Goal: Task Accomplishment & Management: Use online tool/utility

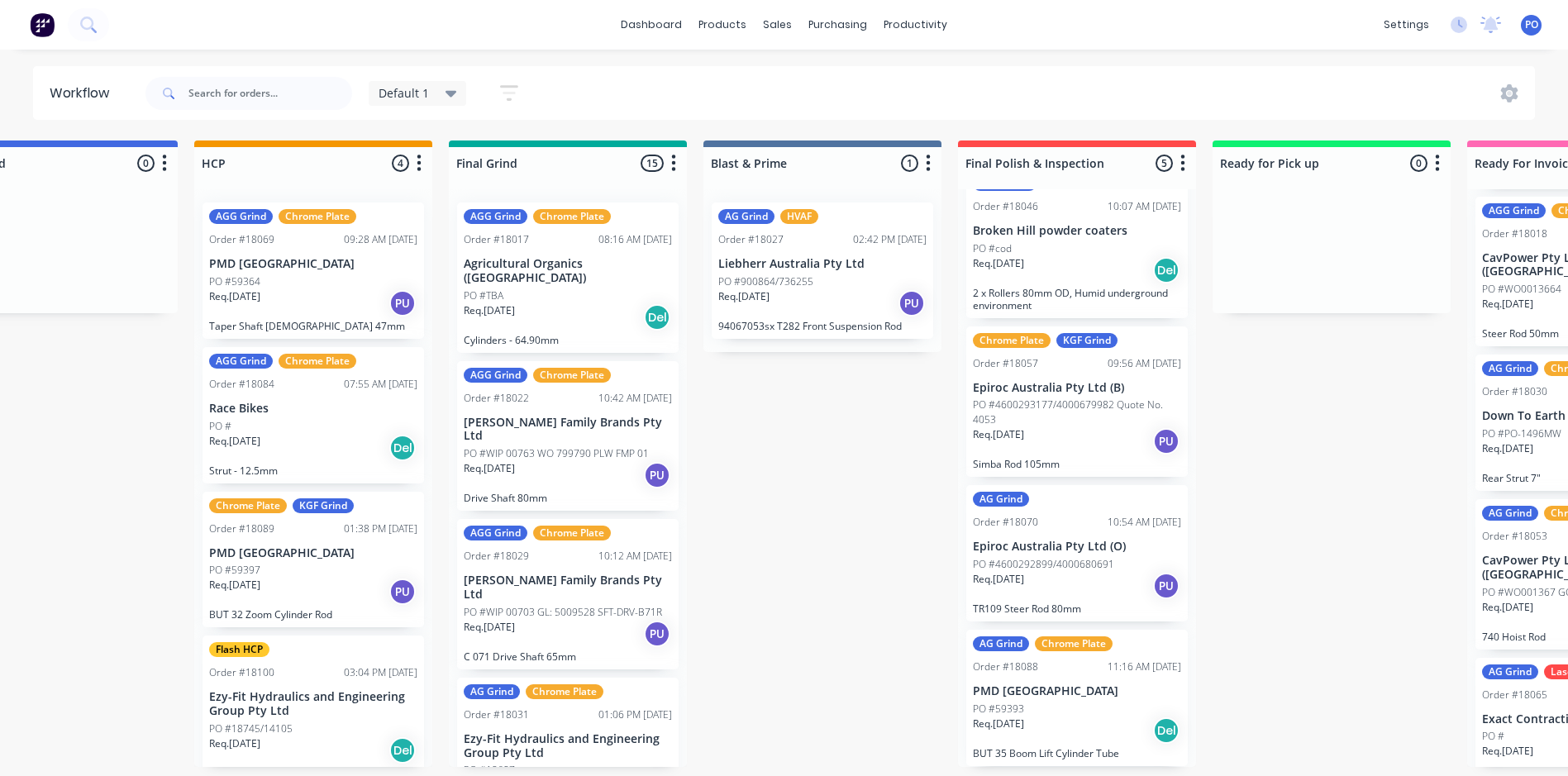
scroll to position [3, 1406]
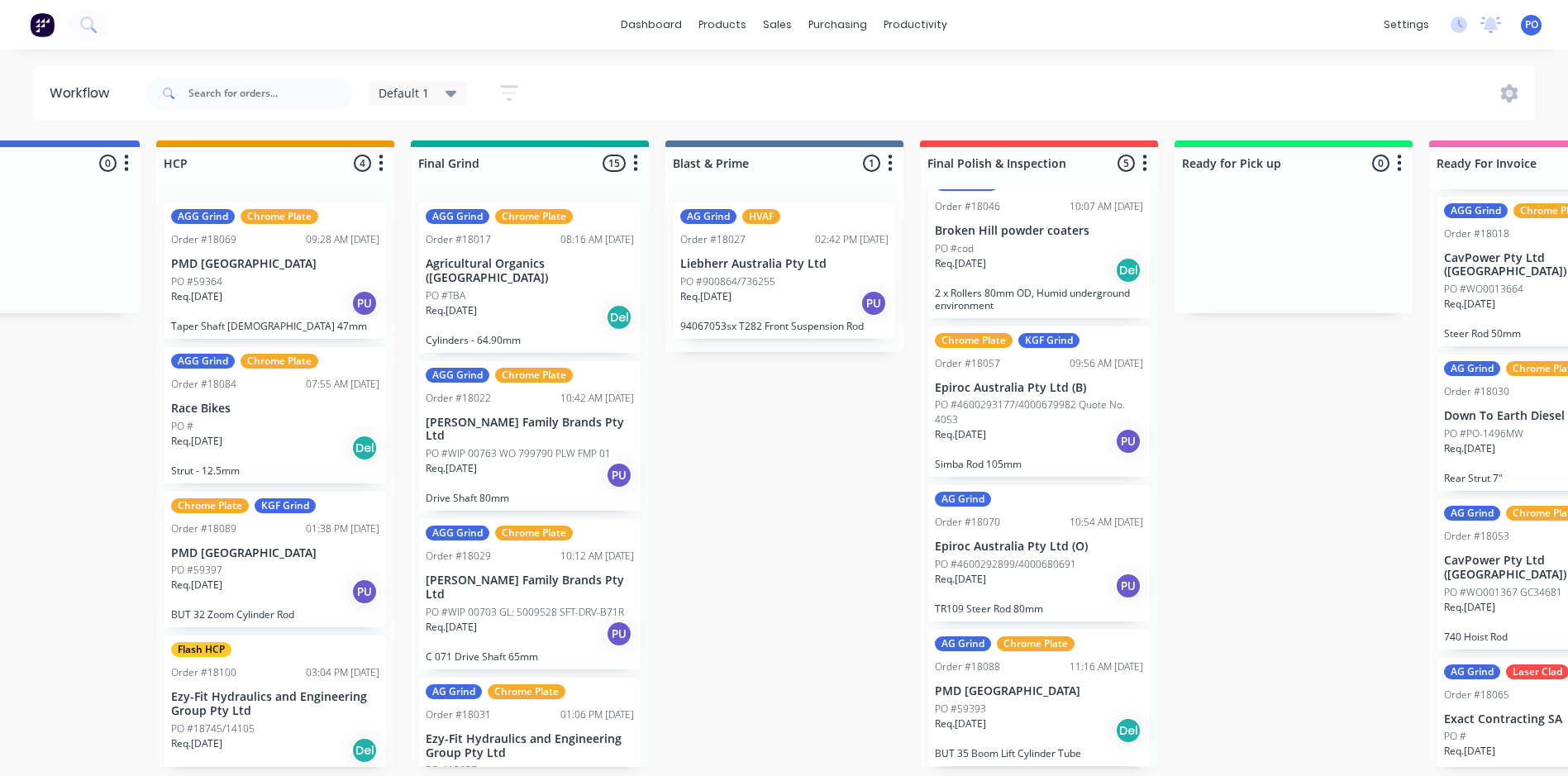
click at [44, 32] on img at bounding box center [42, 24] width 25 height 25
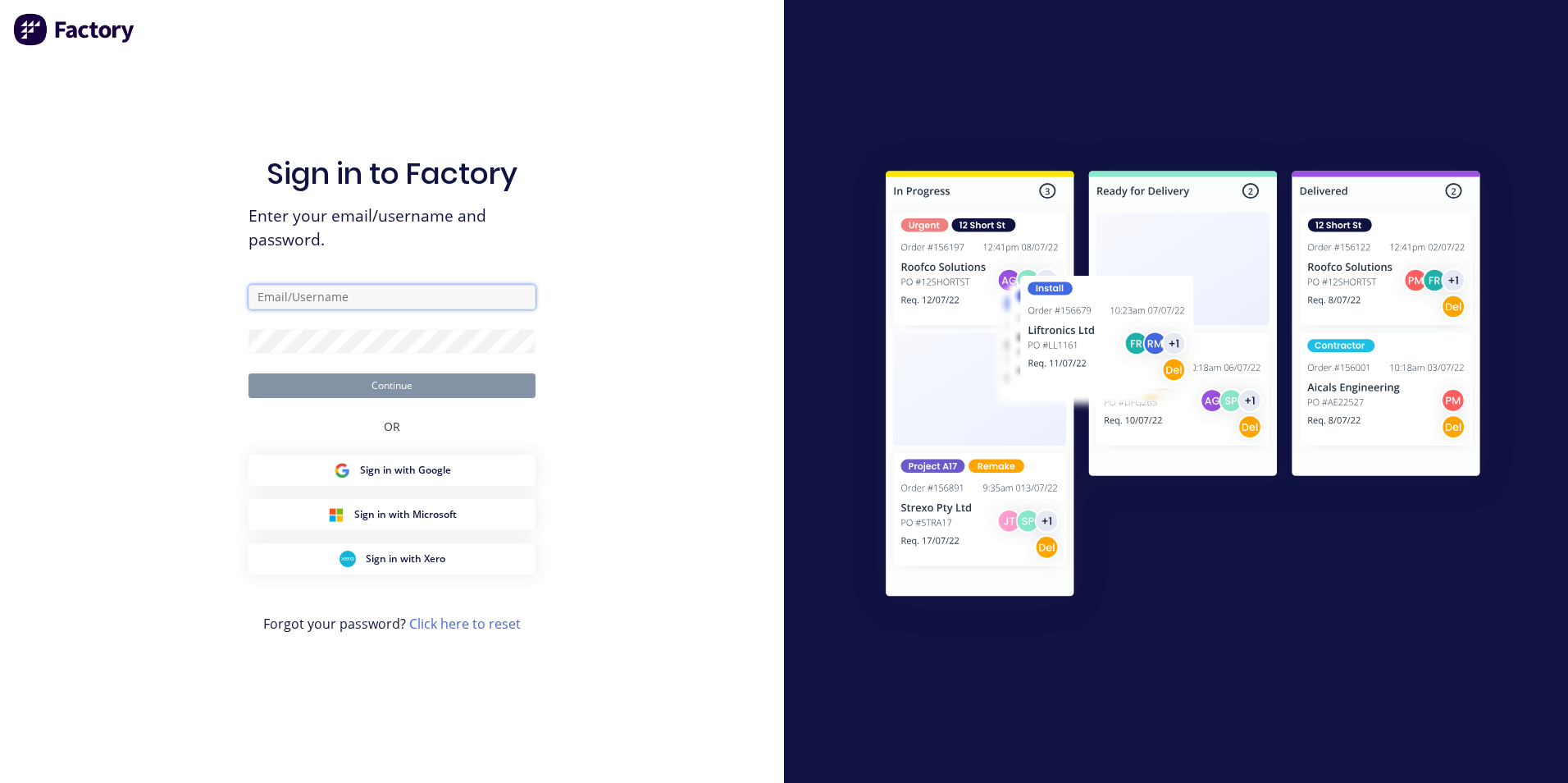
type input "[PERSON_NAME][EMAIL_ADDRESS][DOMAIN_NAME]"
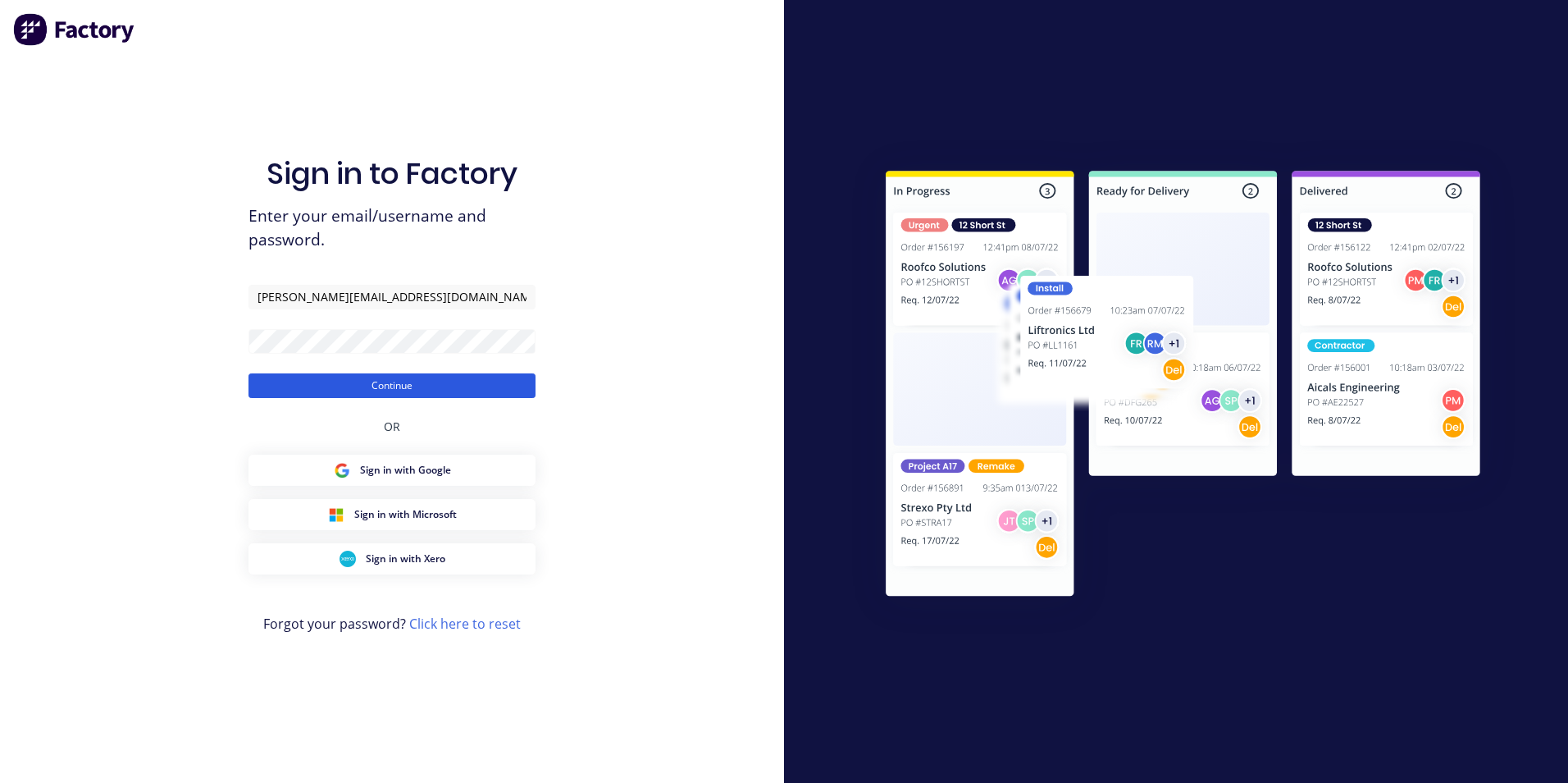
click at [422, 387] on button "Continue" at bounding box center [392, 385] width 287 height 25
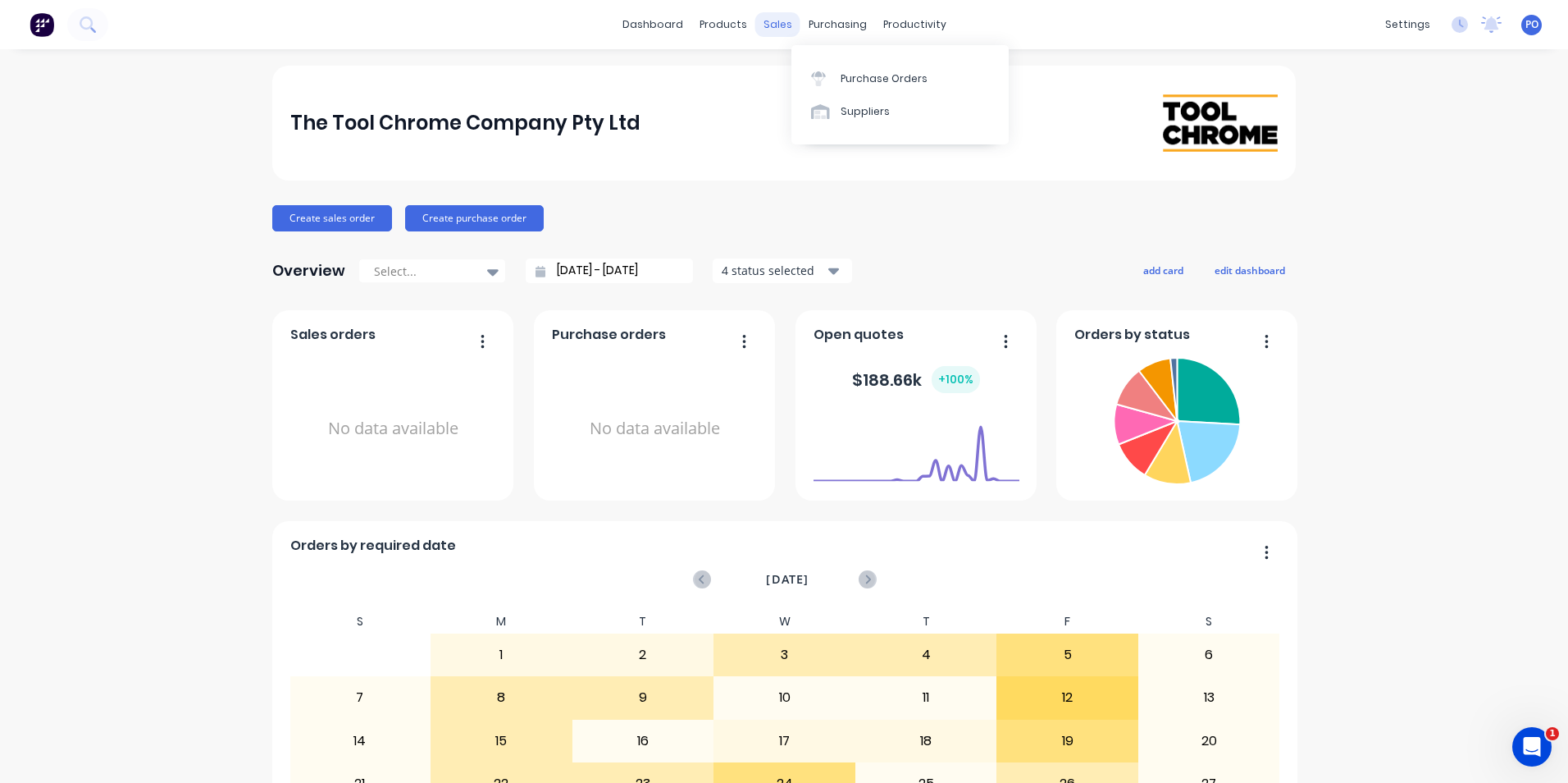
click at [784, 22] on div "sales" at bounding box center [778, 24] width 45 height 25
click at [790, 73] on div at bounding box center [781, 79] width 25 height 15
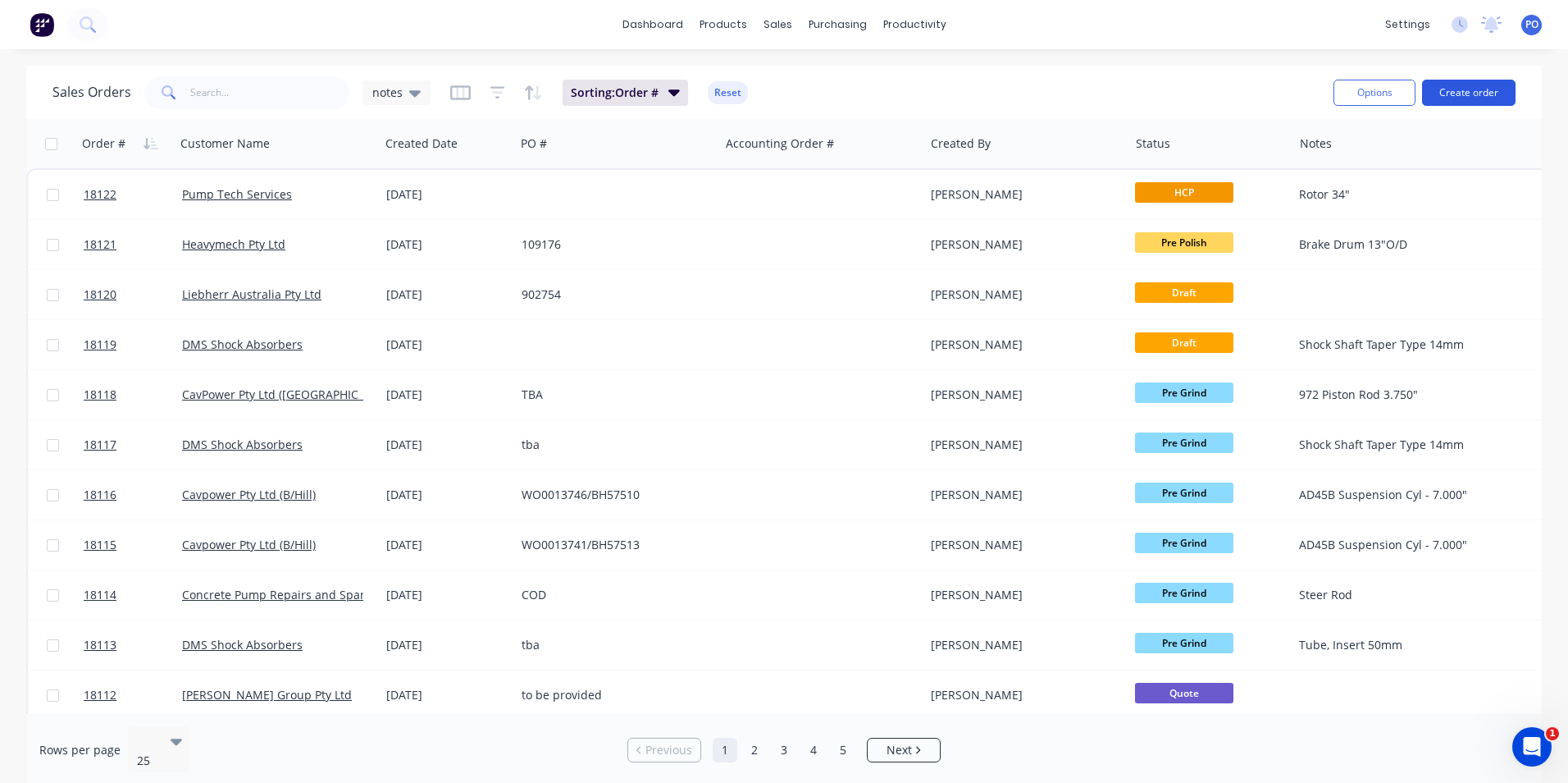
click at [1454, 95] on button "Create order" at bounding box center [1469, 92] width 94 height 26
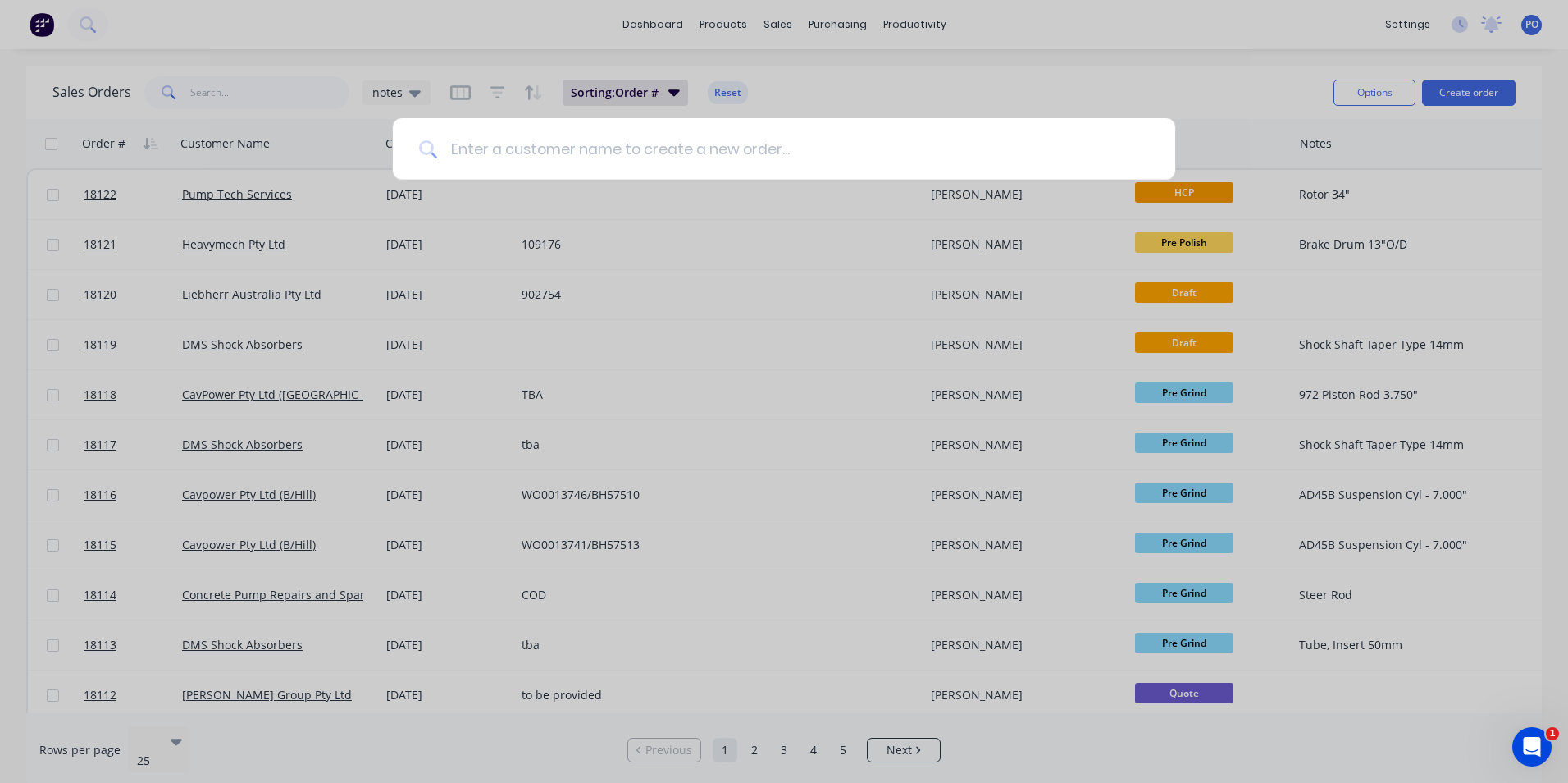
click at [631, 151] on input at bounding box center [793, 149] width 712 height 61
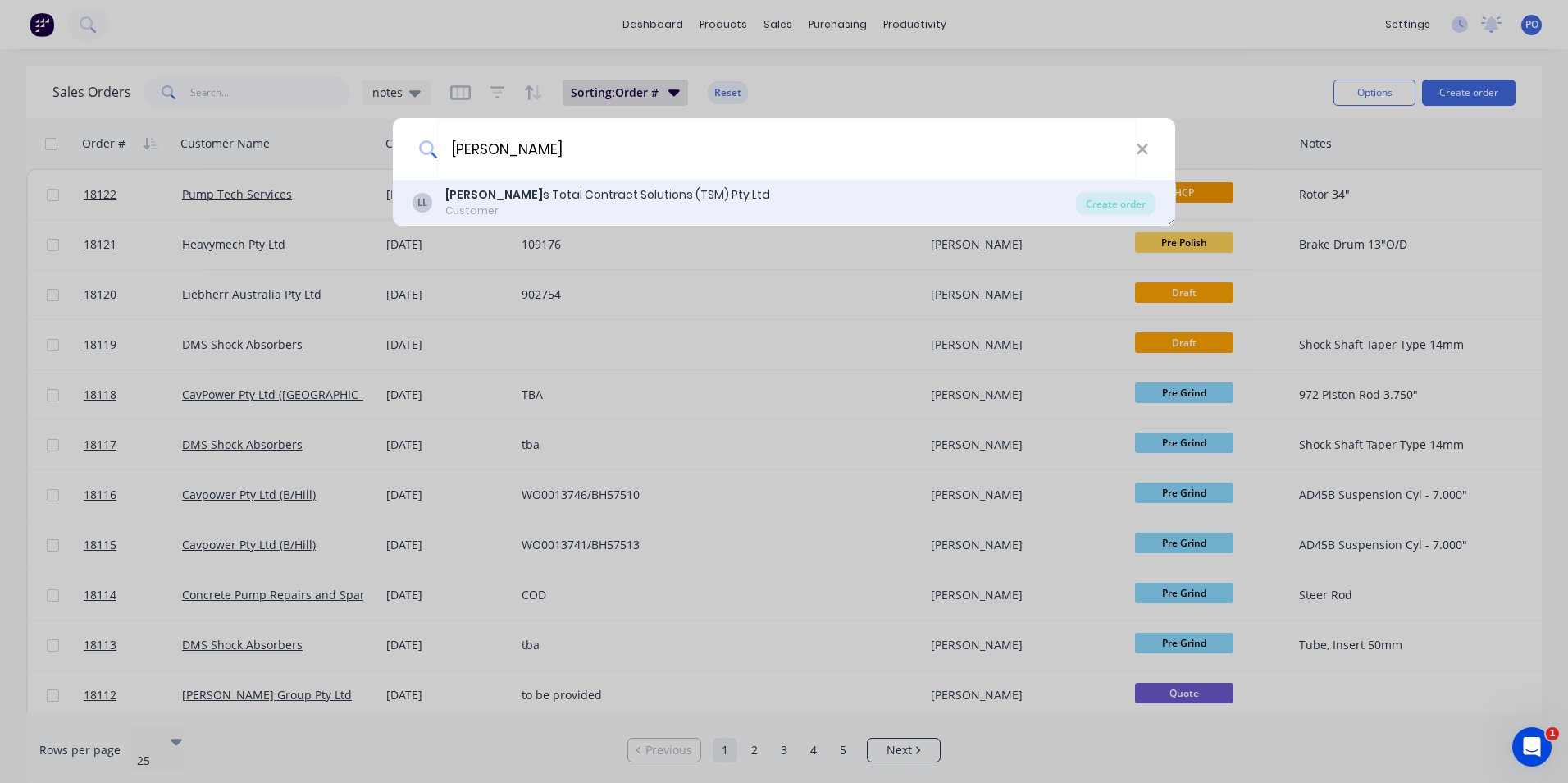
type input "[PERSON_NAME]"
click at [580, 195] on div "[PERSON_NAME] s Total Contract Solutions (TSM) Pty Ltd" at bounding box center [608, 195] width 324 height 17
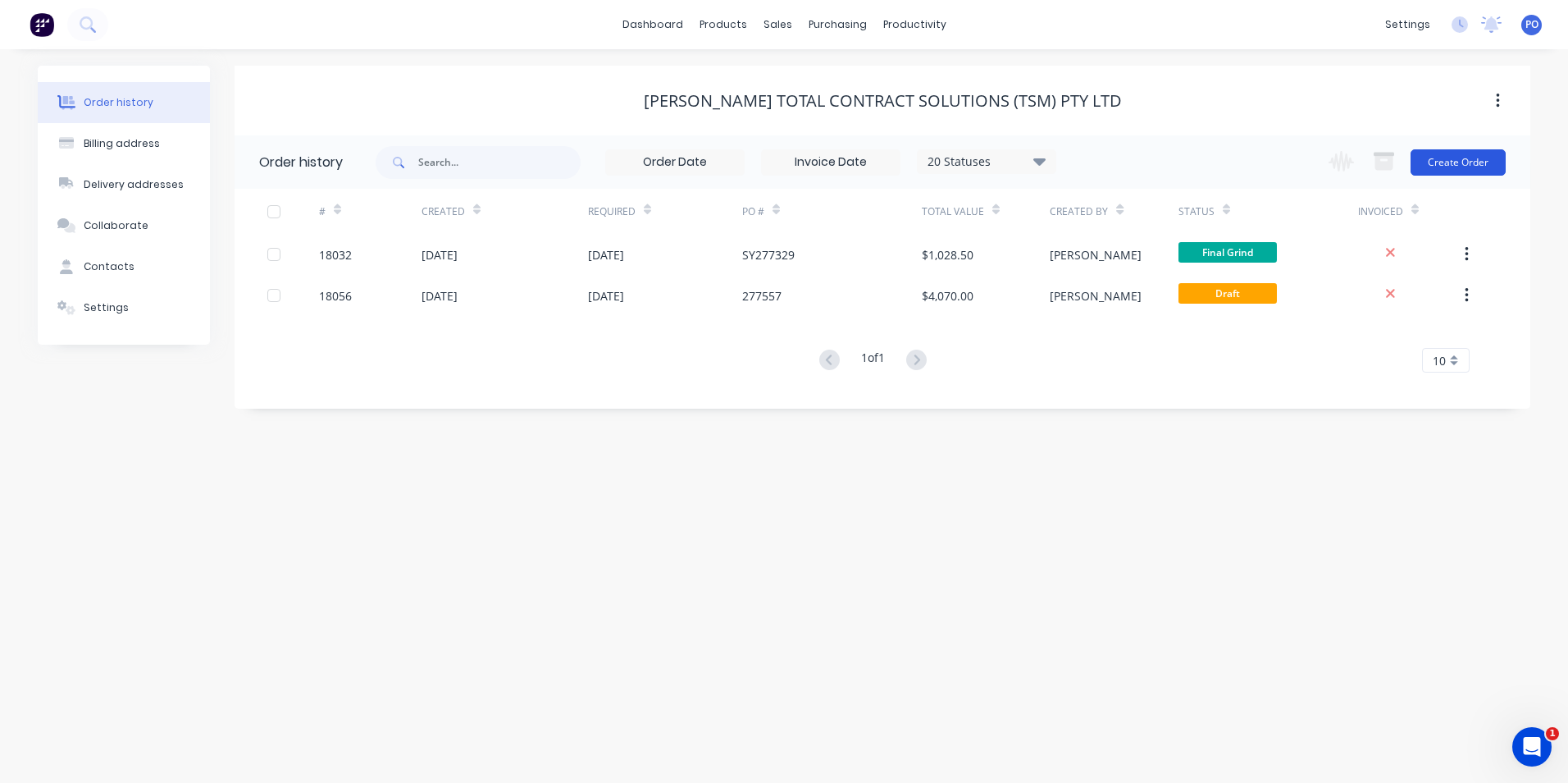
click at [1454, 158] on button "Create Order" at bounding box center [1458, 162] width 95 height 26
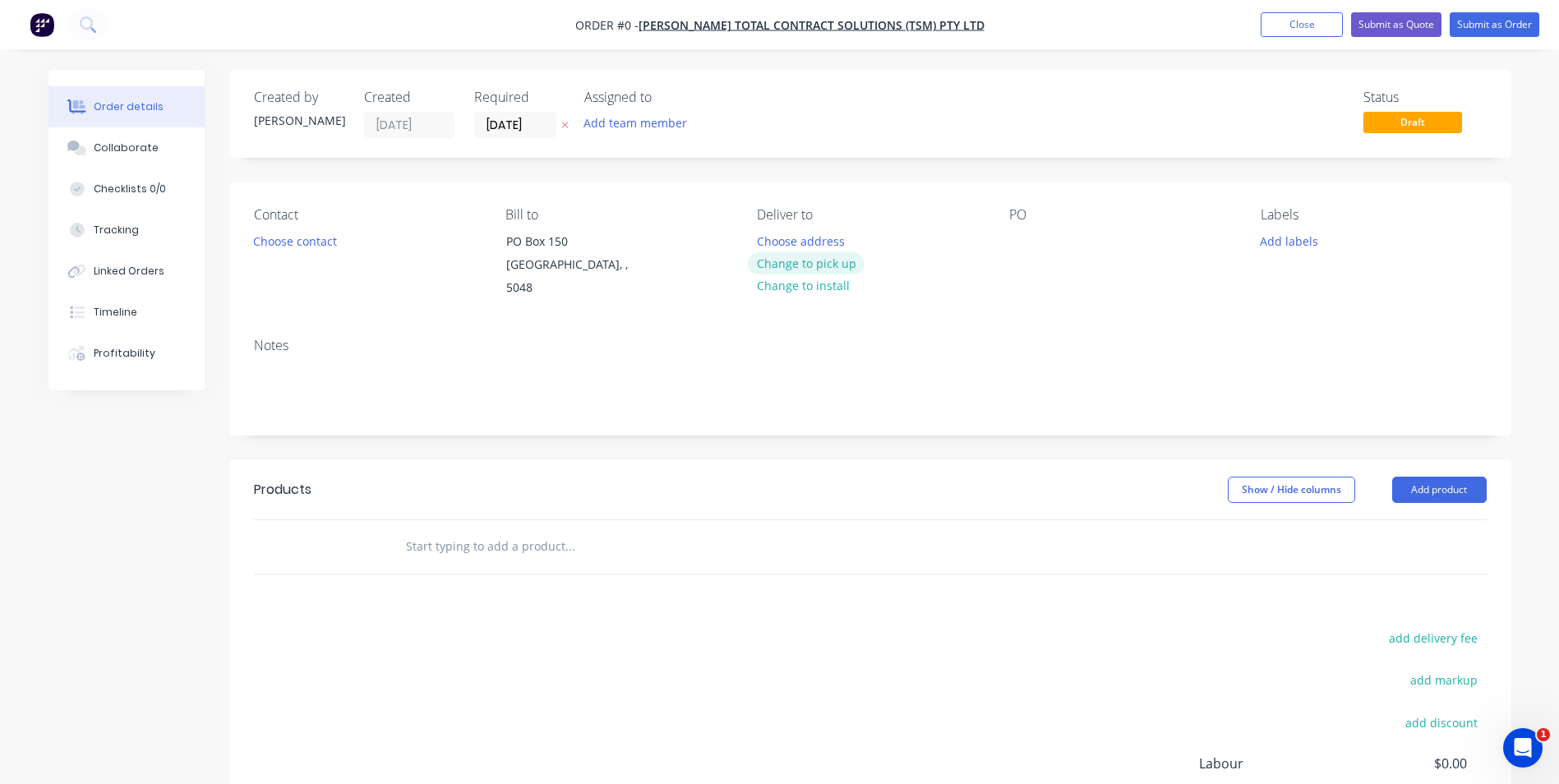
click at [839, 262] on button "Change to pick up" at bounding box center [806, 263] width 116 height 22
click at [318, 240] on button "Choose contact" at bounding box center [294, 240] width 101 height 22
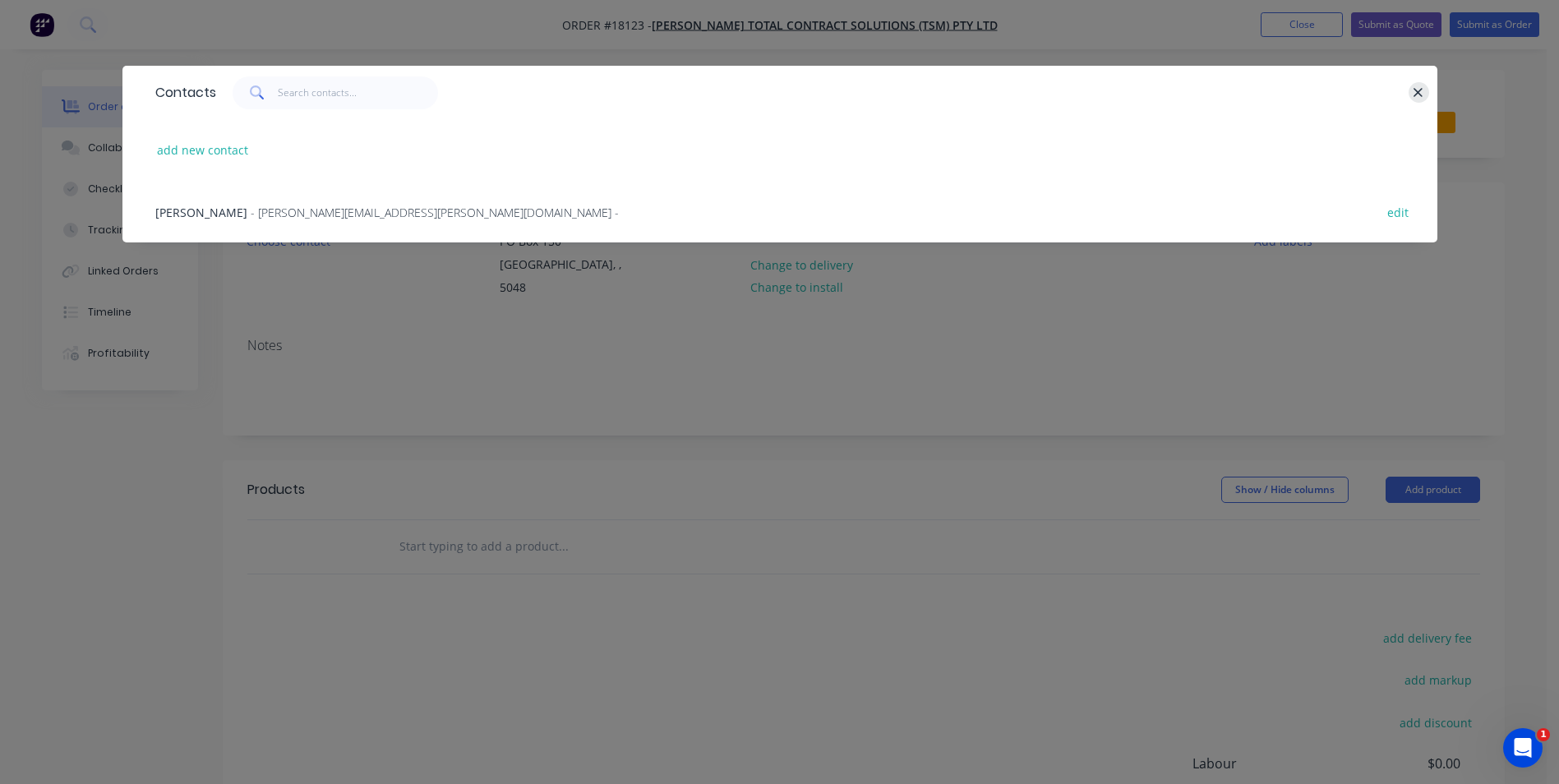
click at [1413, 95] on icon "button" at bounding box center [1418, 92] width 10 height 15
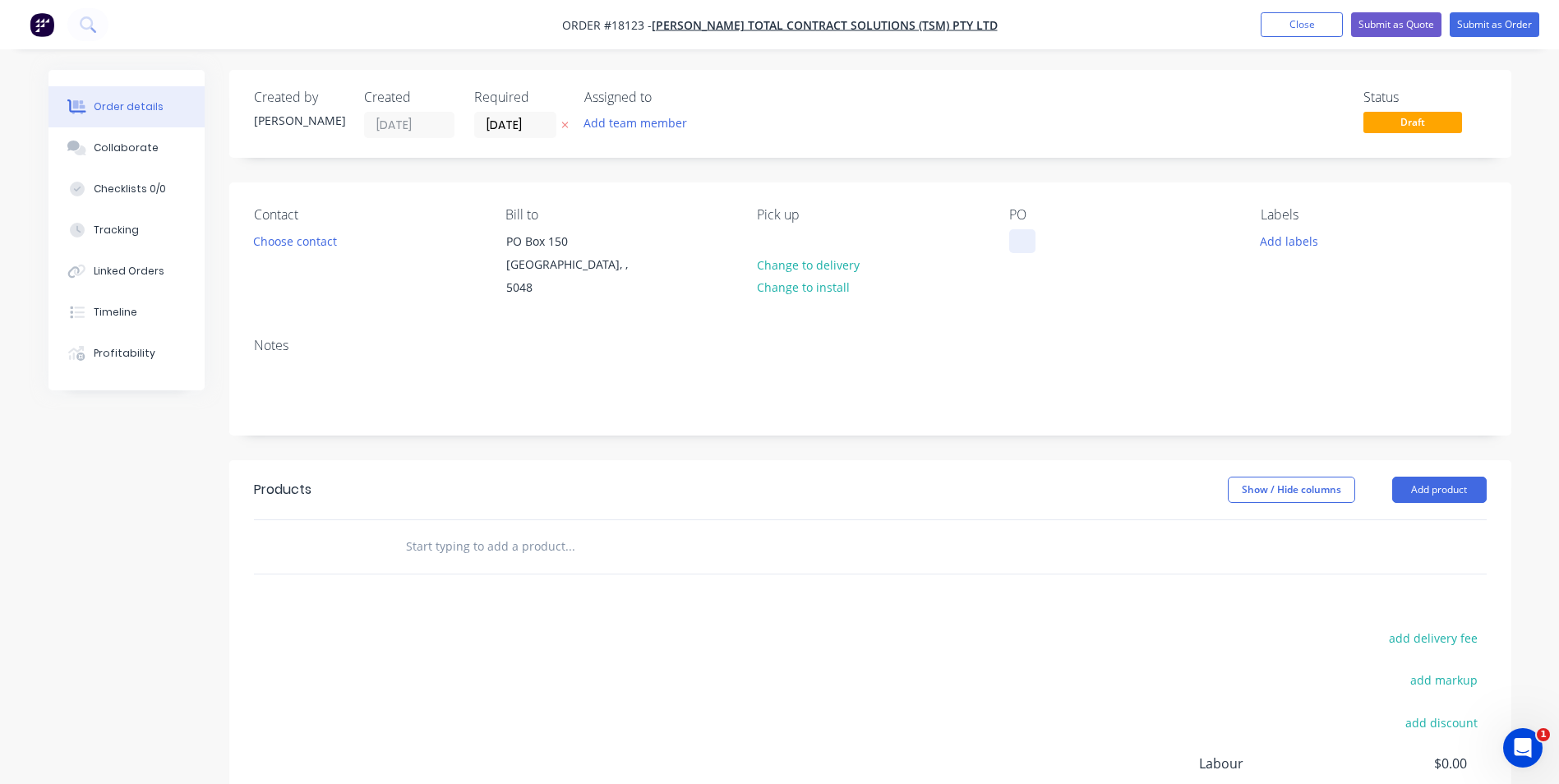
click at [1024, 242] on div at bounding box center [1022, 241] width 27 height 24
click at [1283, 233] on button "Add labels" at bounding box center [1289, 240] width 75 height 22
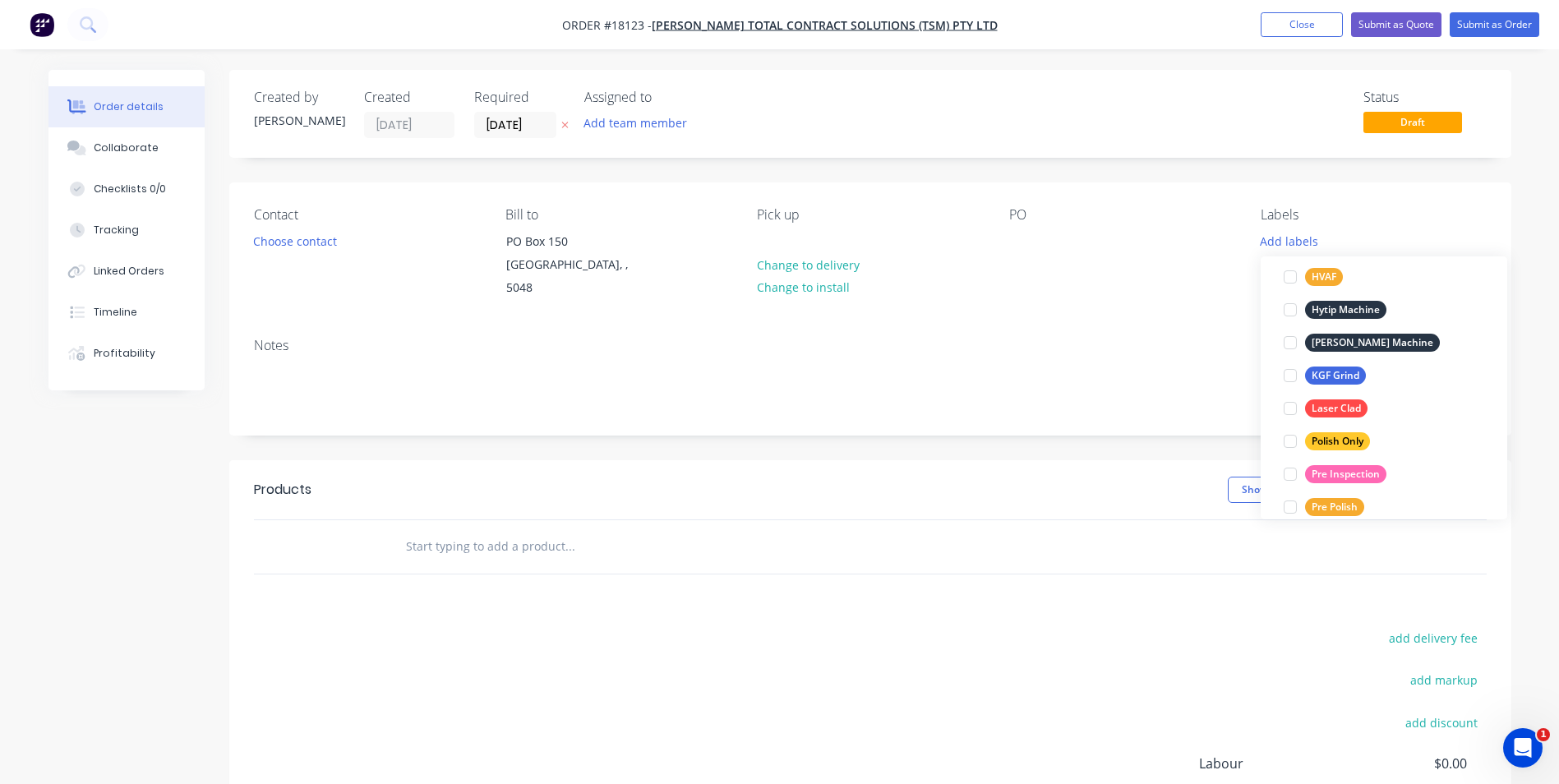
scroll to position [410, 0]
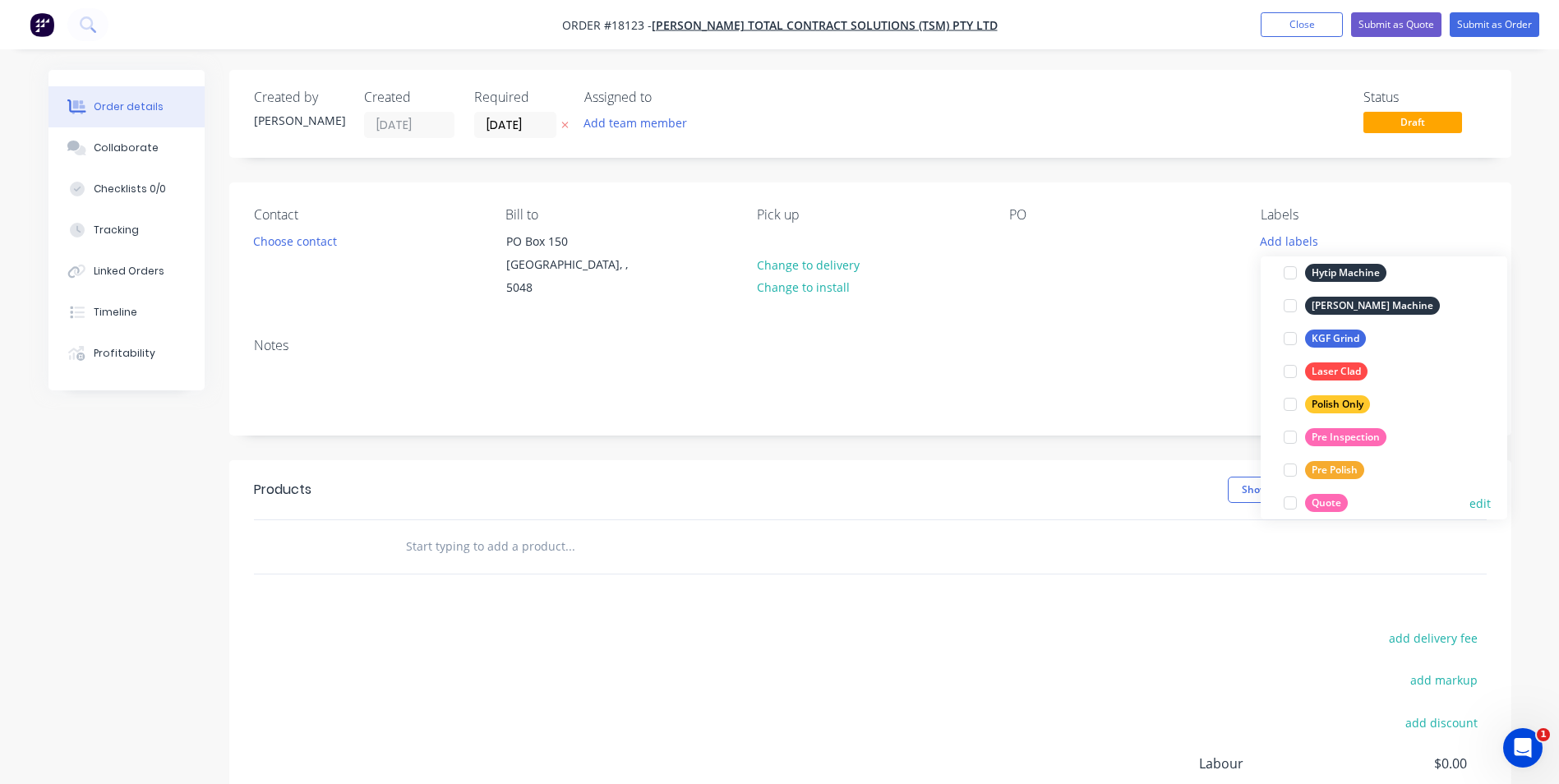
click at [1332, 498] on div "Quote" at bounding box center [1326, 502] width 43 height 18
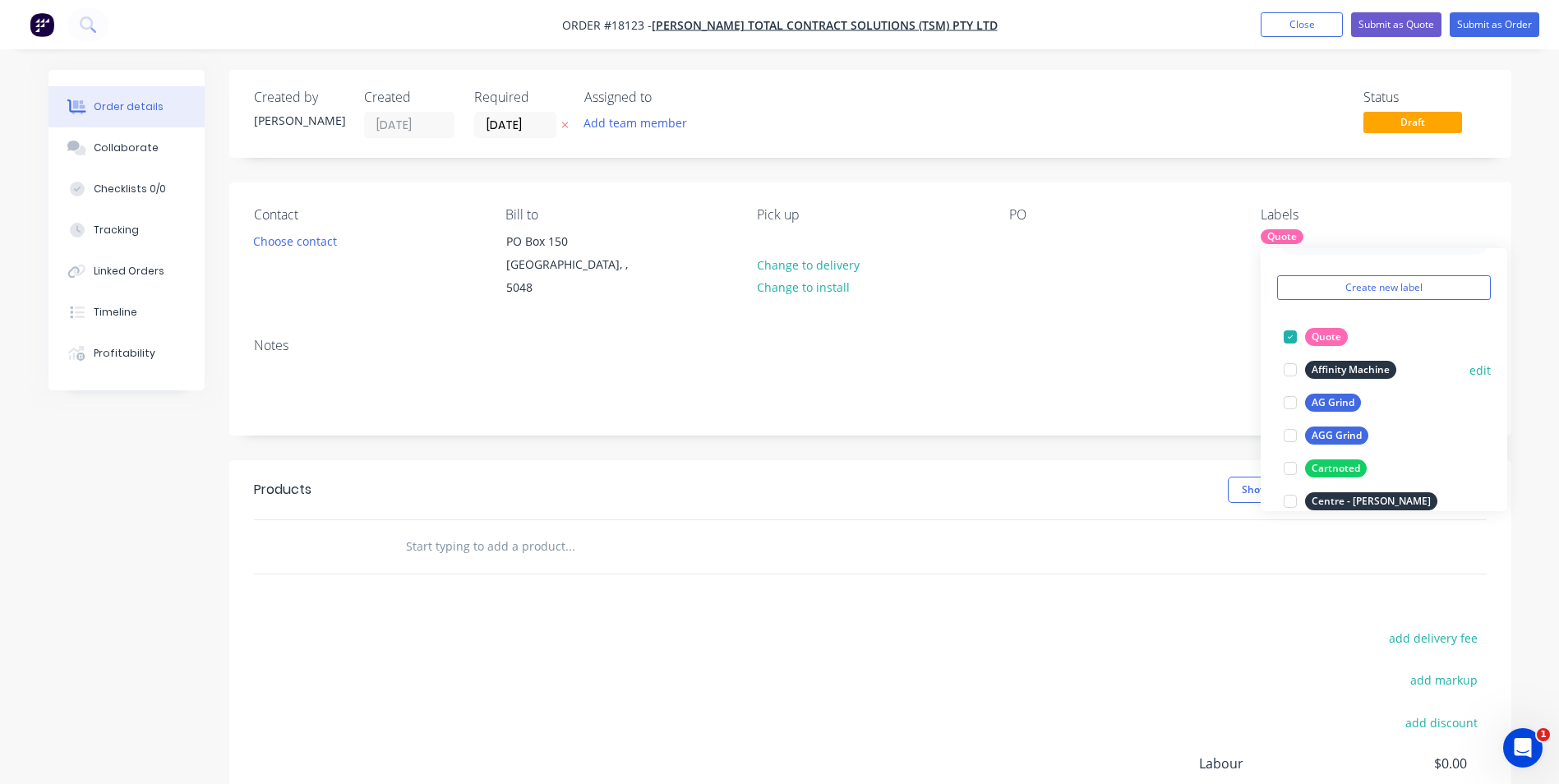
scroll to position [82, 0]
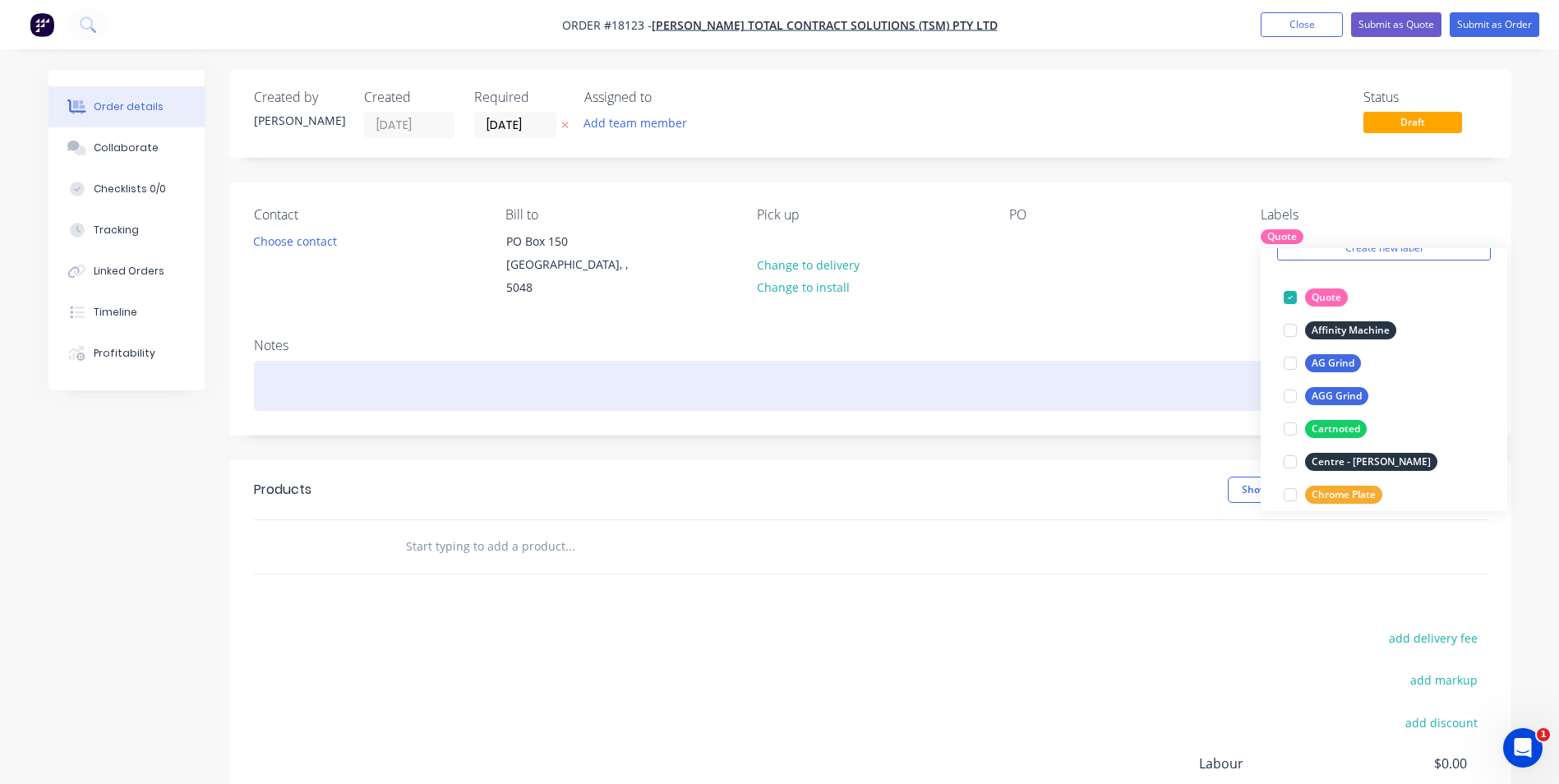
click at [292, 374] on div at bounding box center [870, 386] width 1232 height 50
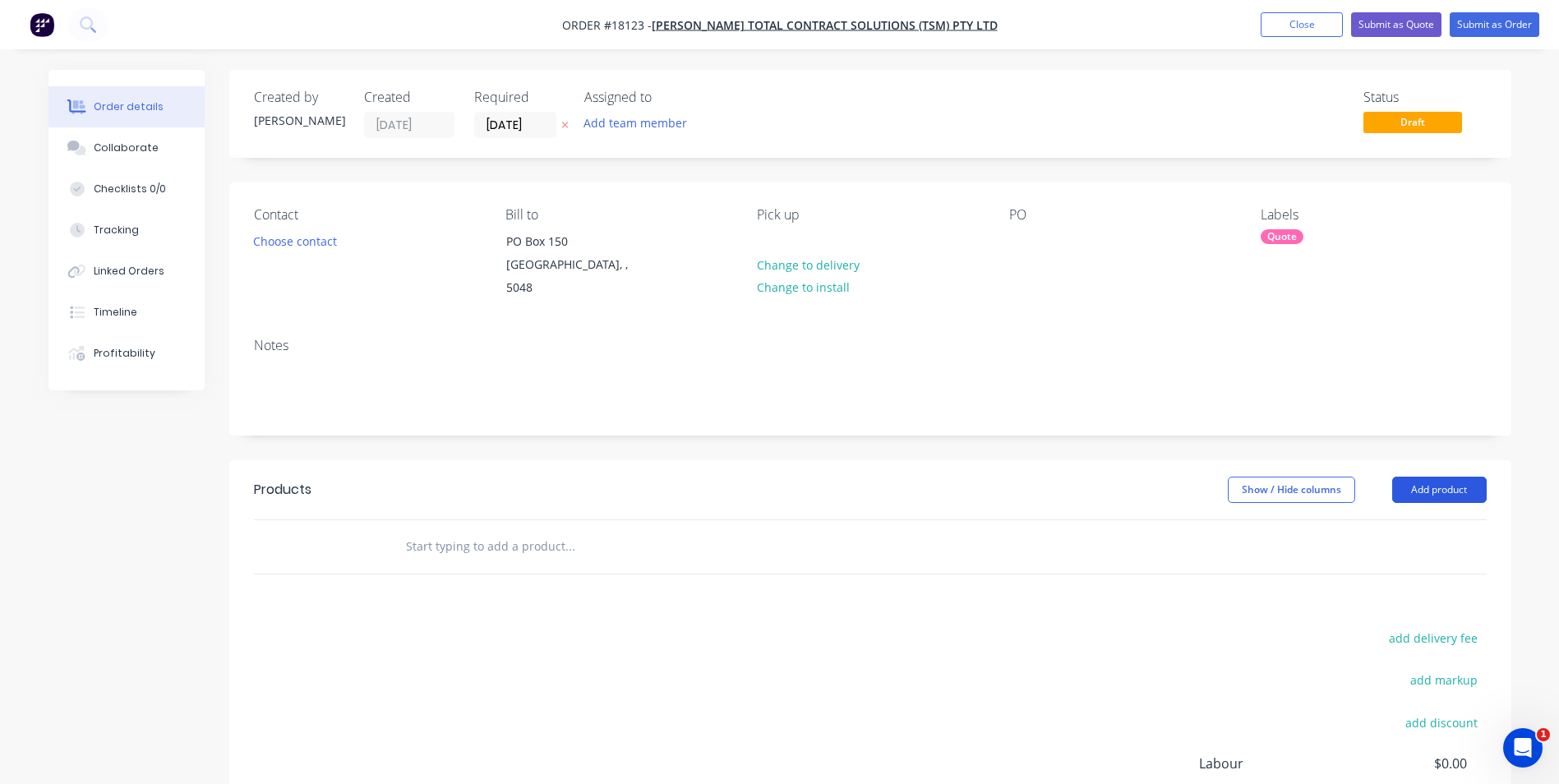
click at [1447, 476] on button "Add product" at bounding box center [1439, 489] width 94 height 27
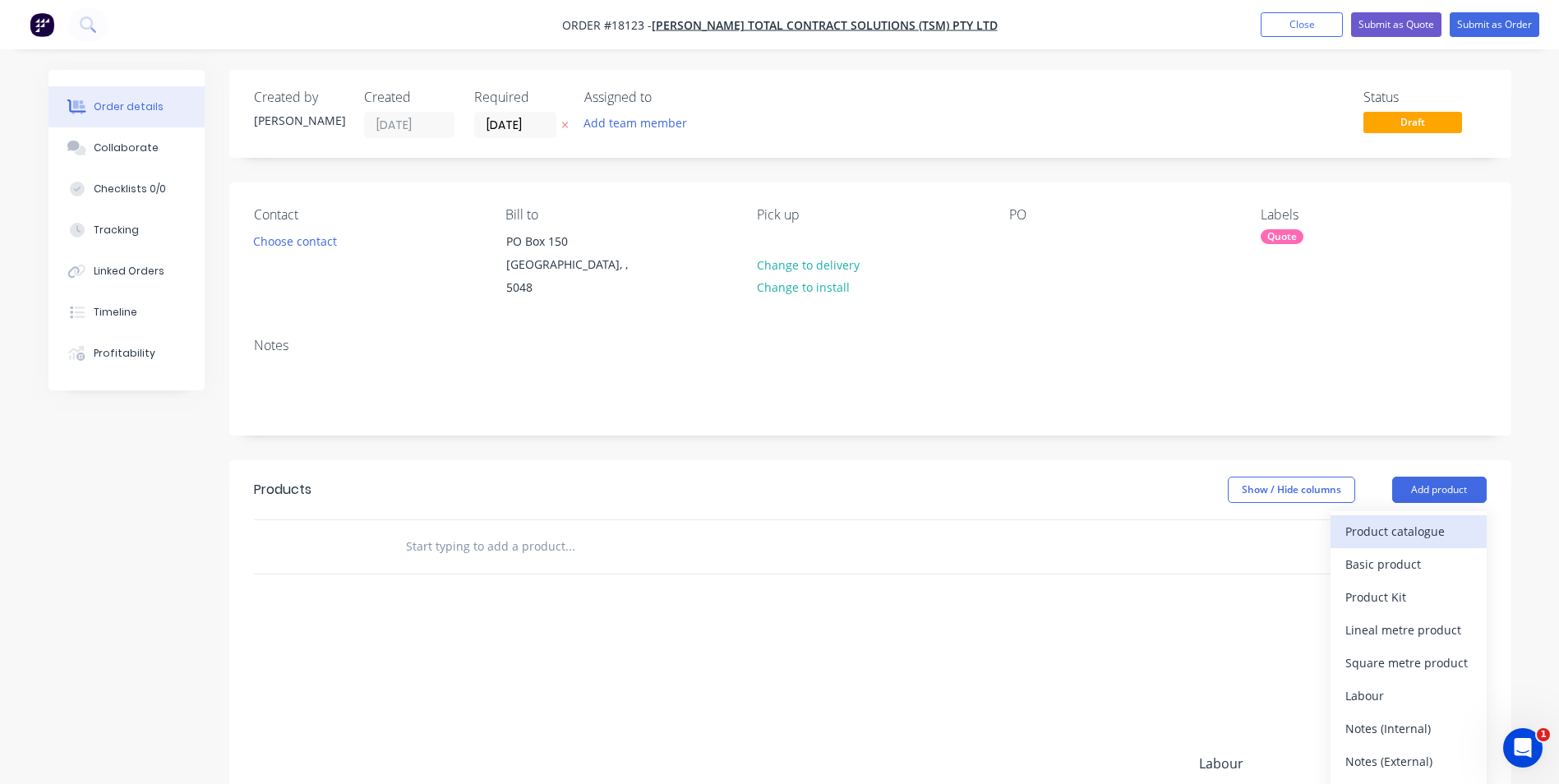
click at [1397, 519] on div "Product catalogue" at bounding box center [1408, 531] width 127 height 24
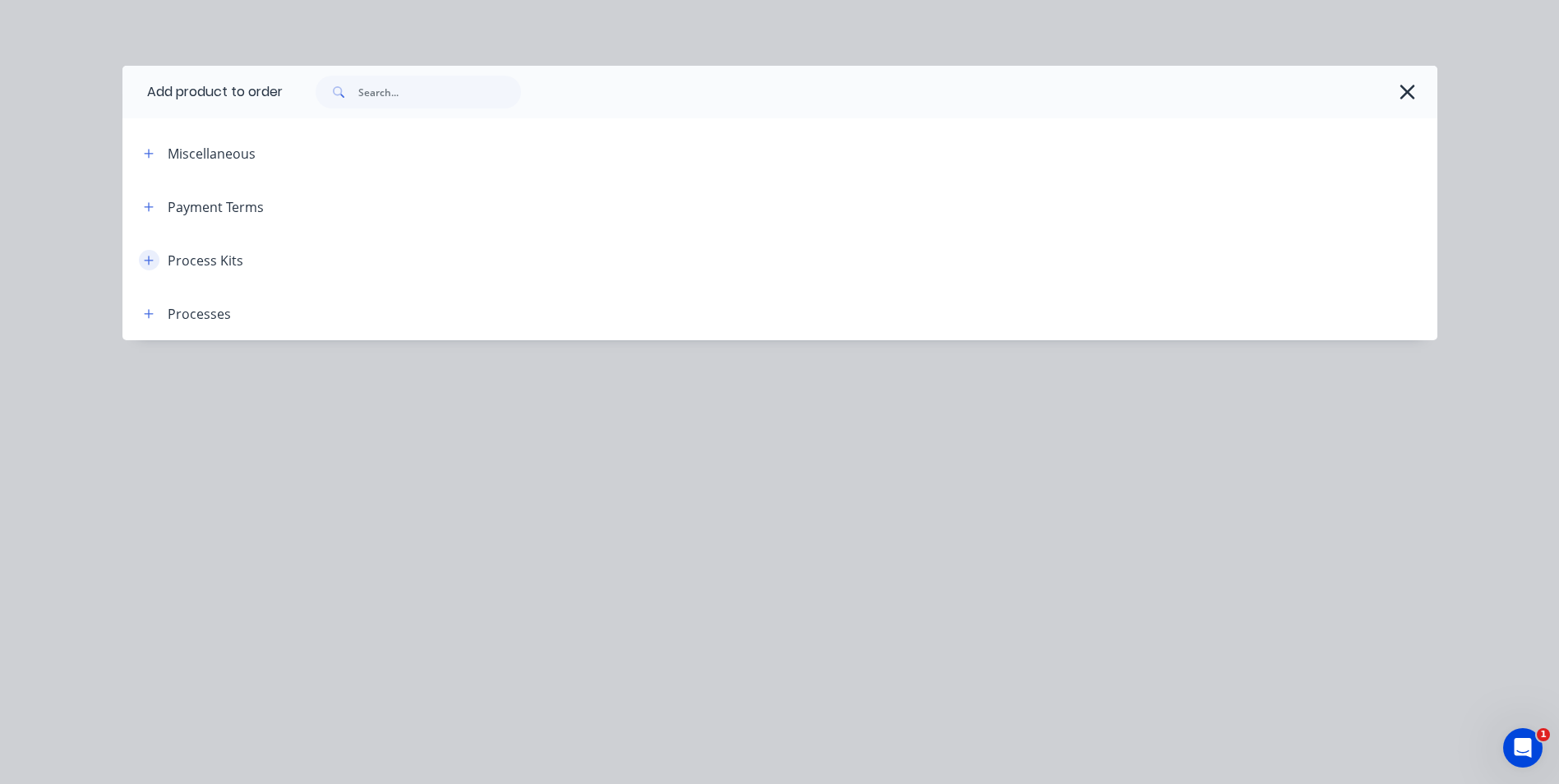
click at [156, 266] on button "button" at bounding box center [149, 260] width 21 height 21
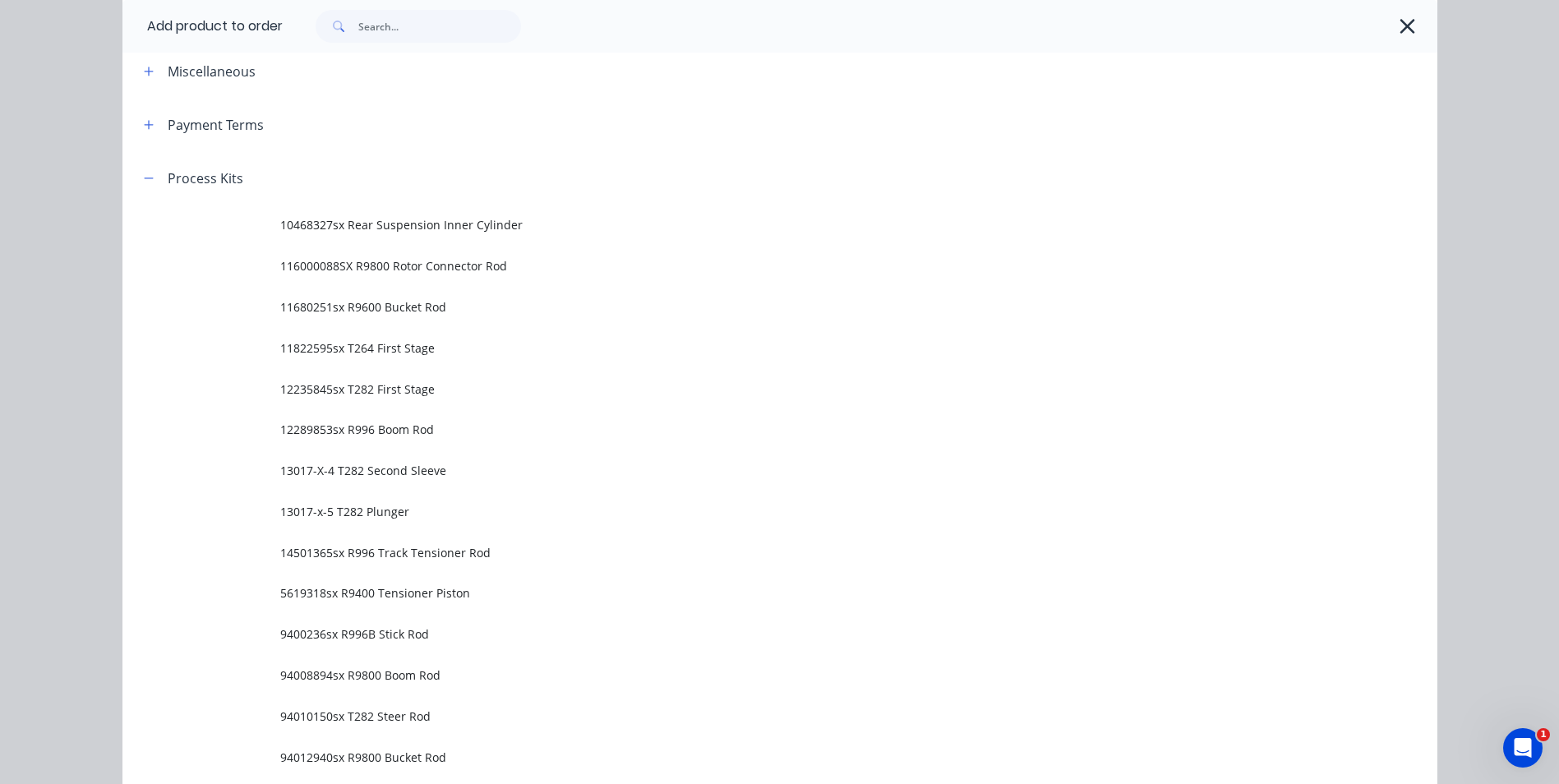
scroll to position [0, 0]
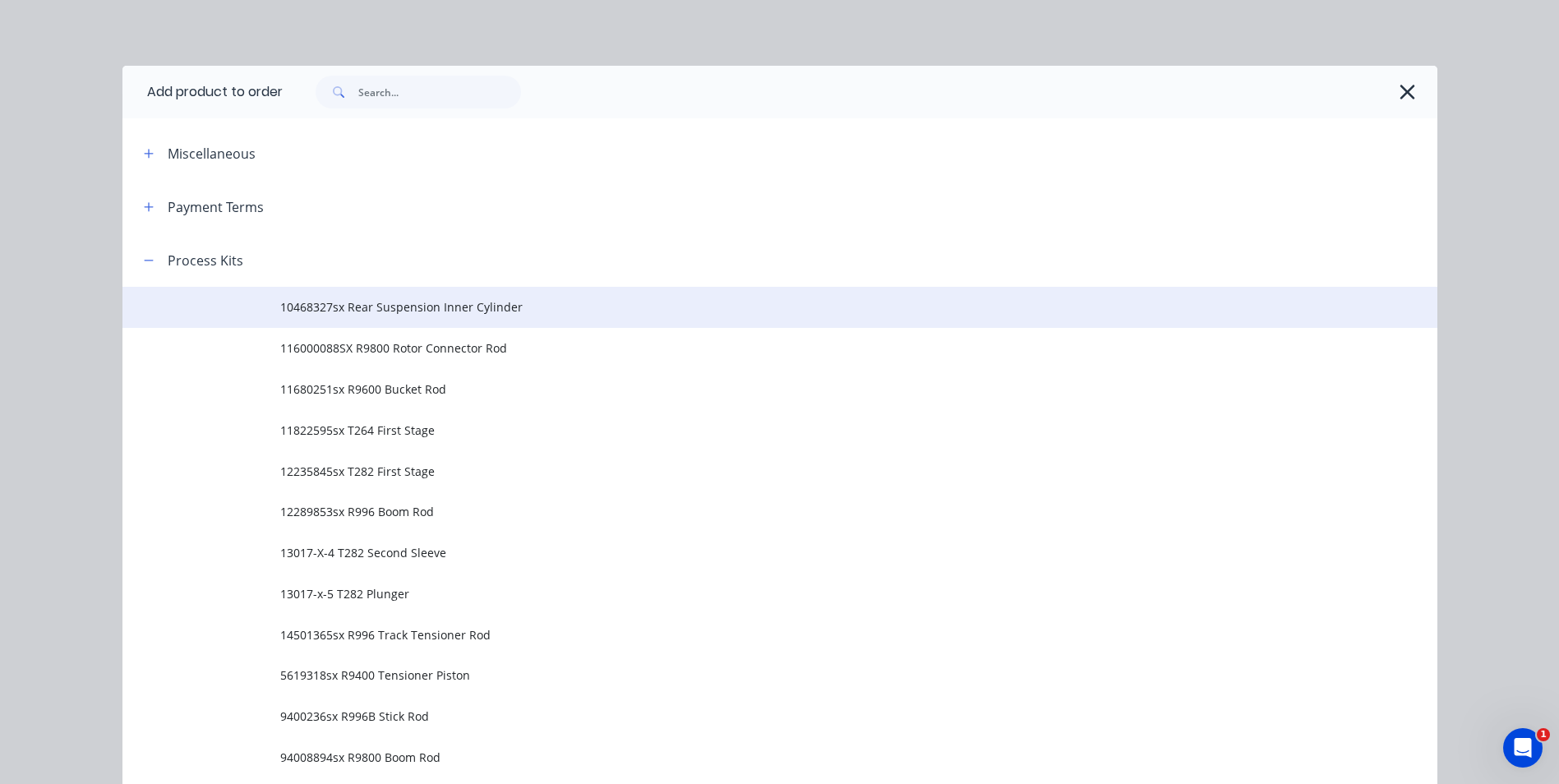
click at [458, 302] on span "10468327sx Rear Suspension Inner Cylinder" at bounding box center [743, 307] width 925 height 17
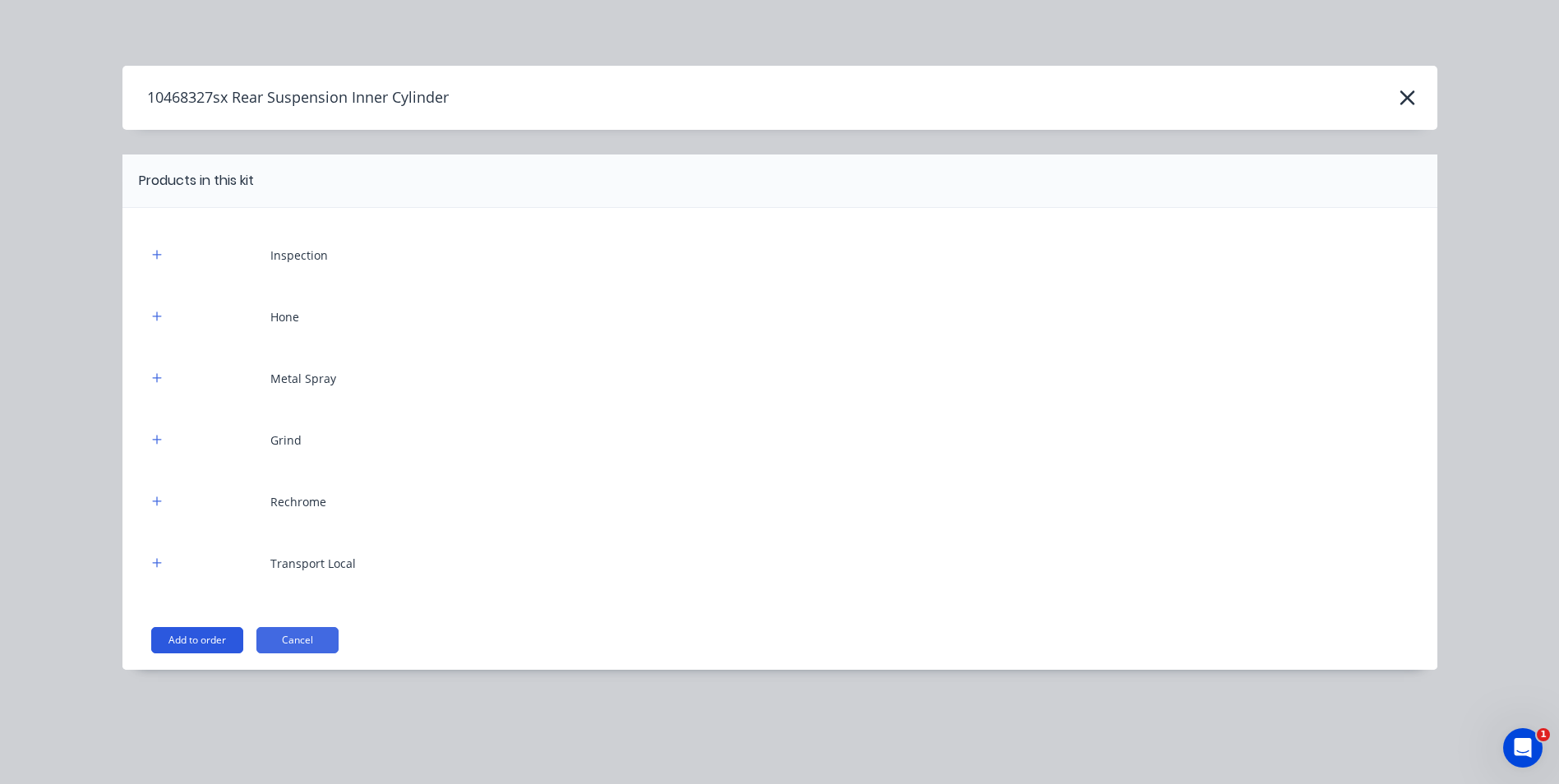
click at [193, 640] on button "Add to order" at bounding box center [198, 640] width 92 height 27
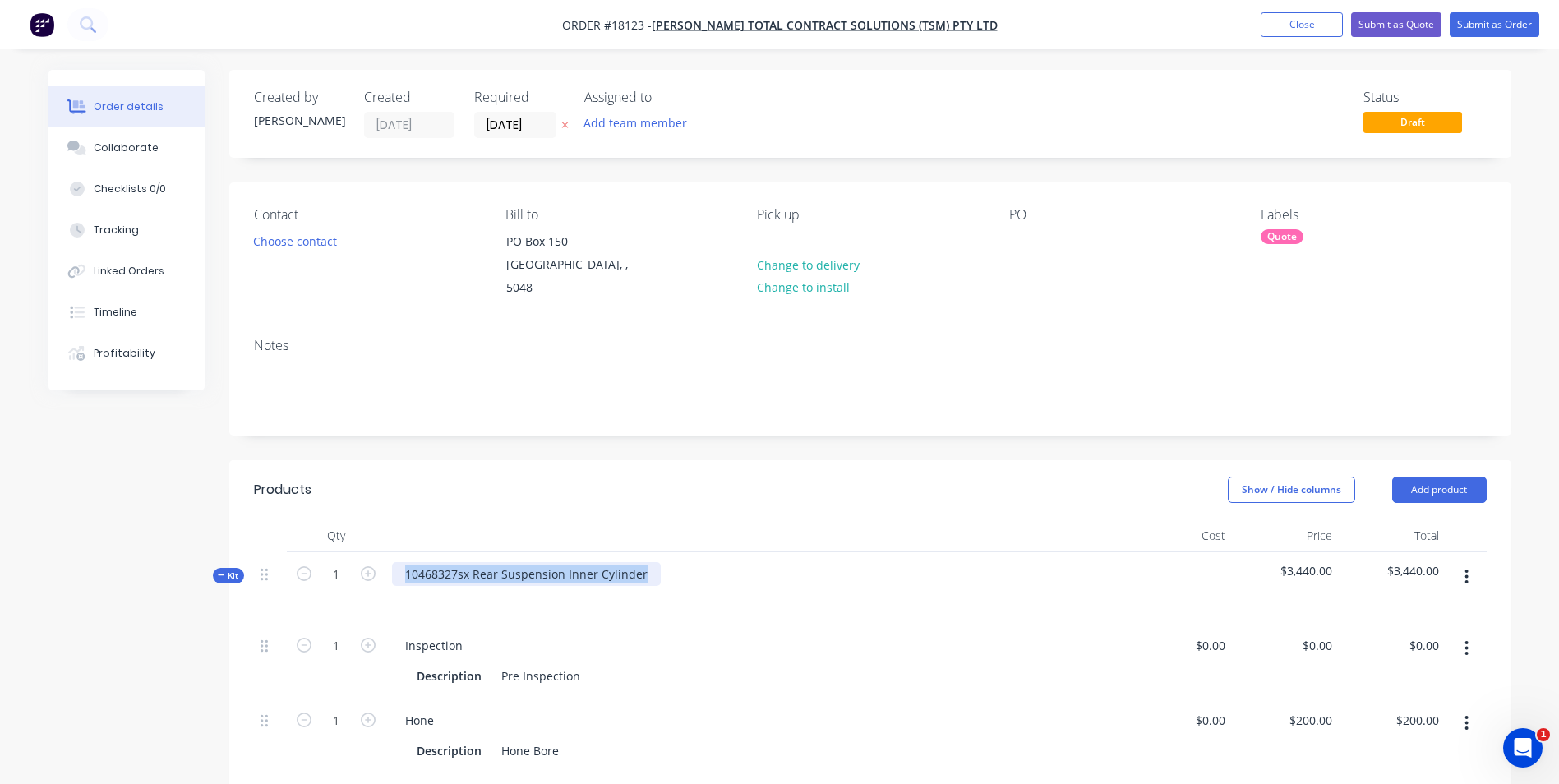
drag, startPoint x: 653, startPoint y: 552, endPoint x: 360, endPoint y: 545, distance: 293.1
click at [363, 552] on div "Kit 1 10468327sx Rear Suspension Inner Cylinder $3,440.00 $3,440.00" at bounding box center [870, 588] width 1232 height 72
drag, startPoint x: 557, startPoint y: 555, endPoint x: 401, endPoint y: 557, distance: 156.0
click at [401, 562] on div "RDT046 777 Rear Strut Rod" at bounding box center [479, 574] width 175 height 24
drag, startPoint x: 424, startPoint y: 557, endPoint x: 584, endPoint y: 592, distance: 163.8
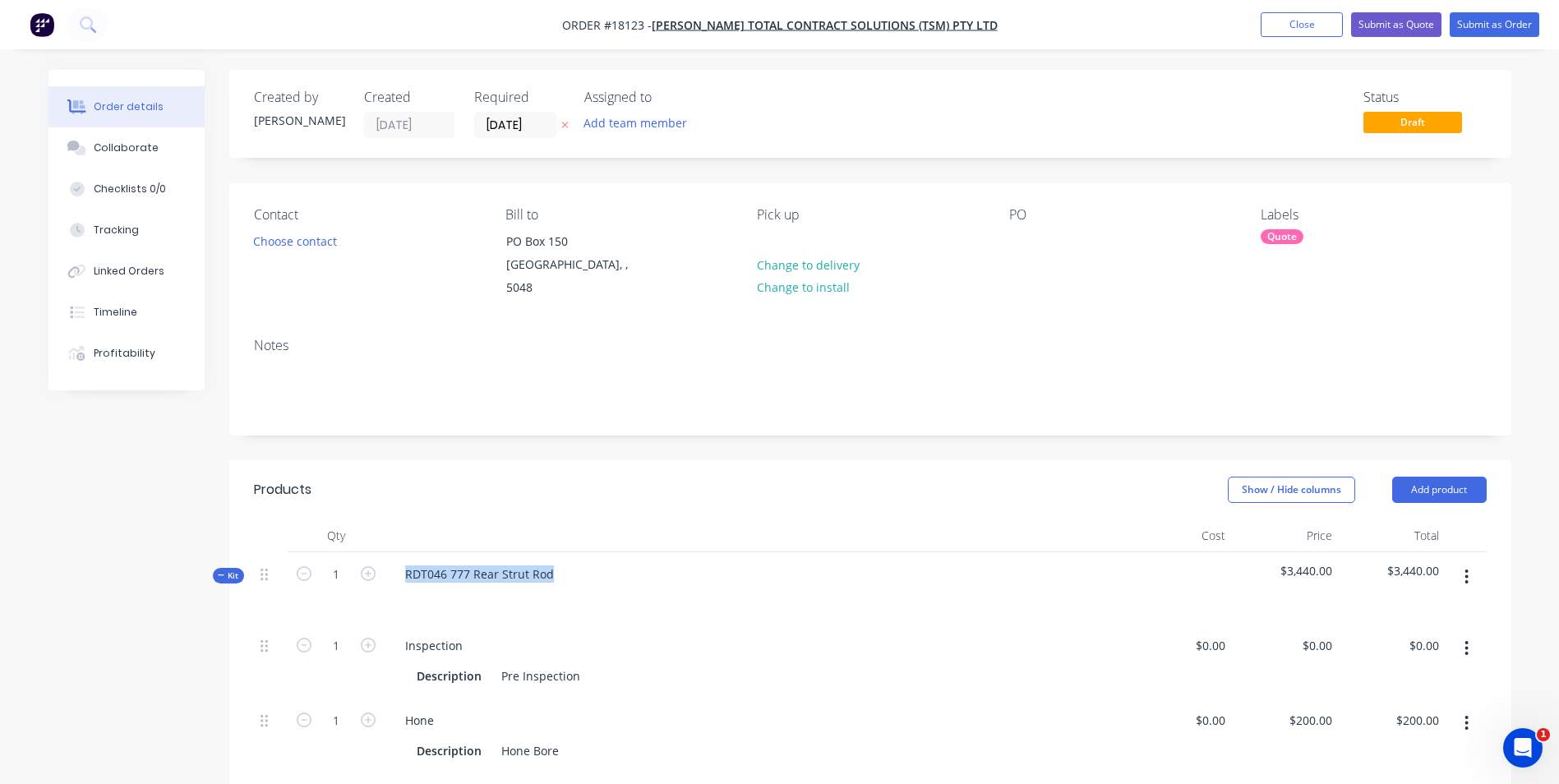
click at [584, 592] on div "RDT046 777 Rear Strut Rod" at bounding box center [755, 588] width 740 height 72
click at [551, 562] on div "RDT046 777 Rear Strut Rod" at bounding box center [479, 574] width 175 height 24
drag, startPoint x: 564, startPoint y: 553, endPoint x: 387, endPoint y: 549, distance: 177.0
click at [387, 552] on div "RDT046 777 Rear Strut Barrel" at bounding box center [755, 588] width 740 height 72
copy div "RDT046 777 Rear Strut Barrel"
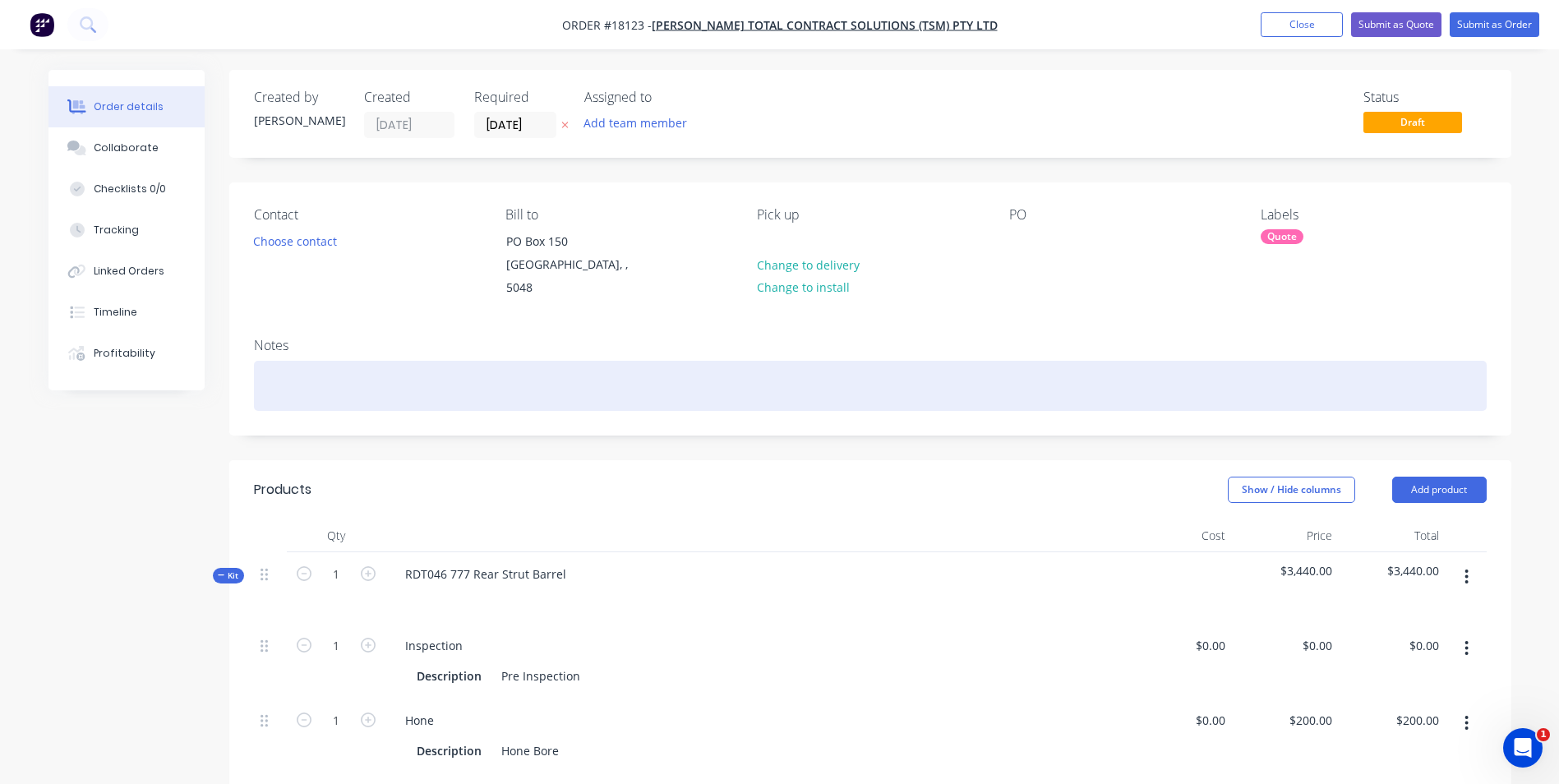
click at [277, 361] on div at bounding box center [870, 386] width 1232 height 50
paste div
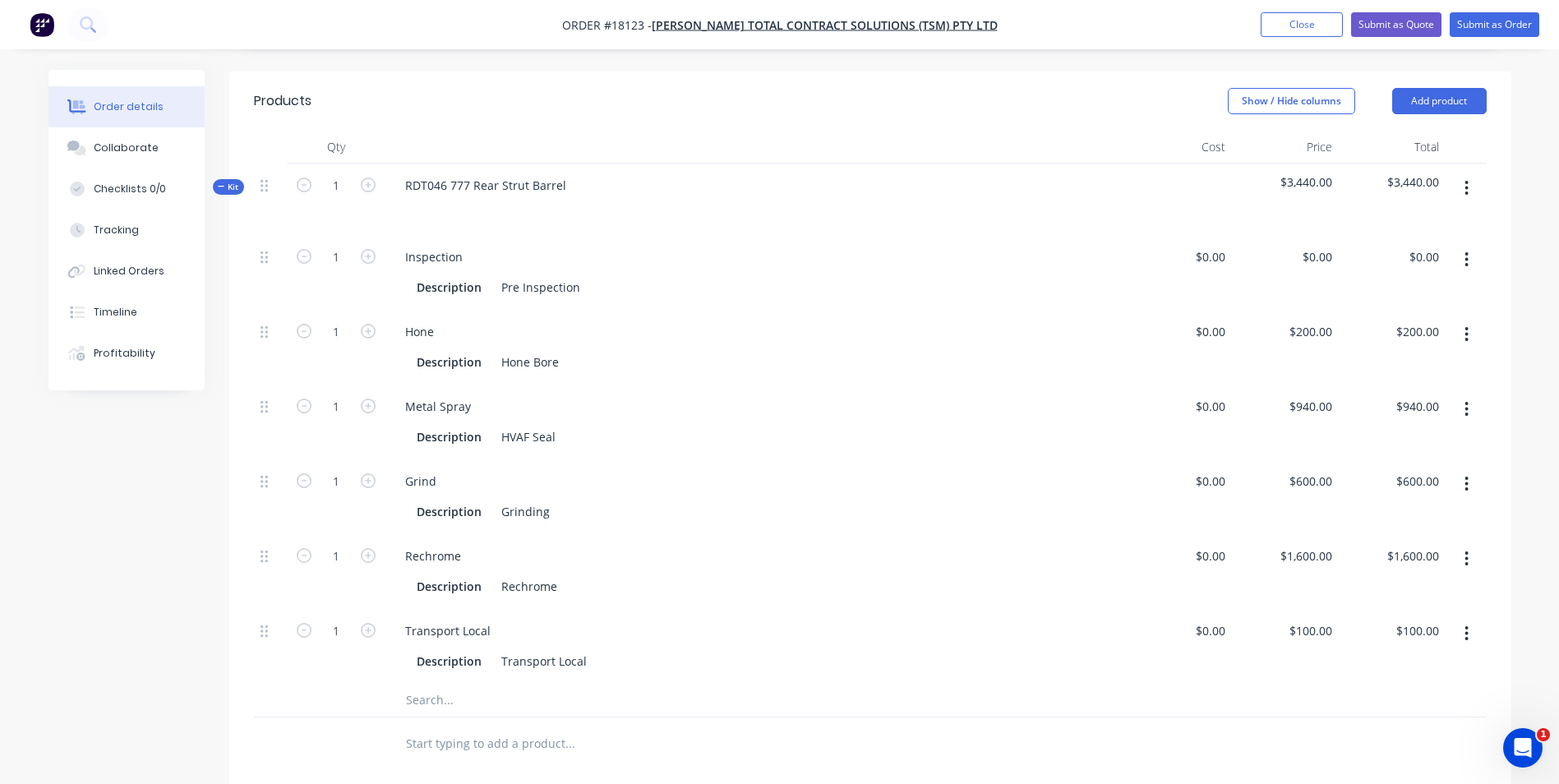
scroll to position [410, 0]
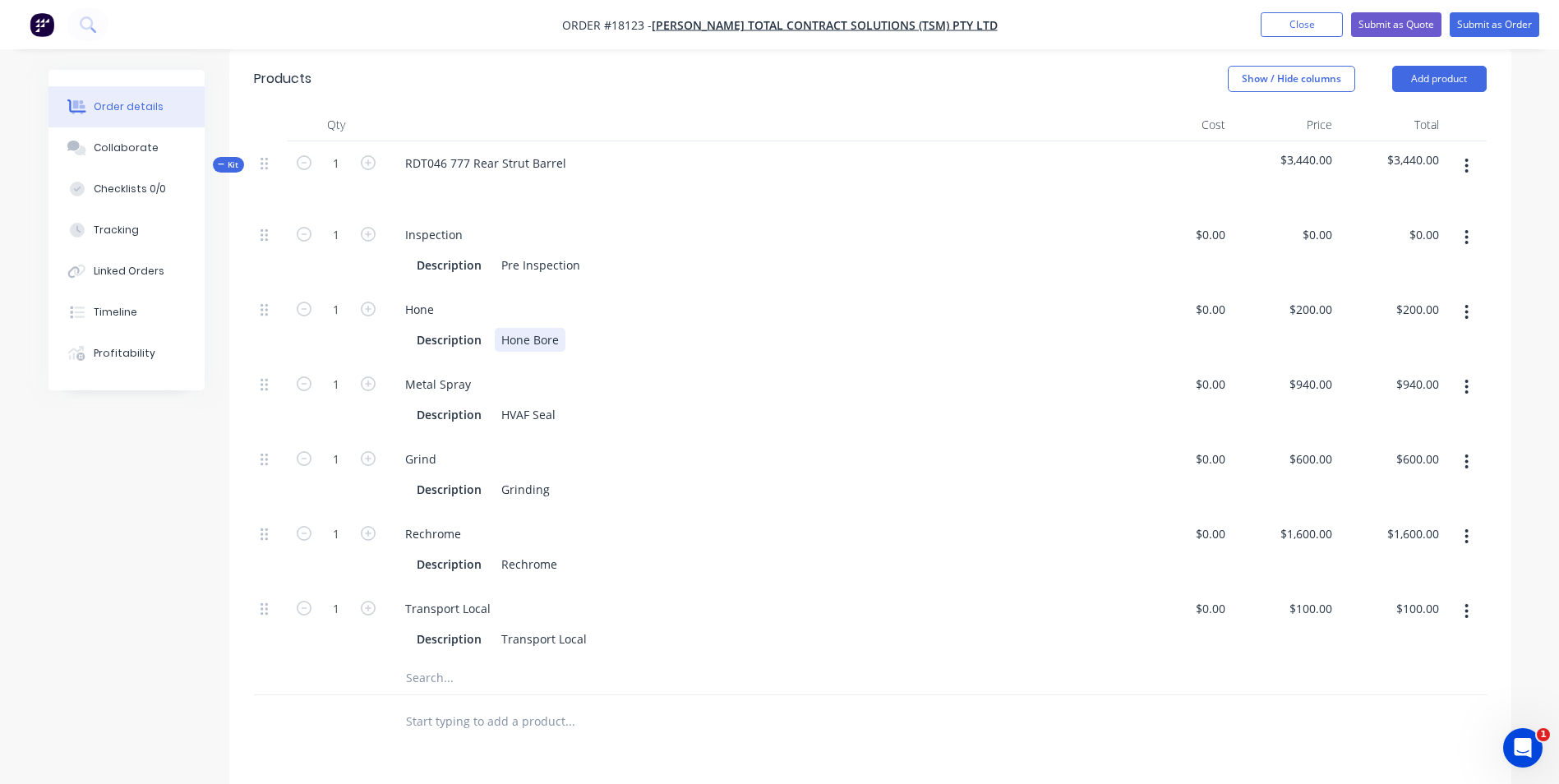
click at [560, 327] on div "Hone Bore" at bounding box center [529, 339] width 71 height 24
drag, startPoint x: 443, startPoint y: 292, endPoint x: 399, endPoint y: 292, distance: 44.0
click at [399, 298] on div "Hone" at bounding box center [419, 309] width 55 height 24
drag, startPoint x: 559, startPoint y: 317, endPoint x: 497, endPoint y: 316, distance: 62.0
click at [497, 327] on div "Hone Bore" at bounding box center [529, 339] width 71 height 24
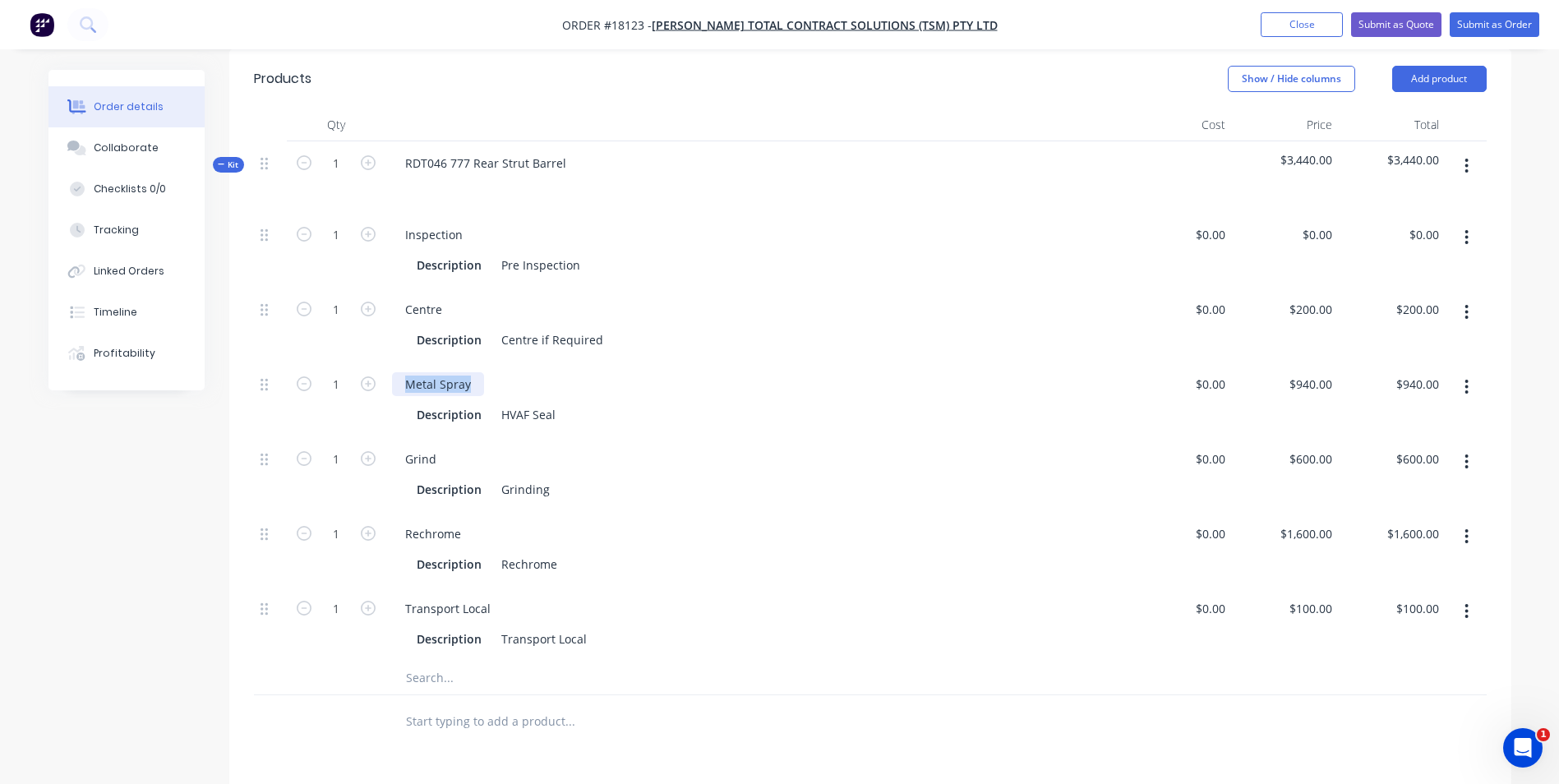
drag, startPoint x: 469, startPoint y: 369, endPoint x: 406, endPoint y: 362, distance: 63.4
click at [406, 372] on div "Metal Spray" at bounding box center [438, 384] width 92 height 24
drag, startPoint x: 556, startPoint y: 395, endPoint x: 475, endPoint y: 384, distance: 81.7
click at [475, 403] on div "Description HVAF Seal" at bounding box center [751, 415] width 683 height 24
click at [547, 477] on div "Grinding" at bounding box center [525, 489] width 62 height 24
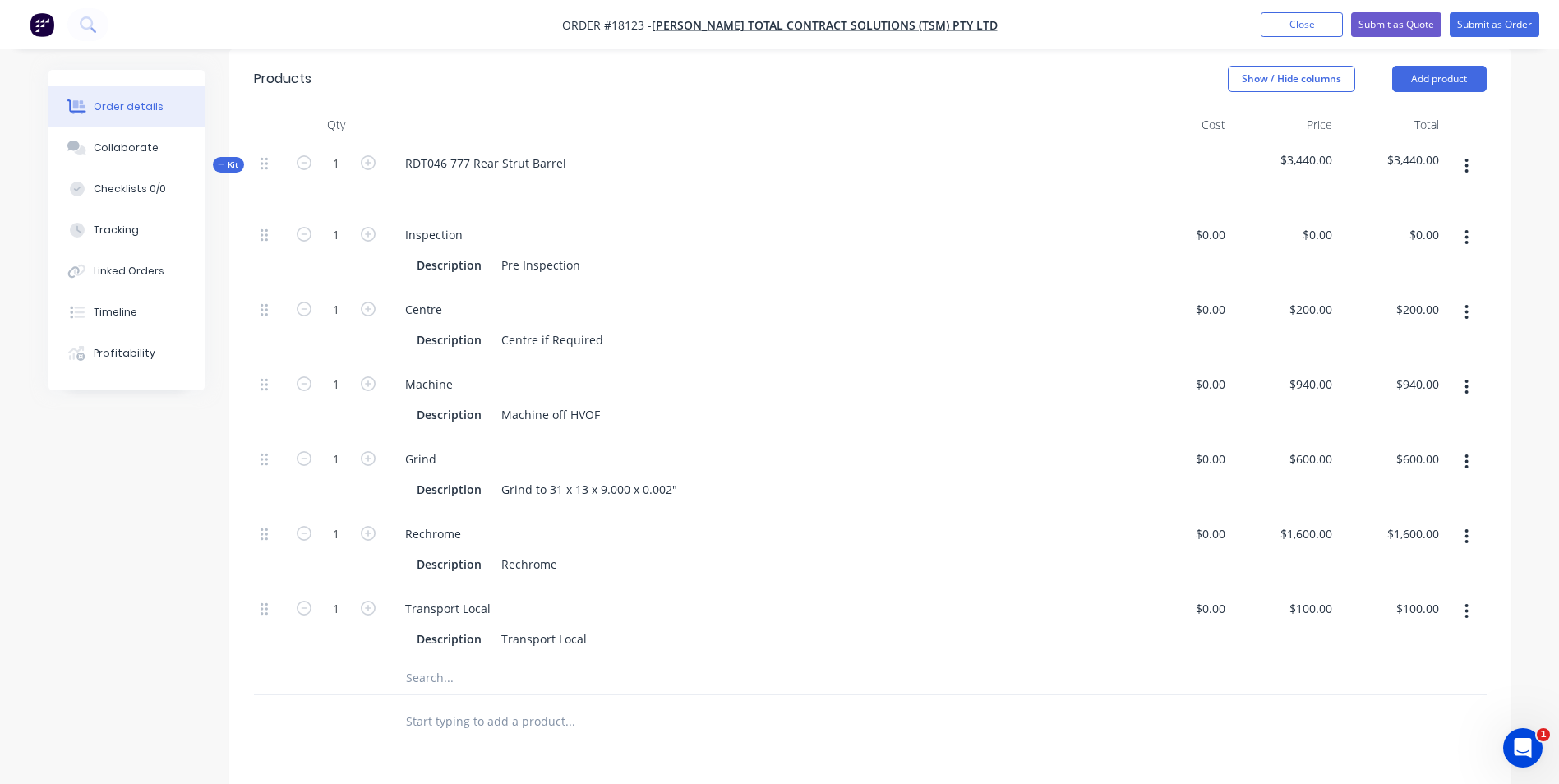
click at [423, 661] on input "text" at bounding box center [570, 677] width 328 height 32
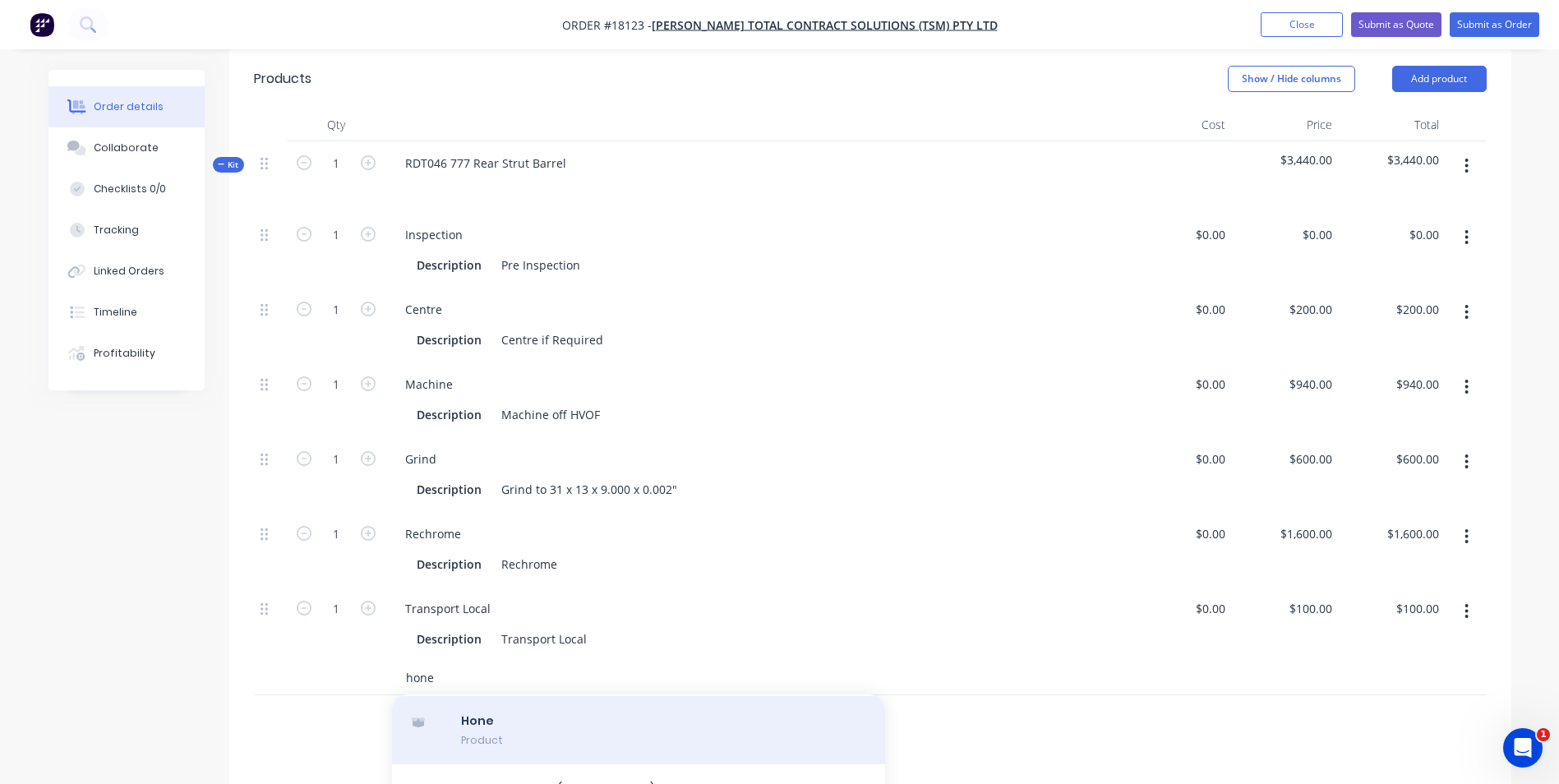
scroll to position [0, 0]
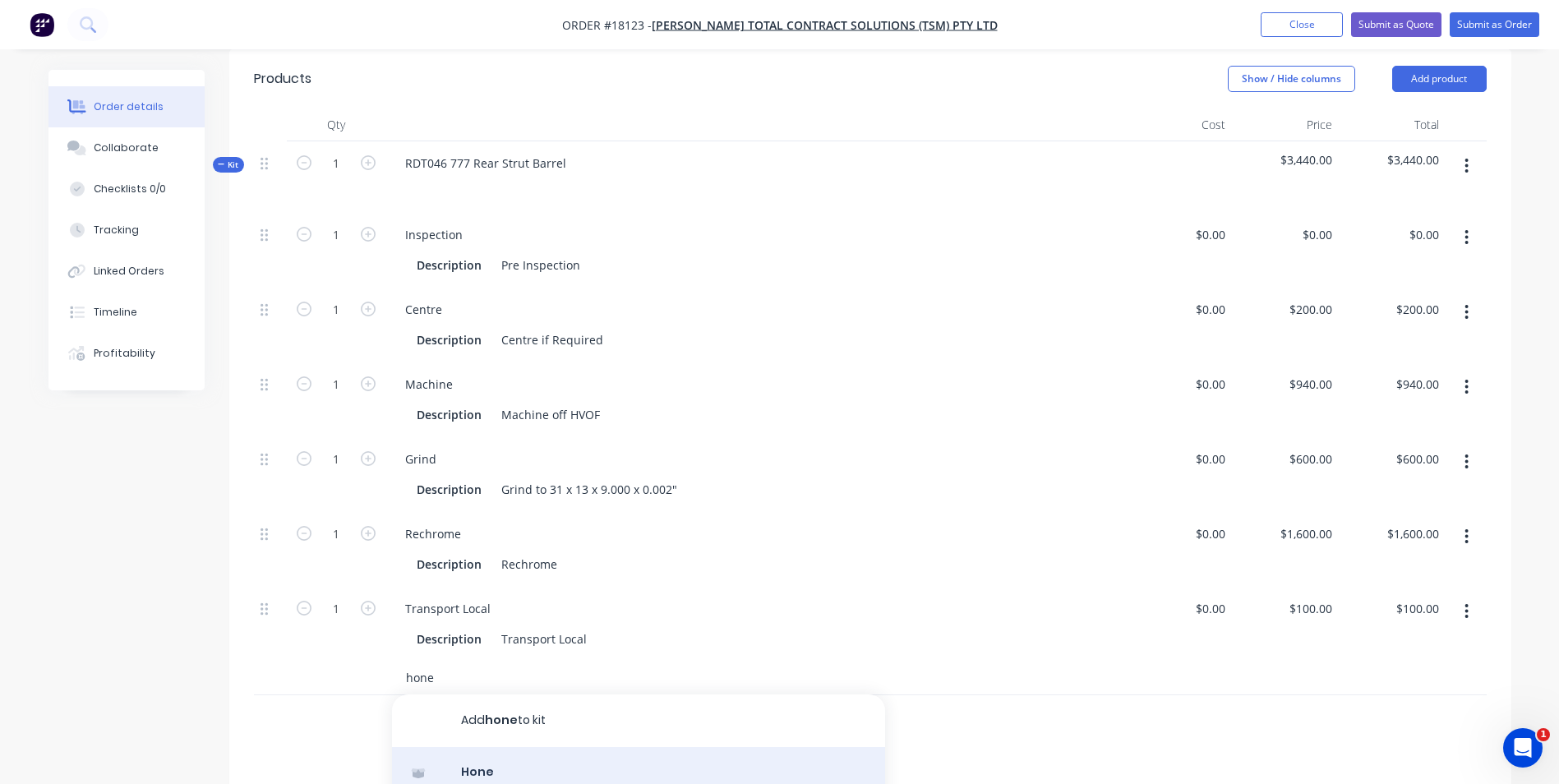
type input "hone"
click at [605, 753] on div "Hone Product" at bounding box center [638, 781] width 493 height 69
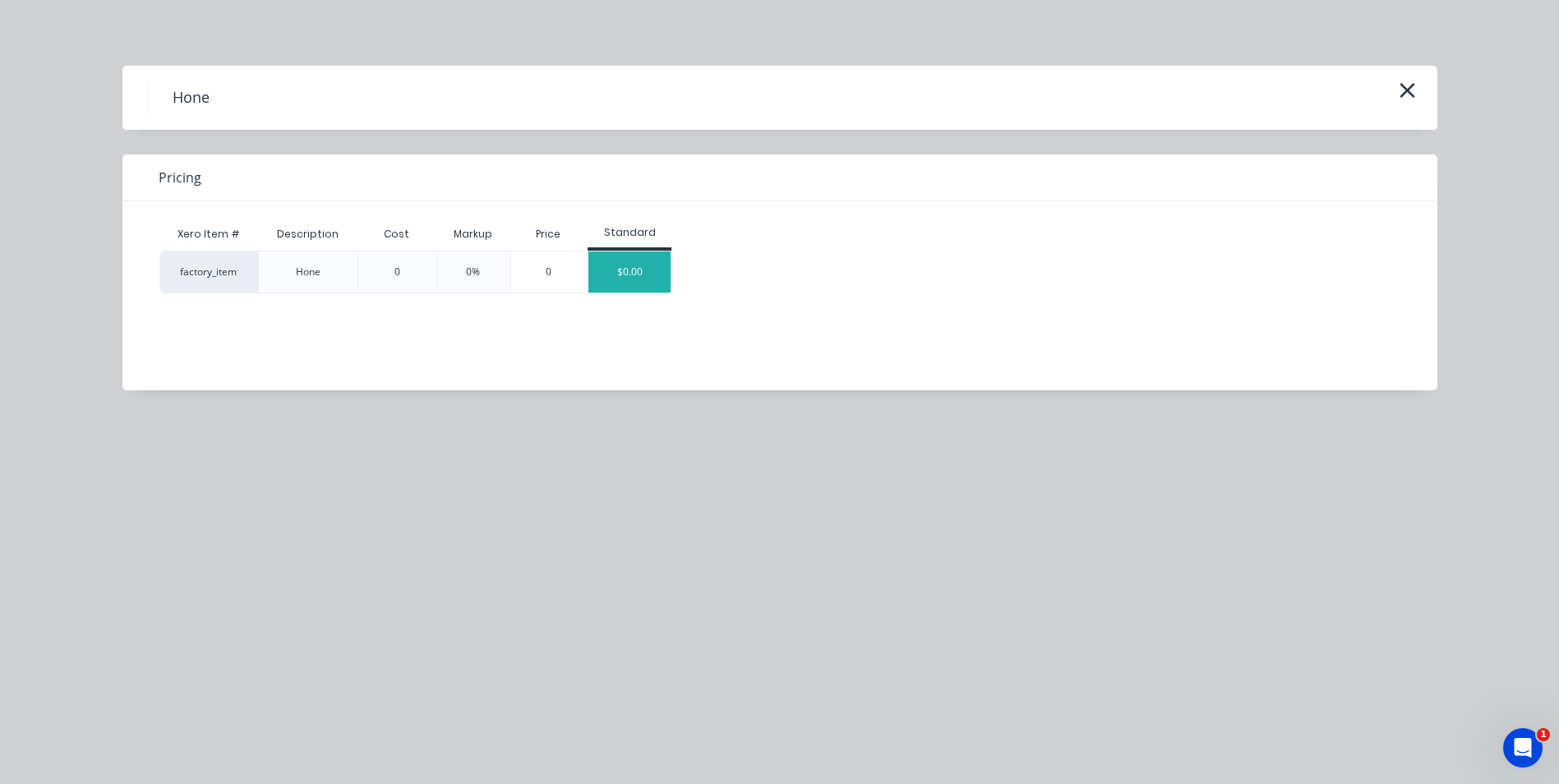
click at [639, 278] on div "$0.00" at bounding box center [629, 272] width 82 height 41
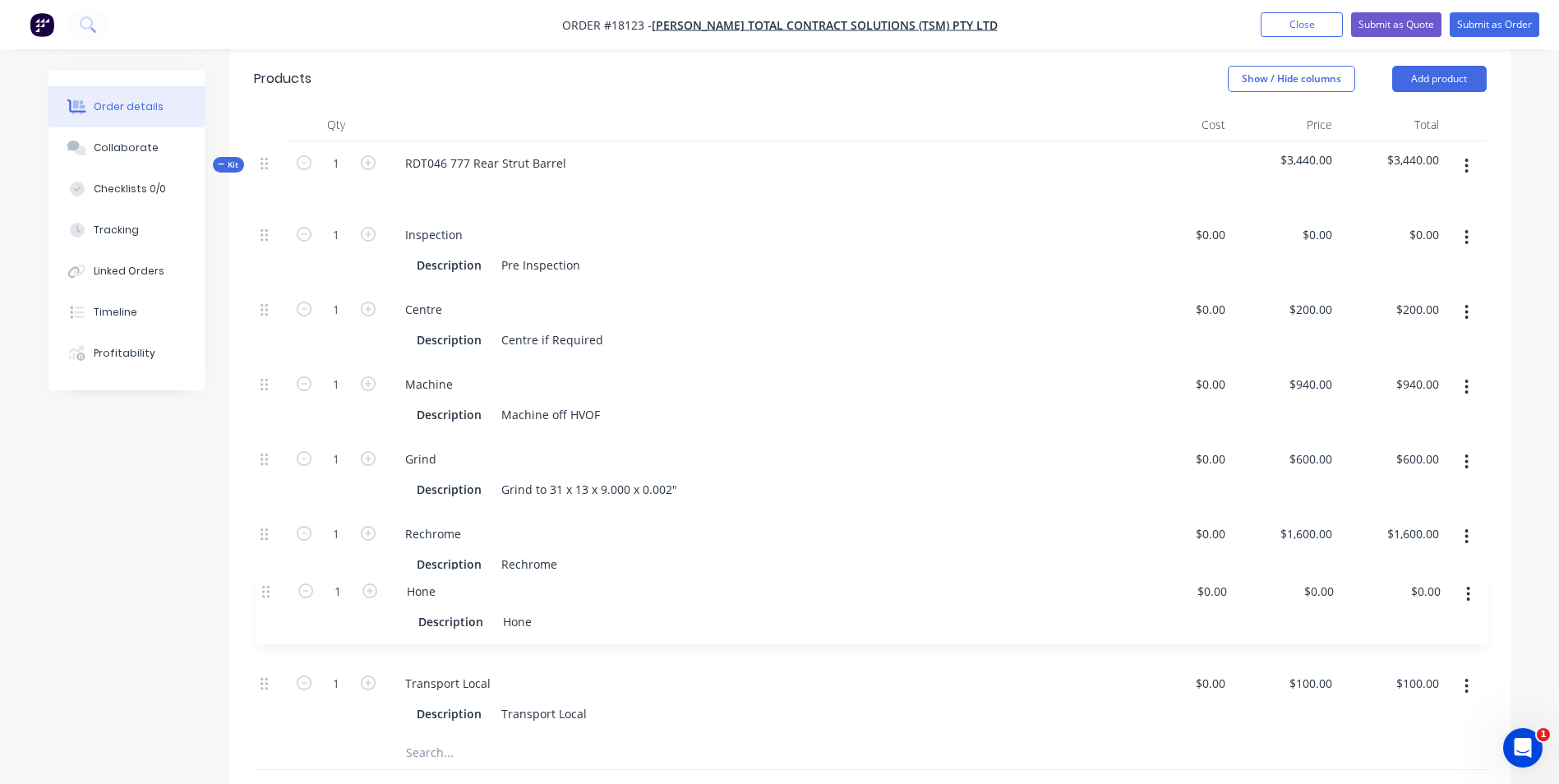
scroll to position [416, 0]
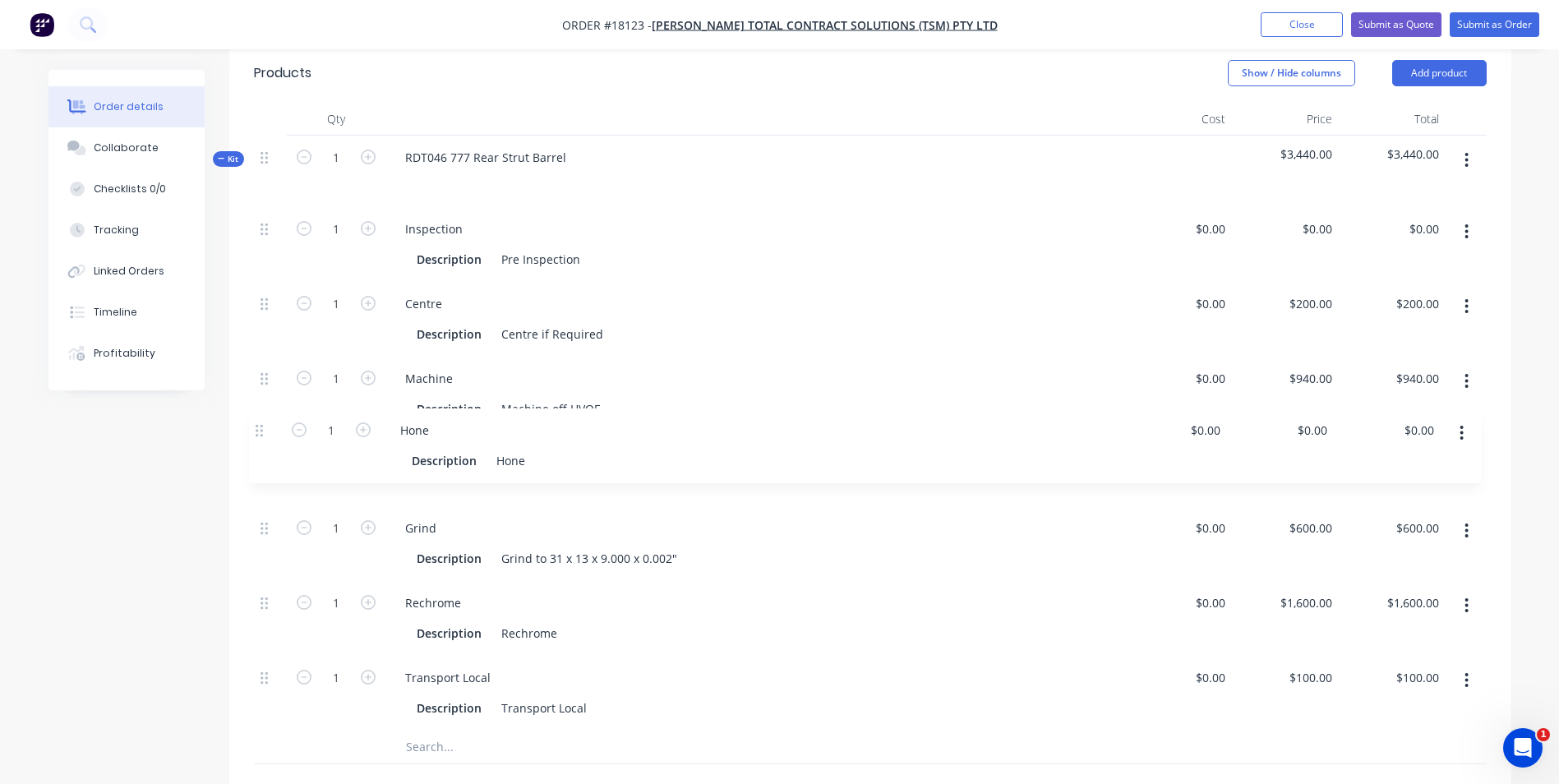
drag, startPoint x: 262, startPoint y: 667, endPoint x: 257, endPoint y: 428, distance: 239.1
click at [257, 428] on div "1 Inspection Description Pre Inspection $0.00 $0.00 $0.00 $0.00 $0.00 $0.00 1 C…" at bounding box center [870, 469] width 1232 height 523
click at [469, 736] on input "text" at bounding box center [570, 746] width 328 height 32
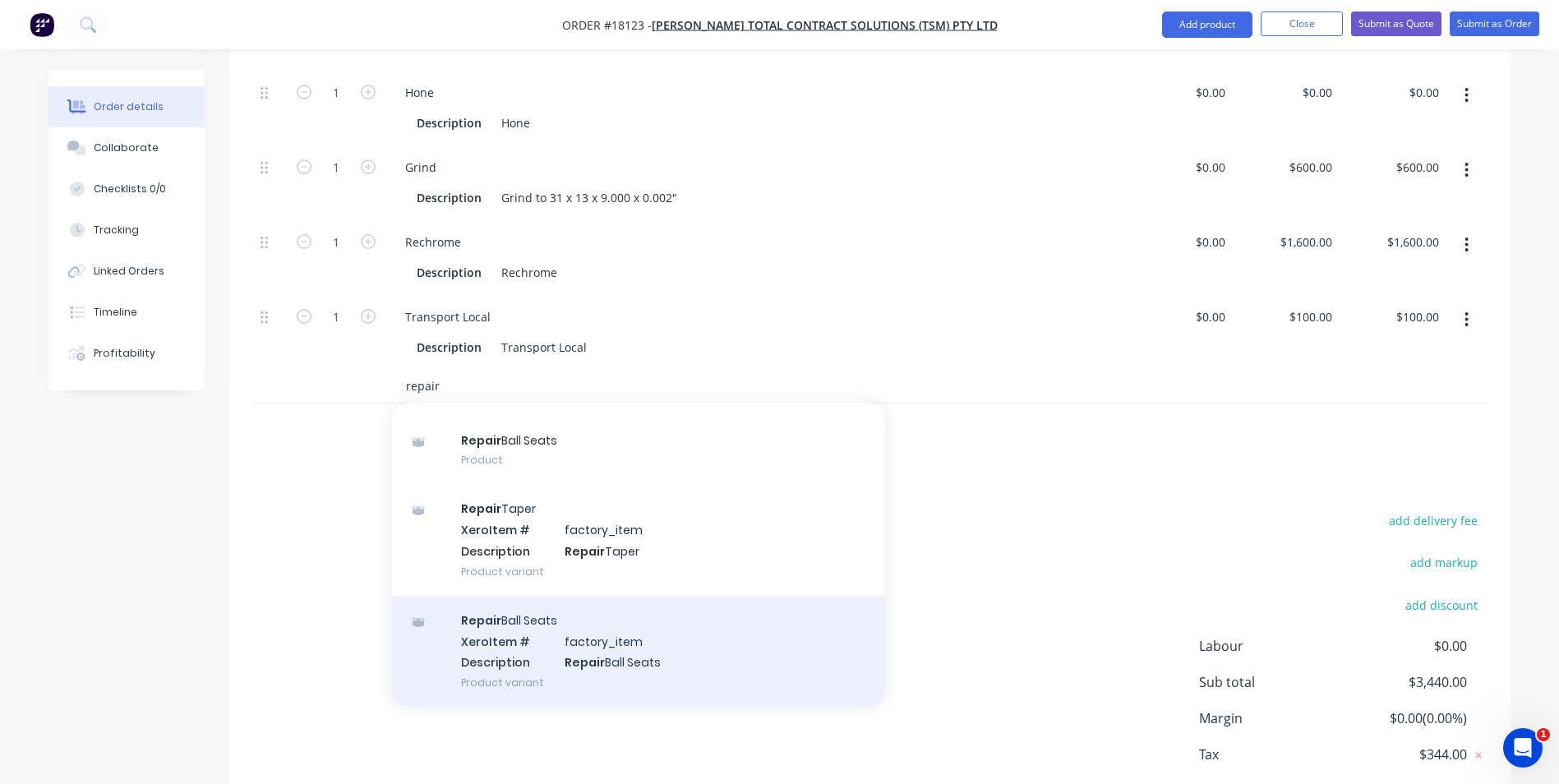
scroll to position [828, 0]
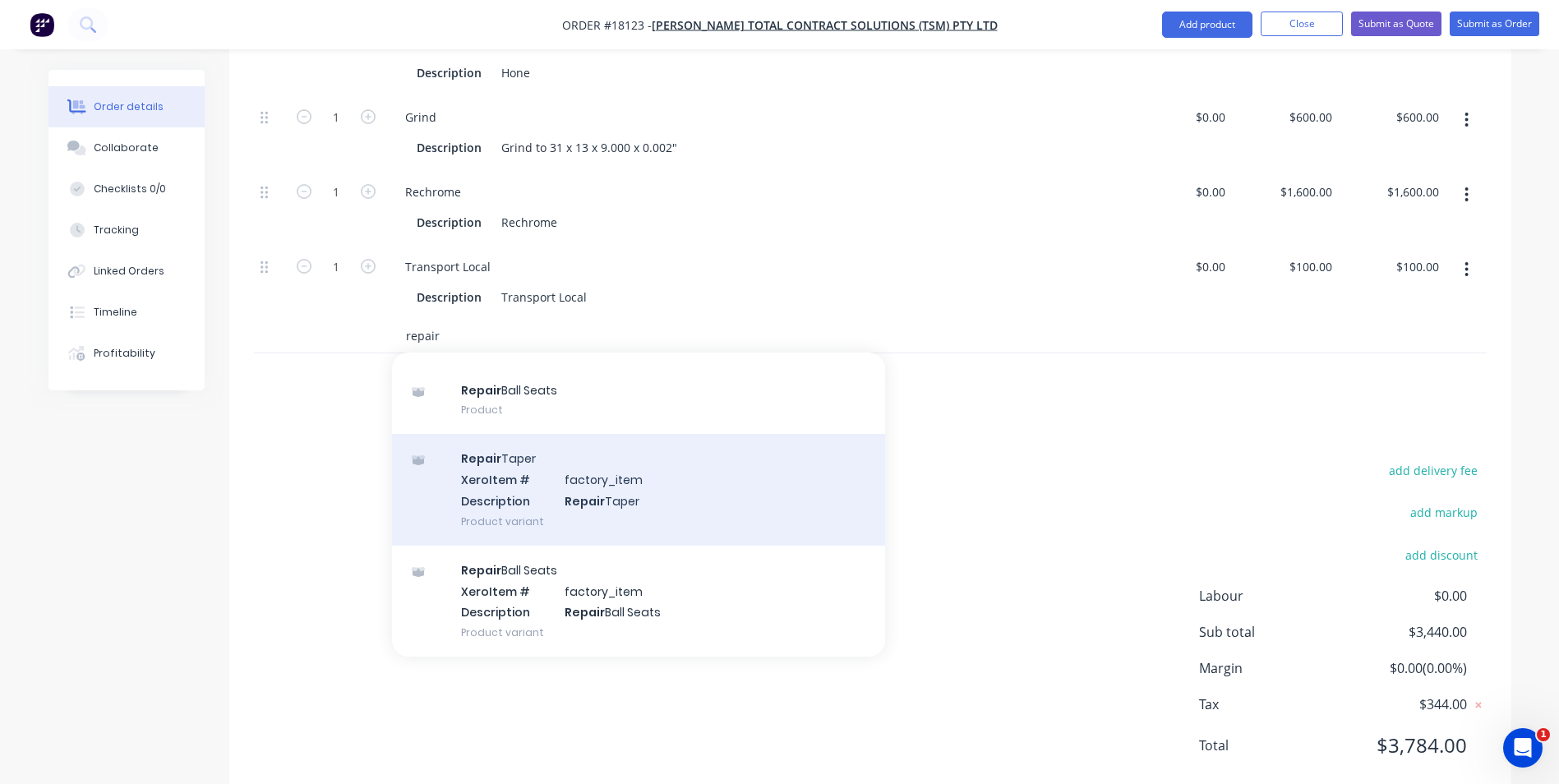
type input "repair"
click at [582, 452] on div "Repair Taper Xero Item # factory_item Description Repair Taper Product variant" at bounding box center [638, 489] width 493 height 111
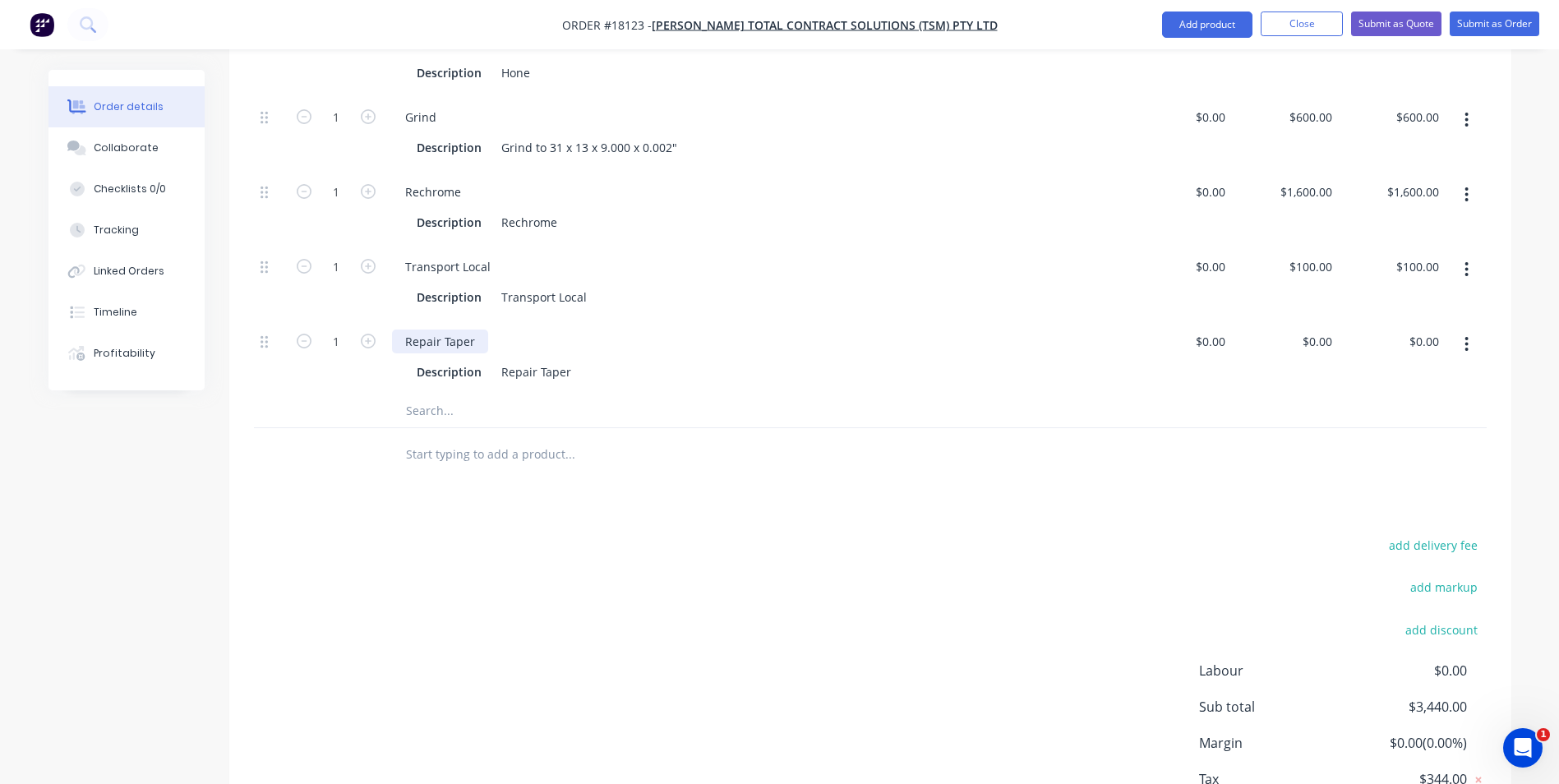
click at [481, 329] on div "Repair Taper" at bounding box center [440, 341] width 96 height 24
click at [569, 360] on div "Repair Taper" at bounding box center [535, 372] width 83 height 24
click at [1070, 394] on div at bounding box center [870, 410] width 1232 height 33
click at [1334, 255] on input "100" at bounding box center [1314, 267] width 51 height 24
click at [1332, 255] on input "100" at bounding box center [1324, 267] width 28 height 24
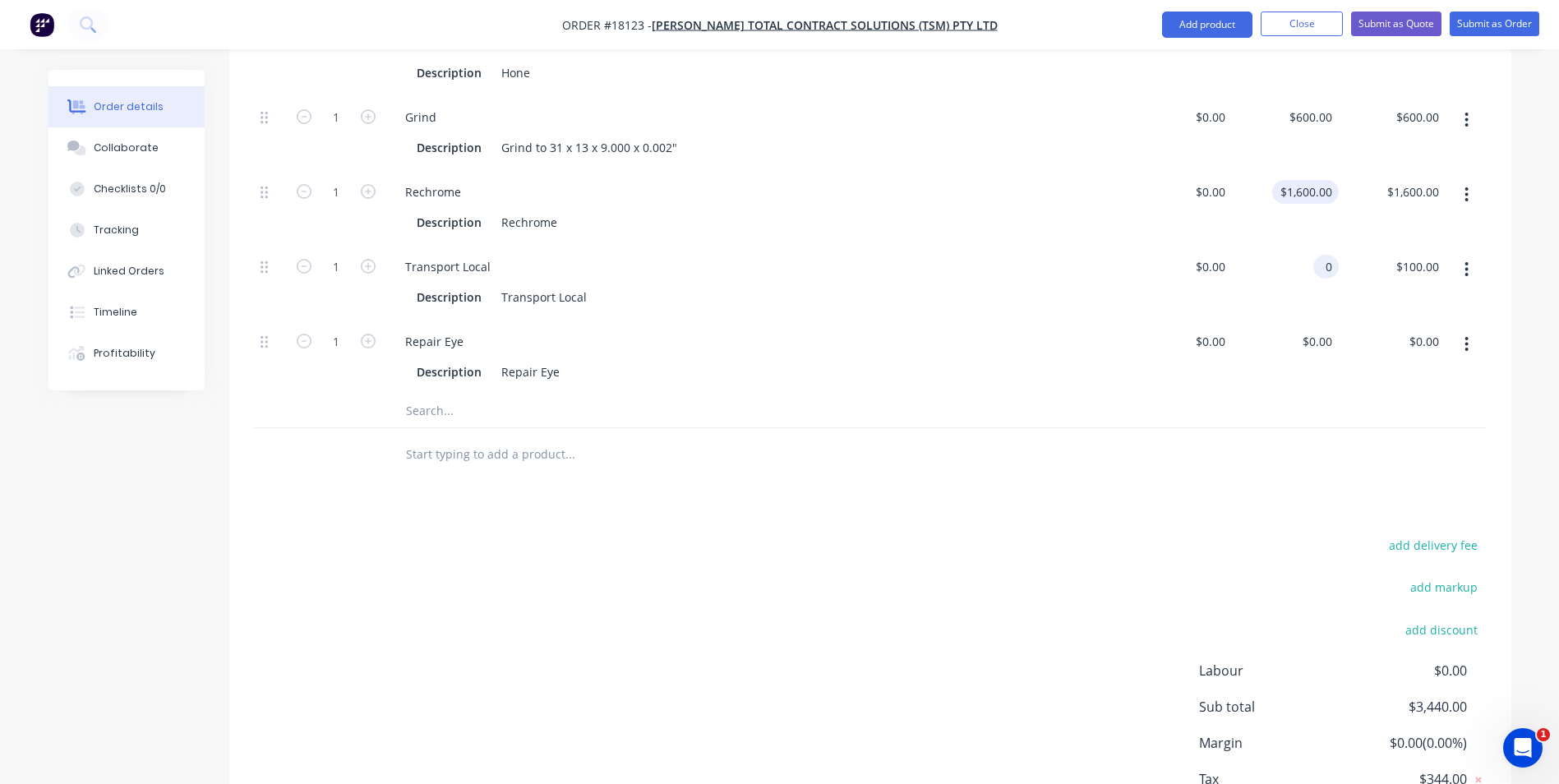
type input "0"
type input "1600"
type input "$0.00"
click at [1324, 180] on input "1600" at bounding box center [1308, 192] width 60 height 24
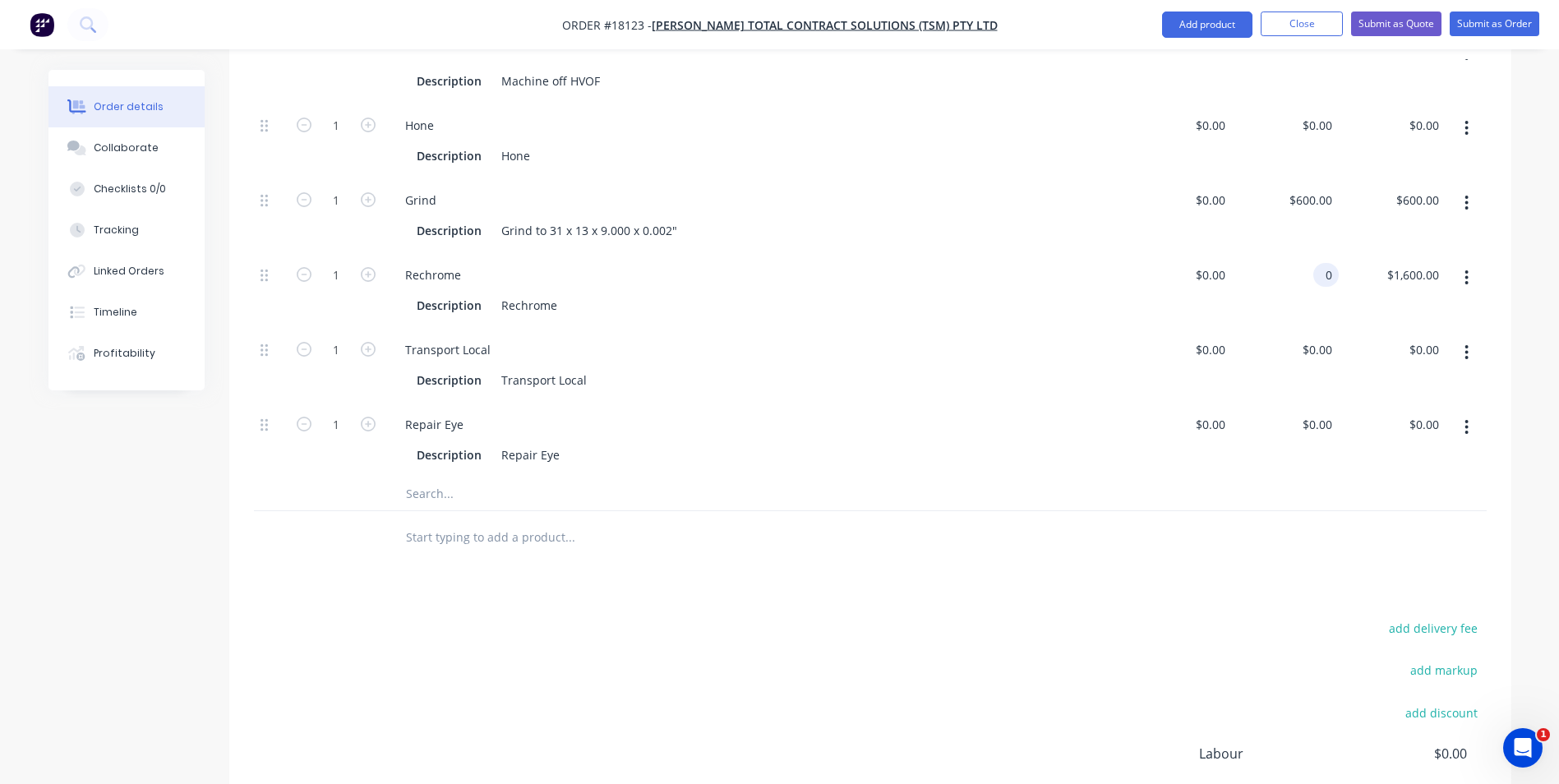
scroll to position [498, 0]
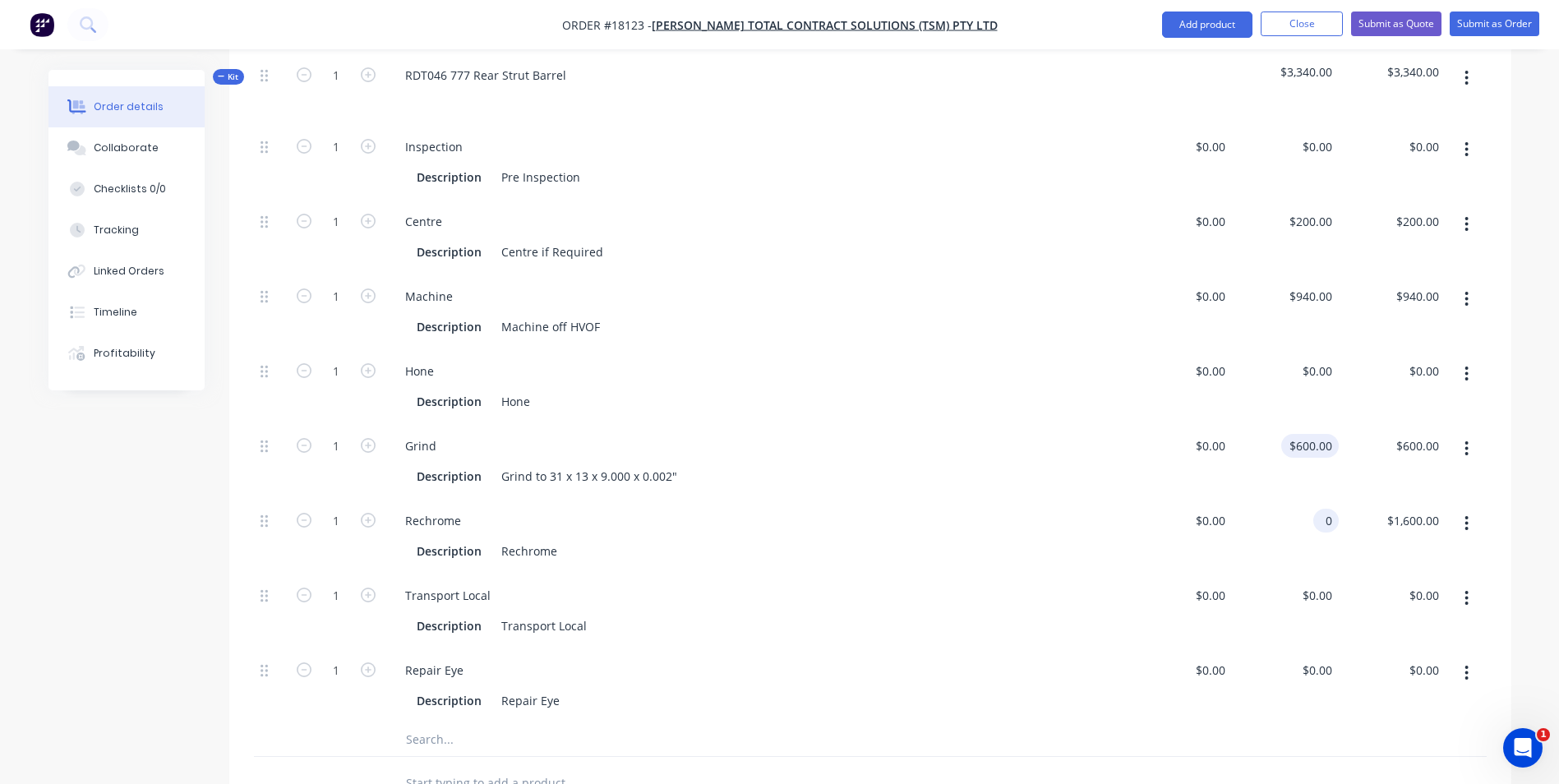
type input "0"
type input "600"
type input "$0.00"
click at [1308, 433] on div "600 600" at bounding box center [1321, 445] width 34 height 24
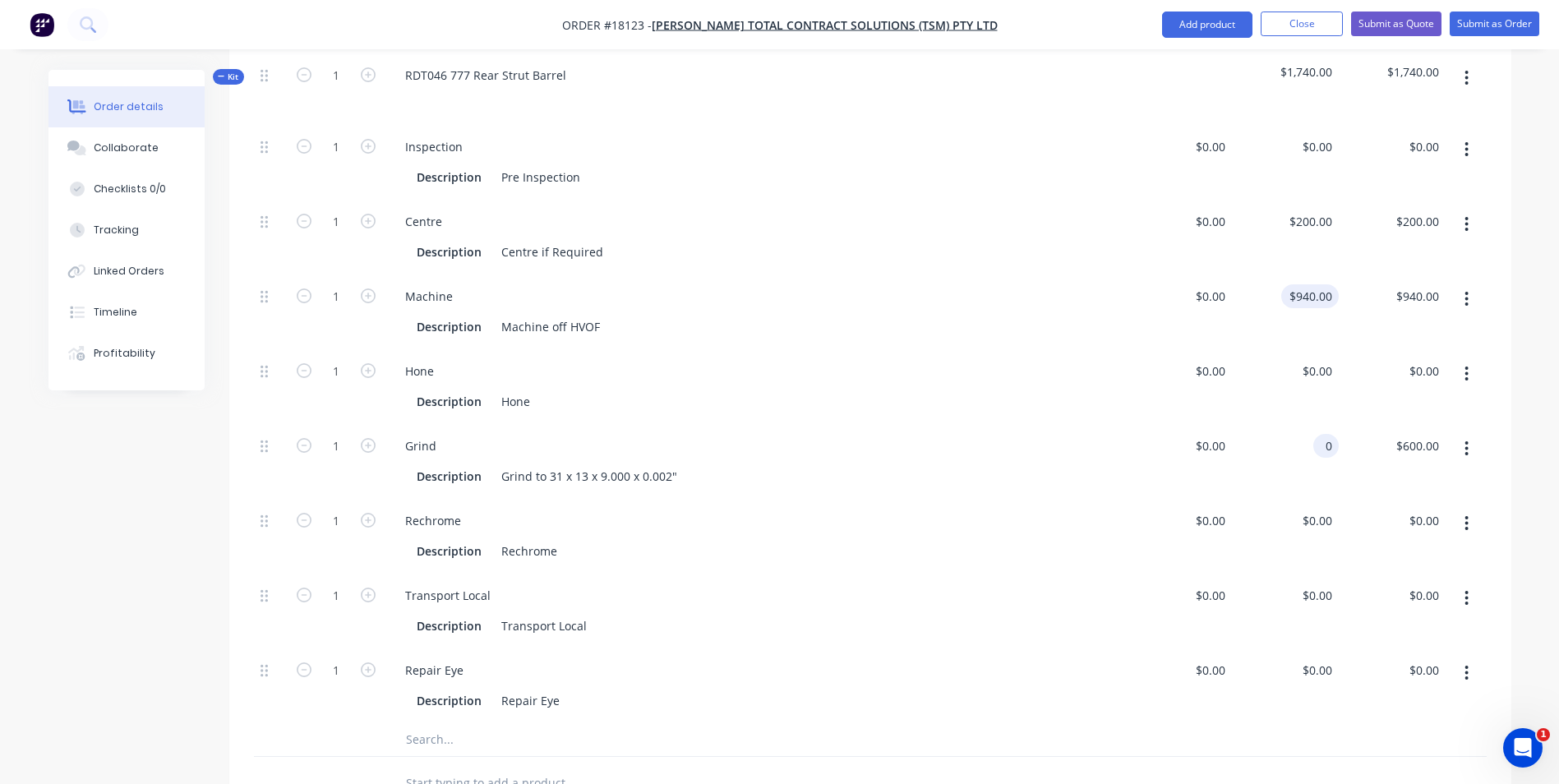
type input "0"
type input "940"
type input "$0.00"
click at [1325, 284] on input "940" at bounding box center [1314, 296] width 51 height 24
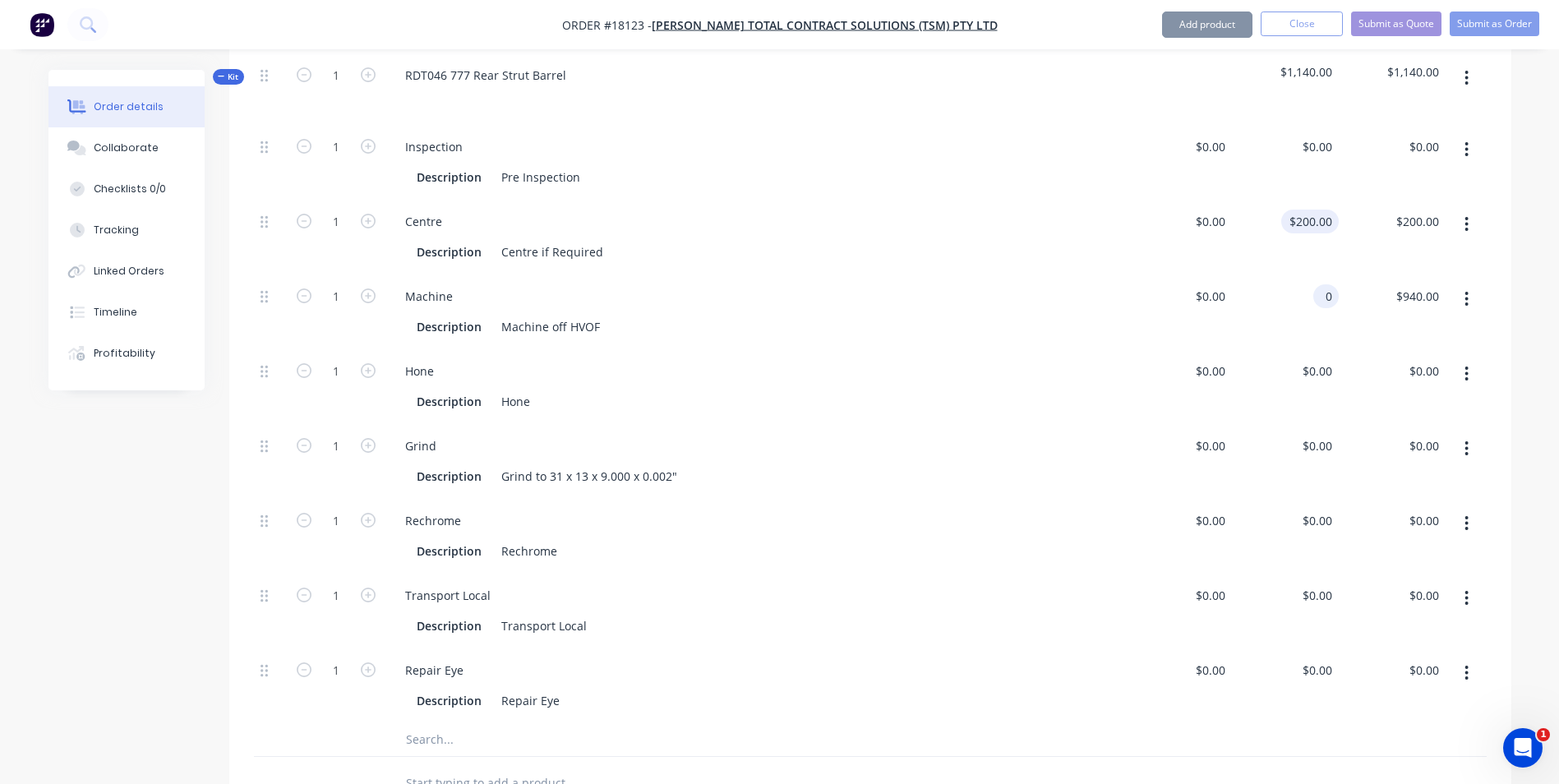
type input "0"
type input "200"
type input "$0.00"
click at [1320, 212] on input "200" at bounding box center [1314, 221] width 51 height 24
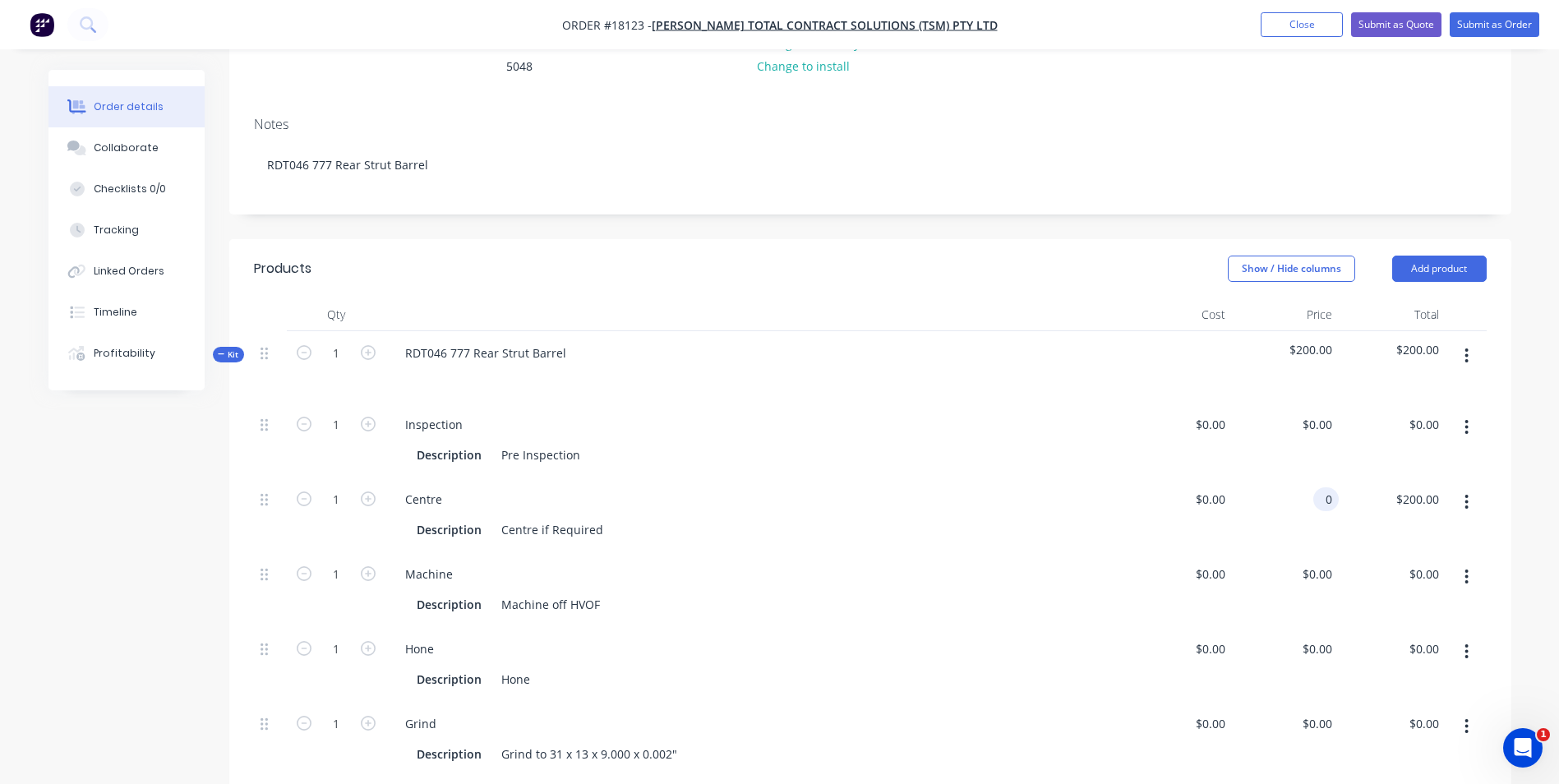
scroll to position [170, 0]
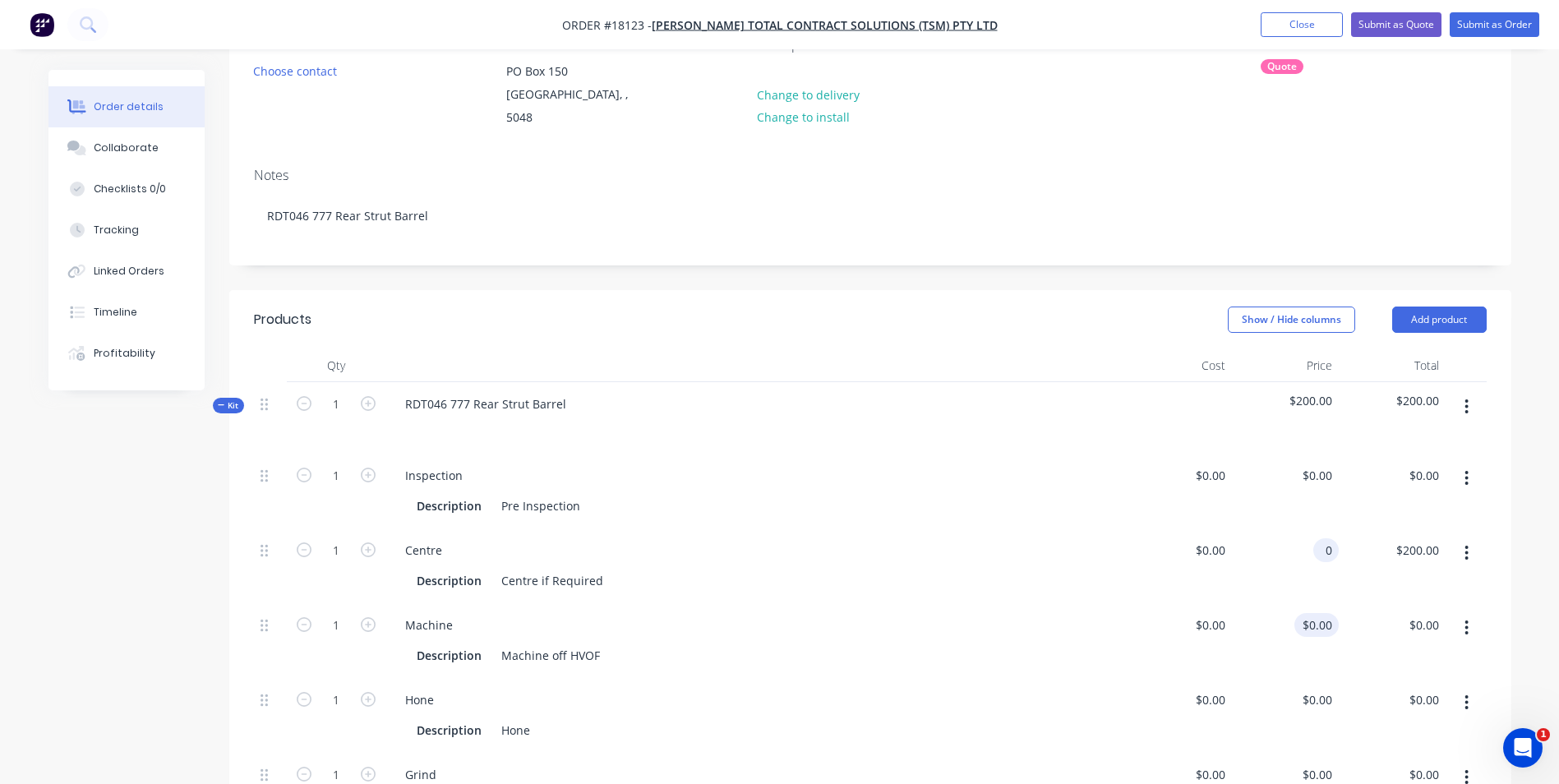
type input "$0.00"
click at [1309, 608] on div "0 0" at bounding box center [1284, 640] width 107 height 74
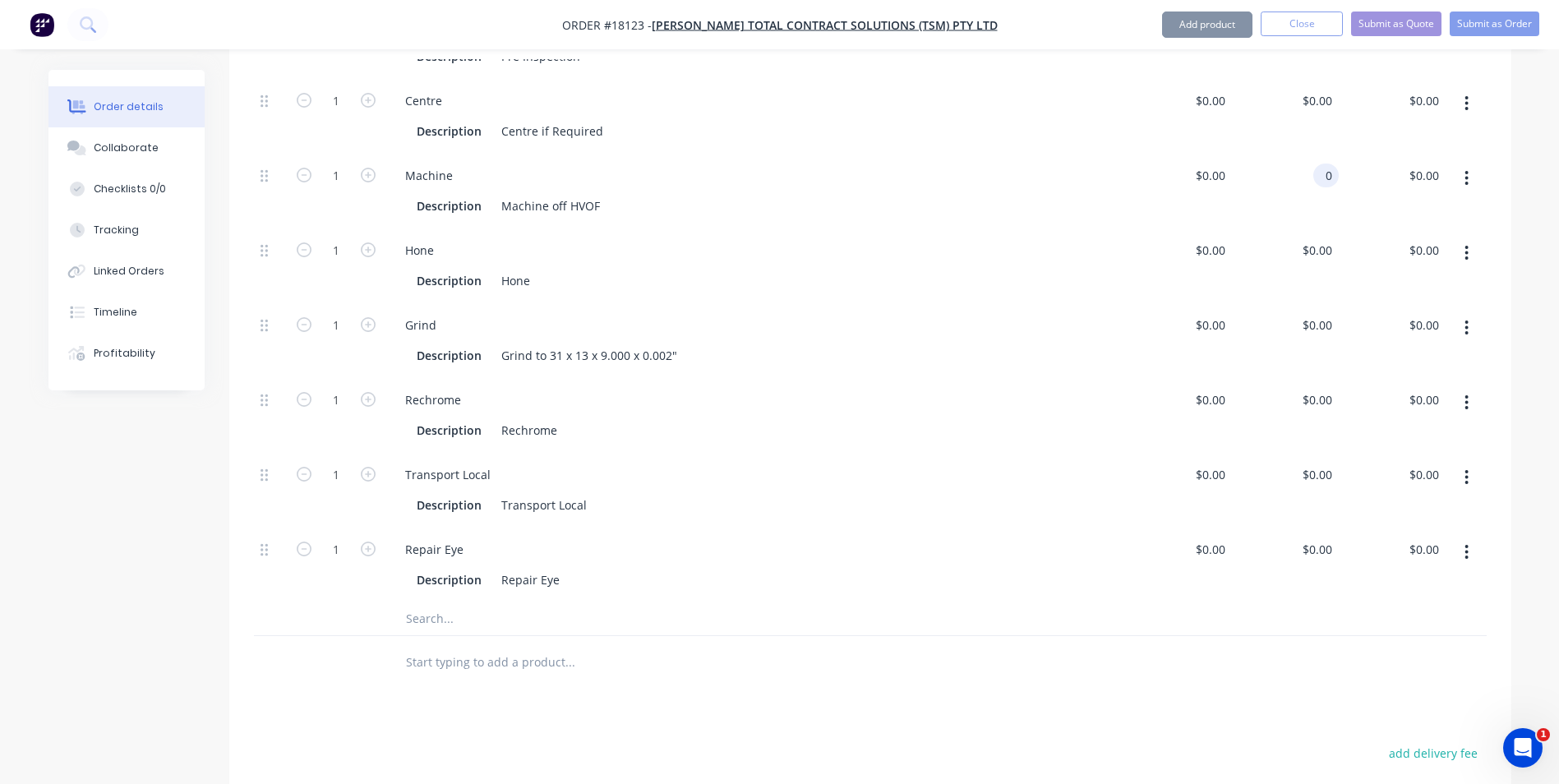
scroll to position [663, 0]
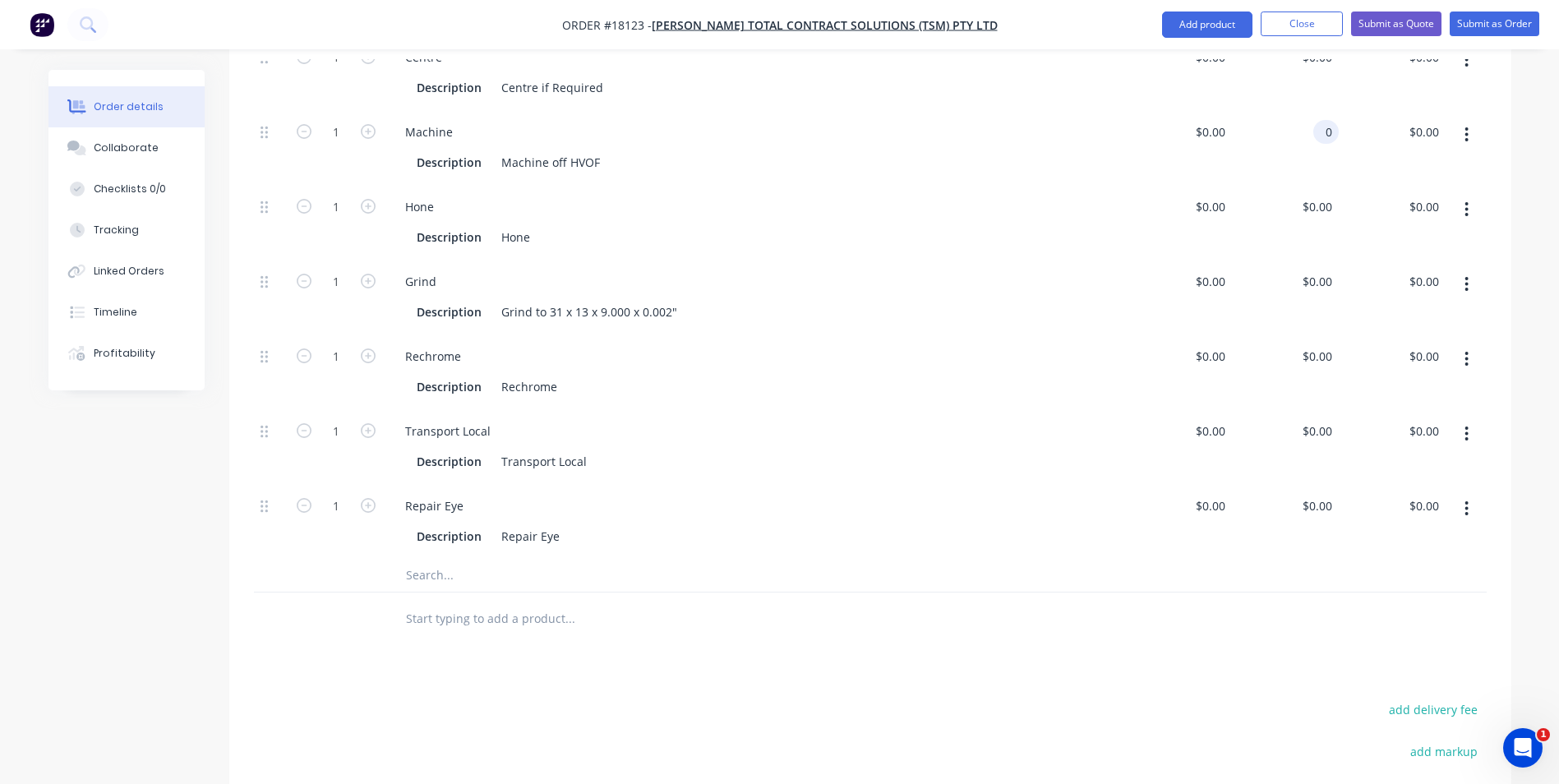
type input "$0.00"
click at [1338, 409] on div "$0.00 $0.00" at bounding box center [1391, 445] width 107 height 74
drag, startPoint x: 262, startPoint y: 488, endPoint x: 393, endPoint y: 194, distance: 321.9
click at [393, 194] on div "1 Inspection Description Pre Inspection $0.00 $0.00 $0.00 $0.00 $0.00 $0.00 1 C…" at bounding box center [870, 259] width 1232 height 598
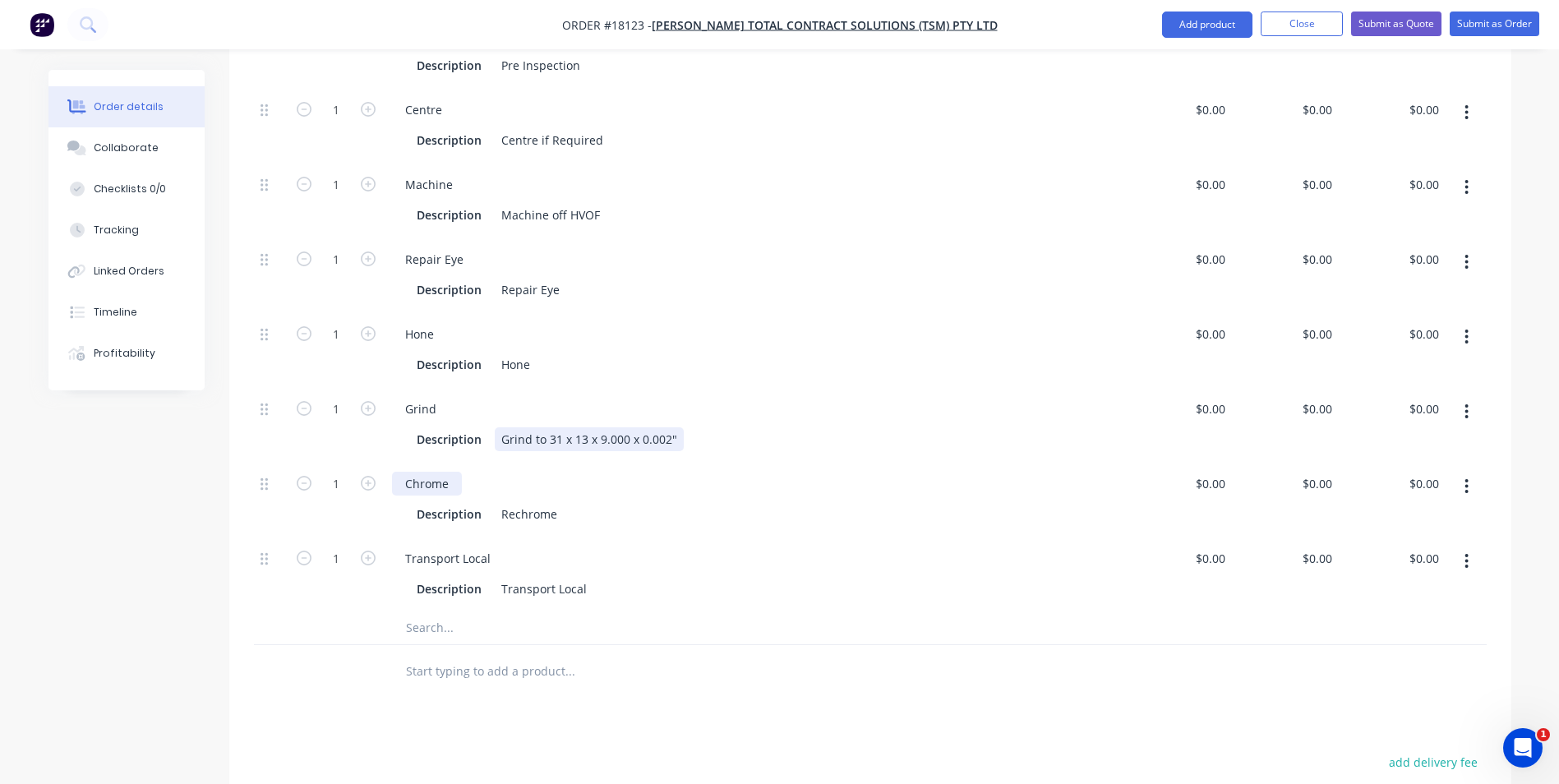
scroll to position [581, 0]
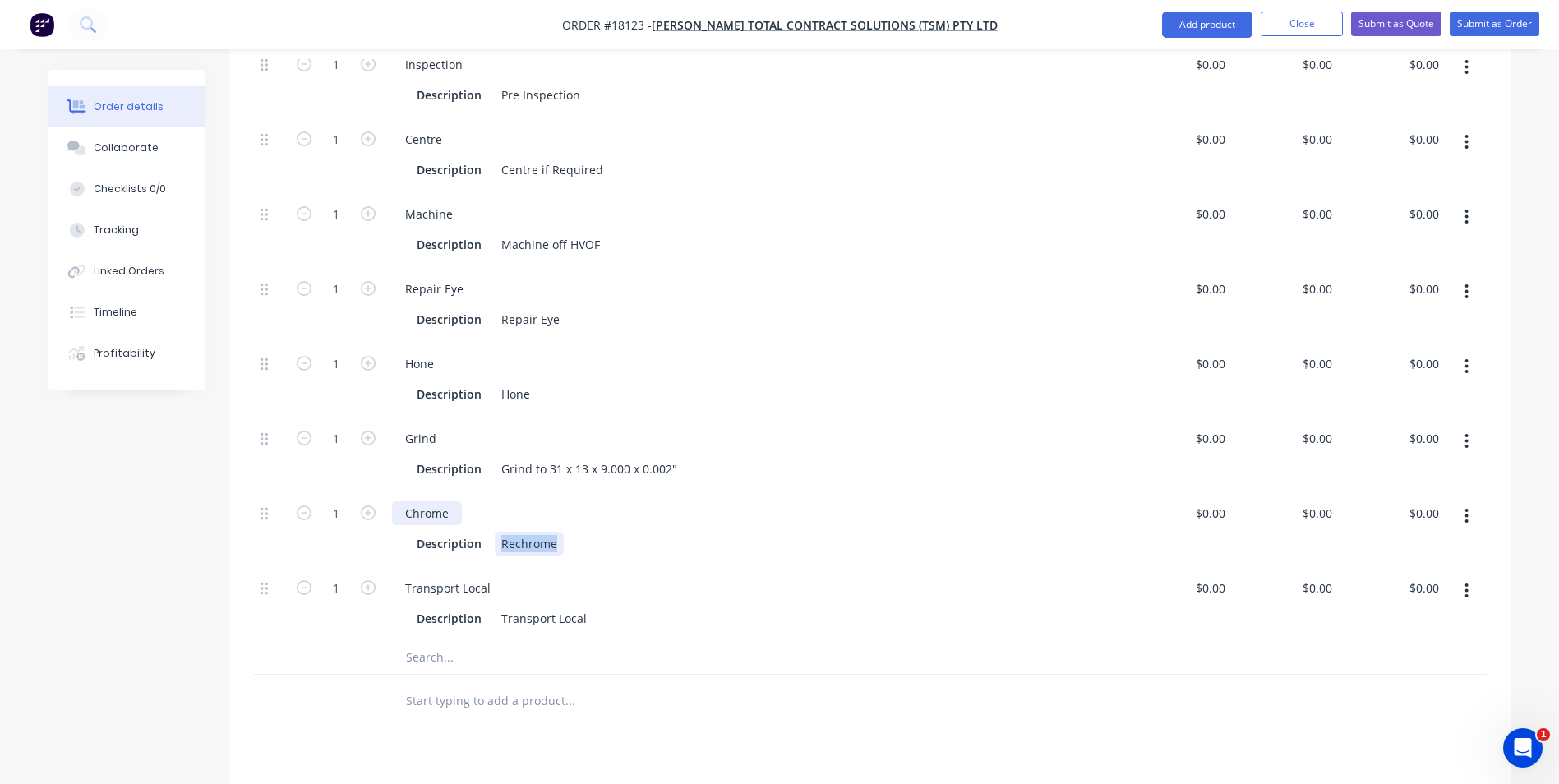
drag, startPoint x: 556, startPoint y: 523, endPoint x: 431, endPoint y: 482, distance: 131.6
click at [493, 532] on div "Description Rechrome" at bounding box center [751, 544] width 683 height 24
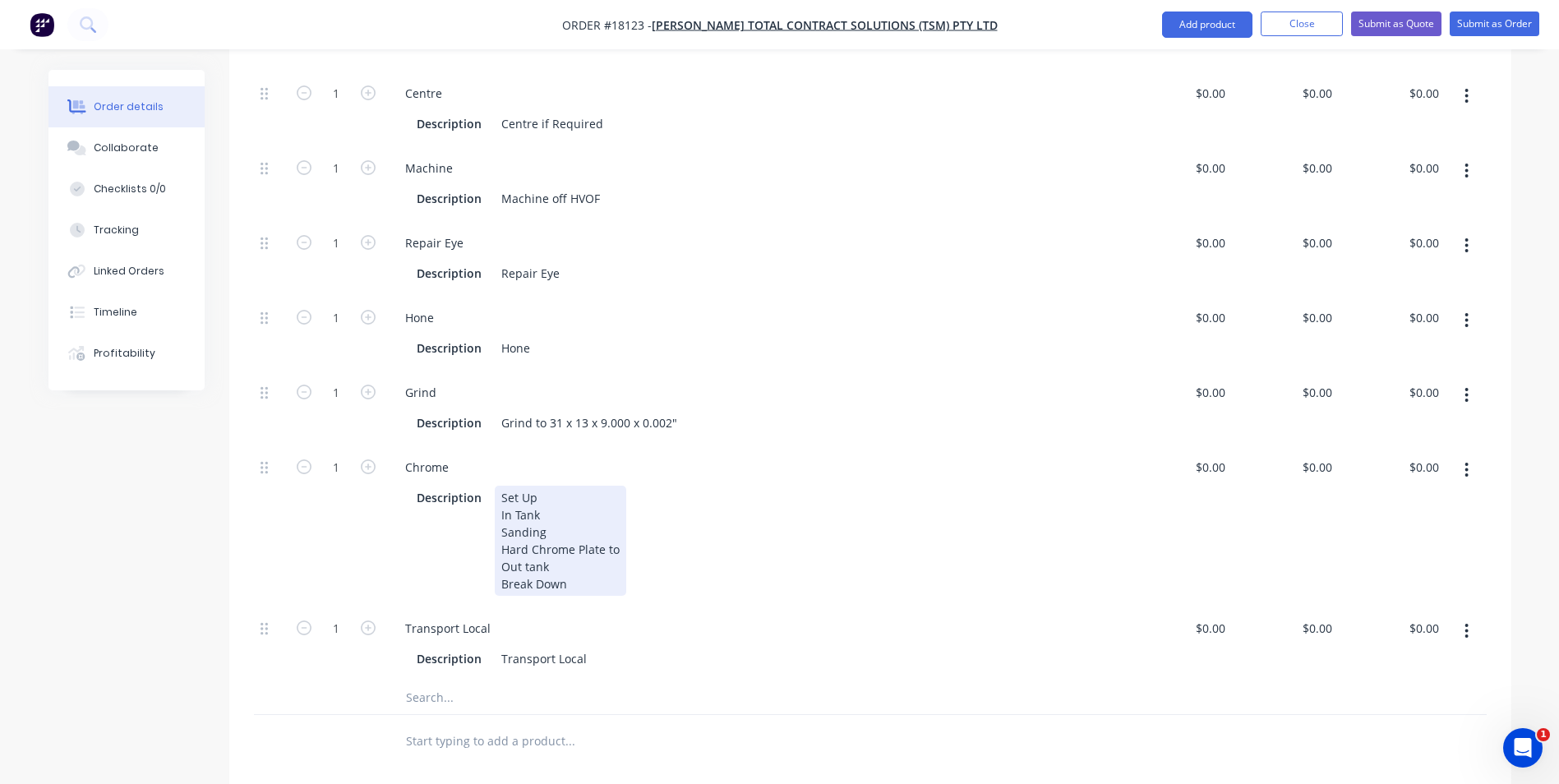
scroll to position [745, 0]
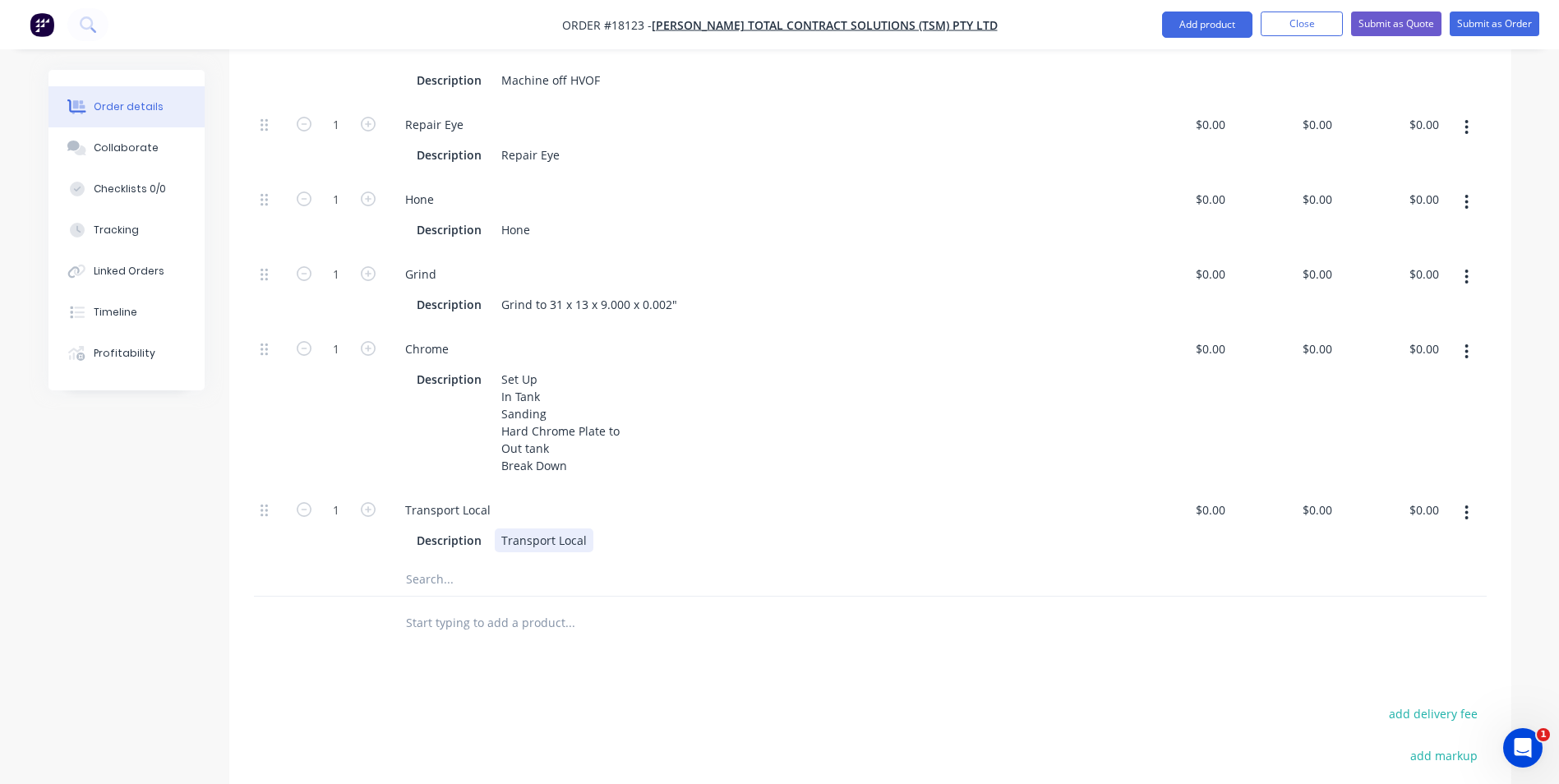
click at [608, 528] on div "Description Transport Local" at bounding box center [751, 540] width 683 height 24
click at [1467, 268] on icon "button" at bounding box center [1466, 276] width 4 height 18
click at [1397, 312] on div "Duplicate" at bounding box center [1408, 320] width 127 height 24
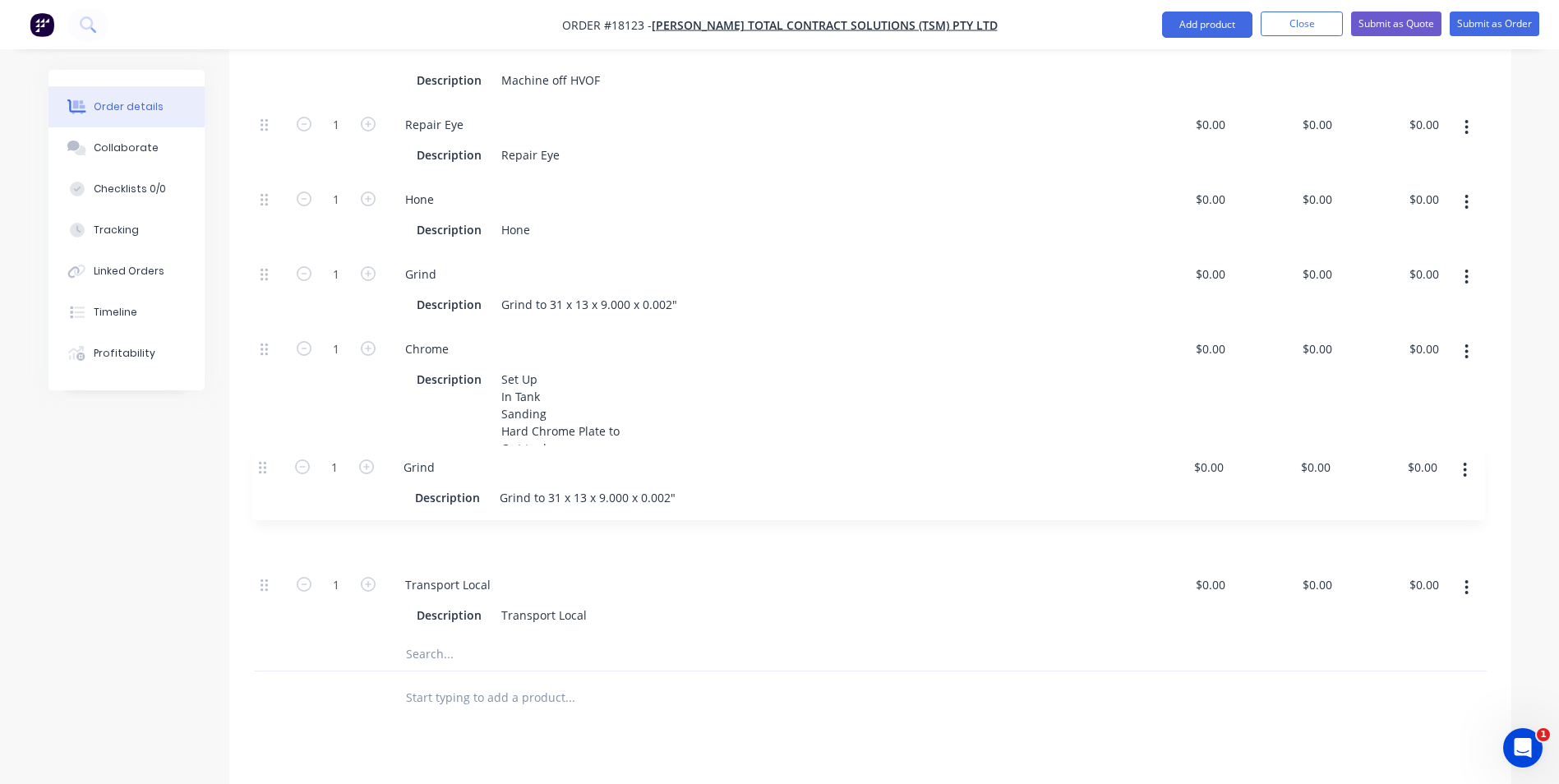
drag, startPoint x: 262, startPoint y: 566, endPoint x: 260, endPoint y: 457, distance: 109.0
click at [260, 457] on div "1 Inspection Description Pre Inspection $0.00 $0.00 $0.00 $0.00 $0.00 $0.00 1 C…" at bounding box center [870, 258] width 1232 height 759
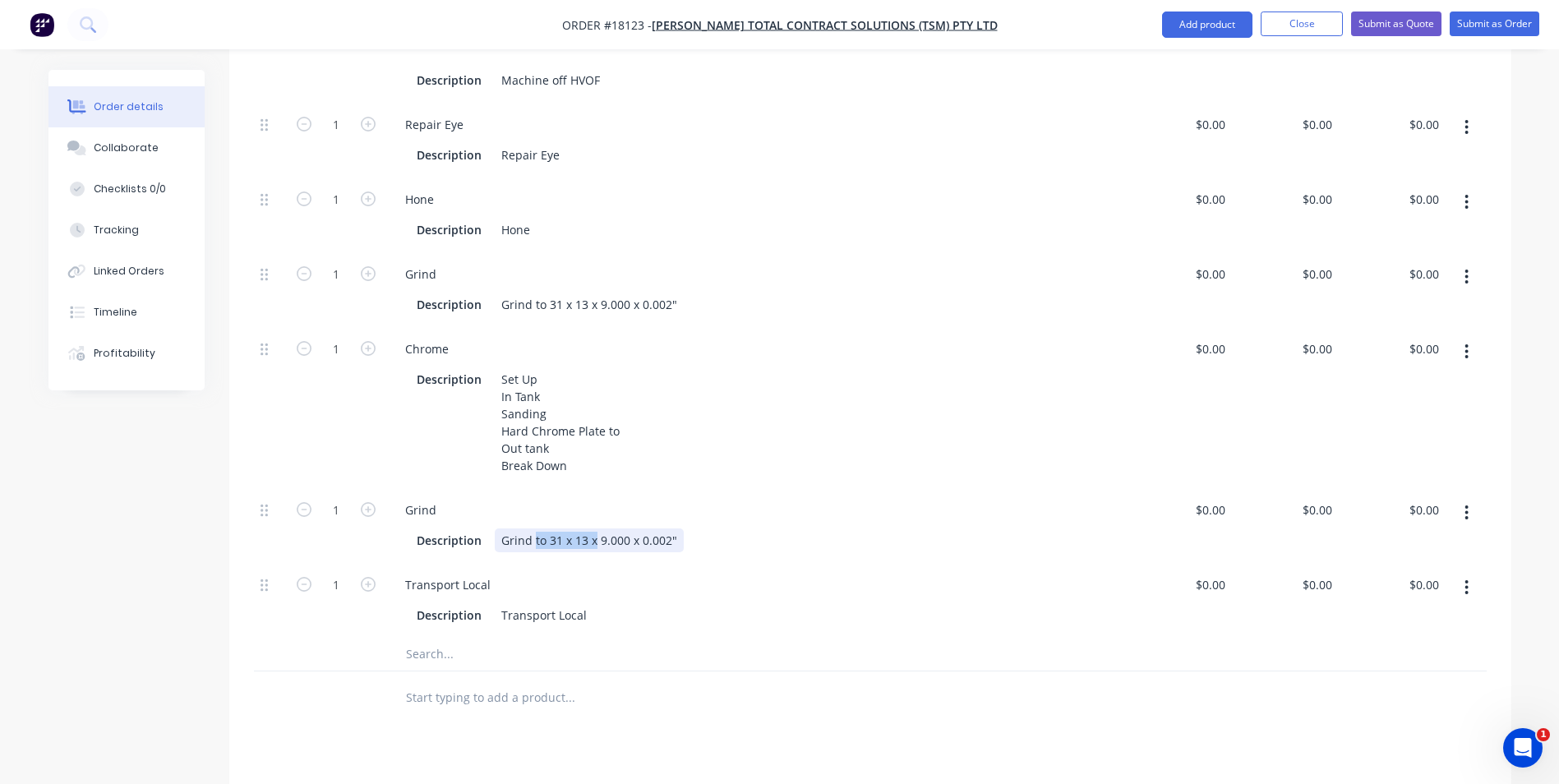
drag, startPoint x: 594, startPoint y: 522, endPoint x: 533, endPoint y: 519, distance: 61.1
click at [533, 528] on div "Grind to 31 x 13 x 9.000 x 0.002"" at bounding box center [588, 540] width 189 height 24
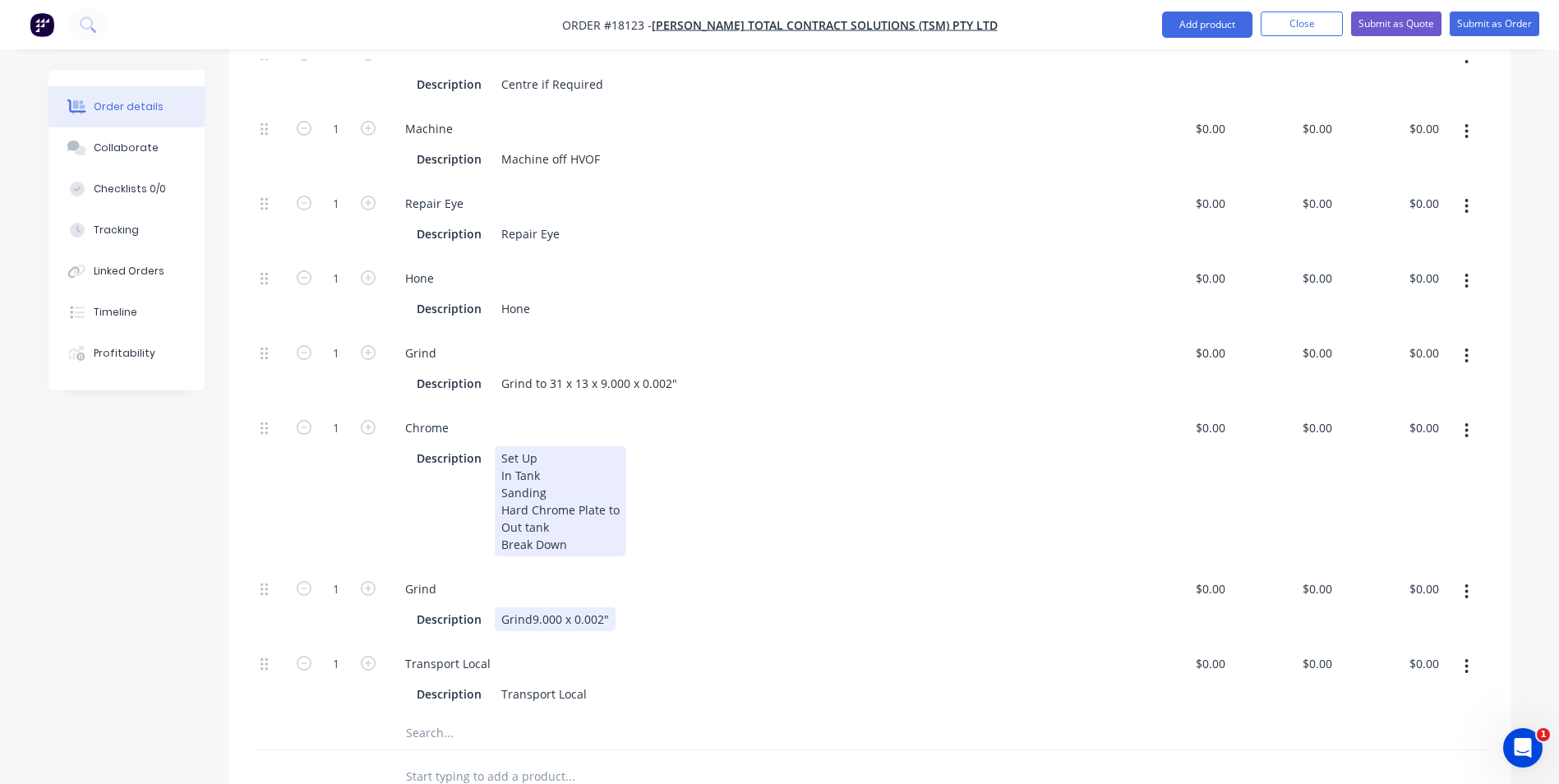
scroll to position [581, 0]
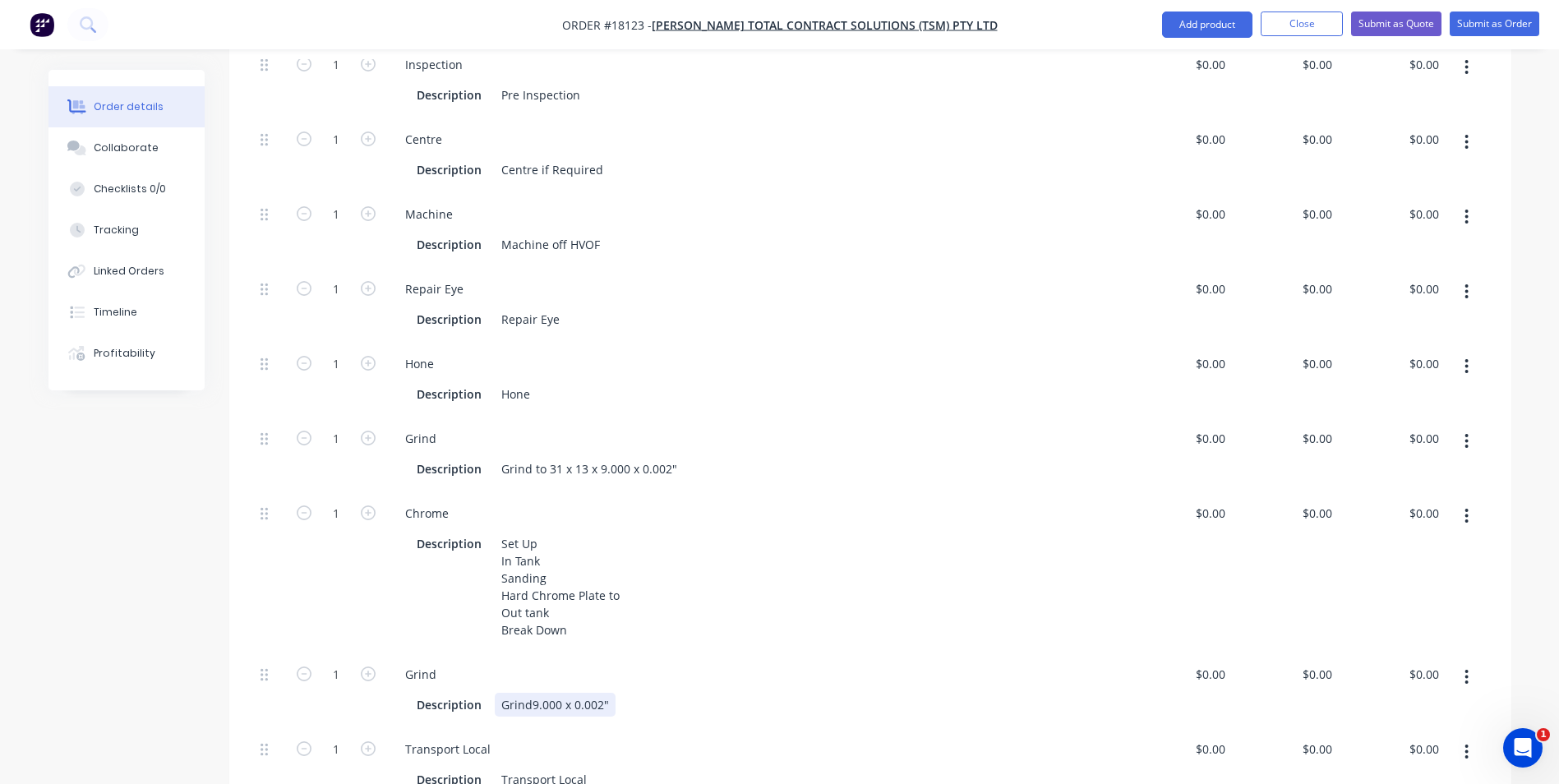
click at [501, 693] on div "Grind 9.000 x 0.002"" at bounding box center [554, 704] width 121 height 24
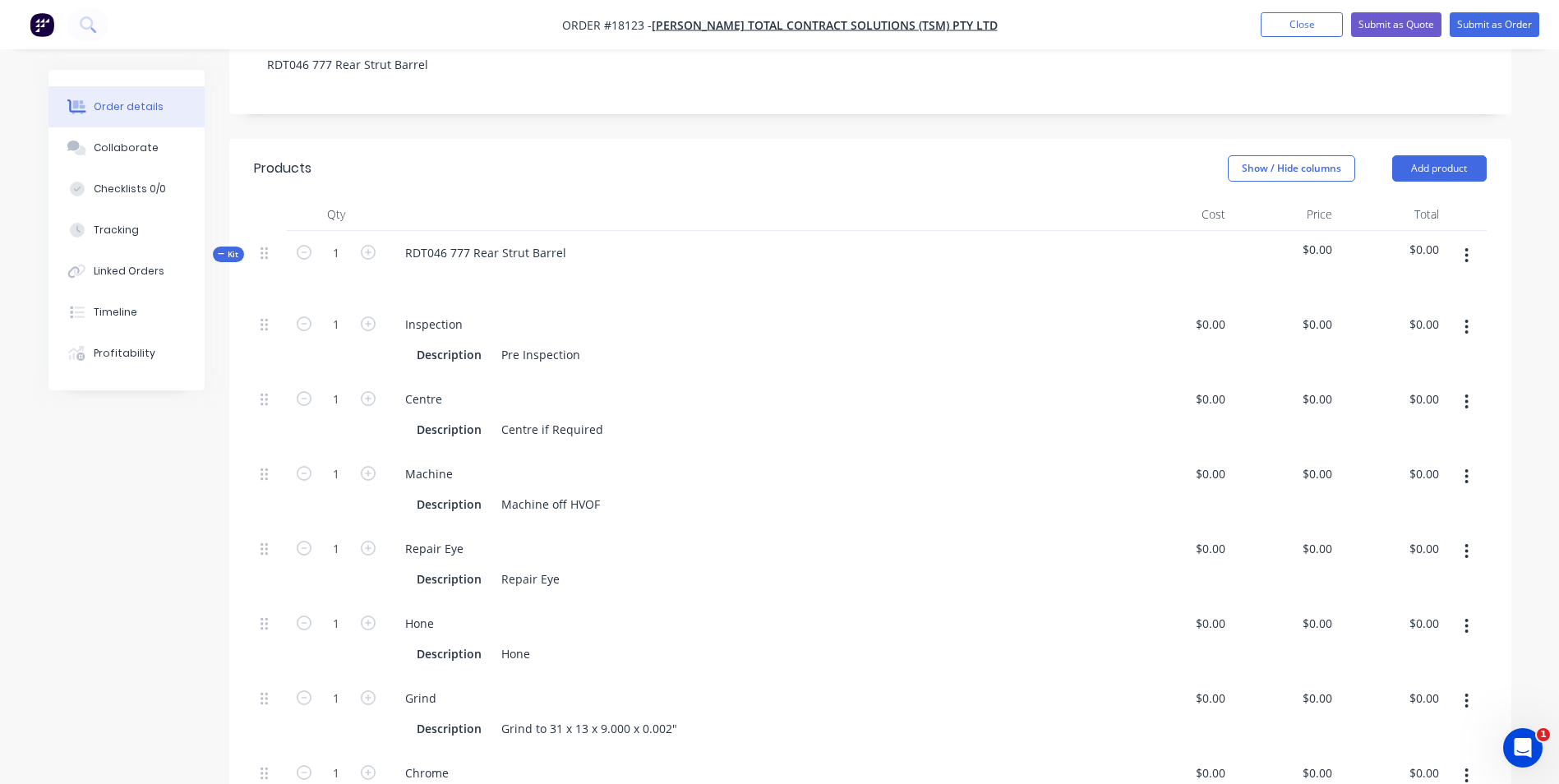
scroll to position [334, 0]
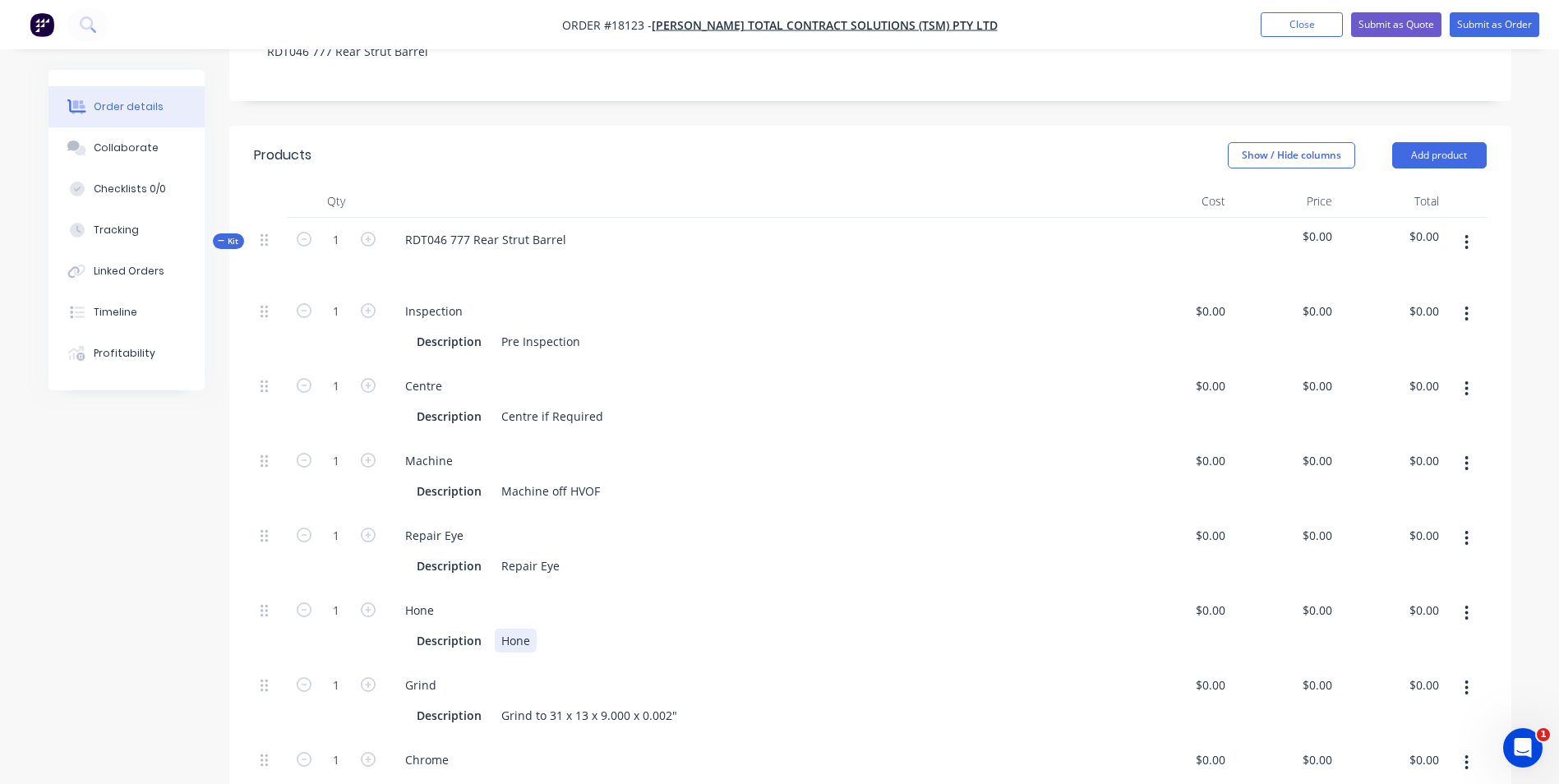
click at [554, 628] on div "Description Hone" at bounding box center [751, 640] width 683 height 24
click at [1461, 449] on button "button" at bounding box center [1466, 463] width 38 height 30
click at [1365, 562] on div "Delete" at bounding box center [1408, 572] width 127 height 24
click at [1467, 456] on icon "button" at bounding box center [1467, 463] width 3 height 15
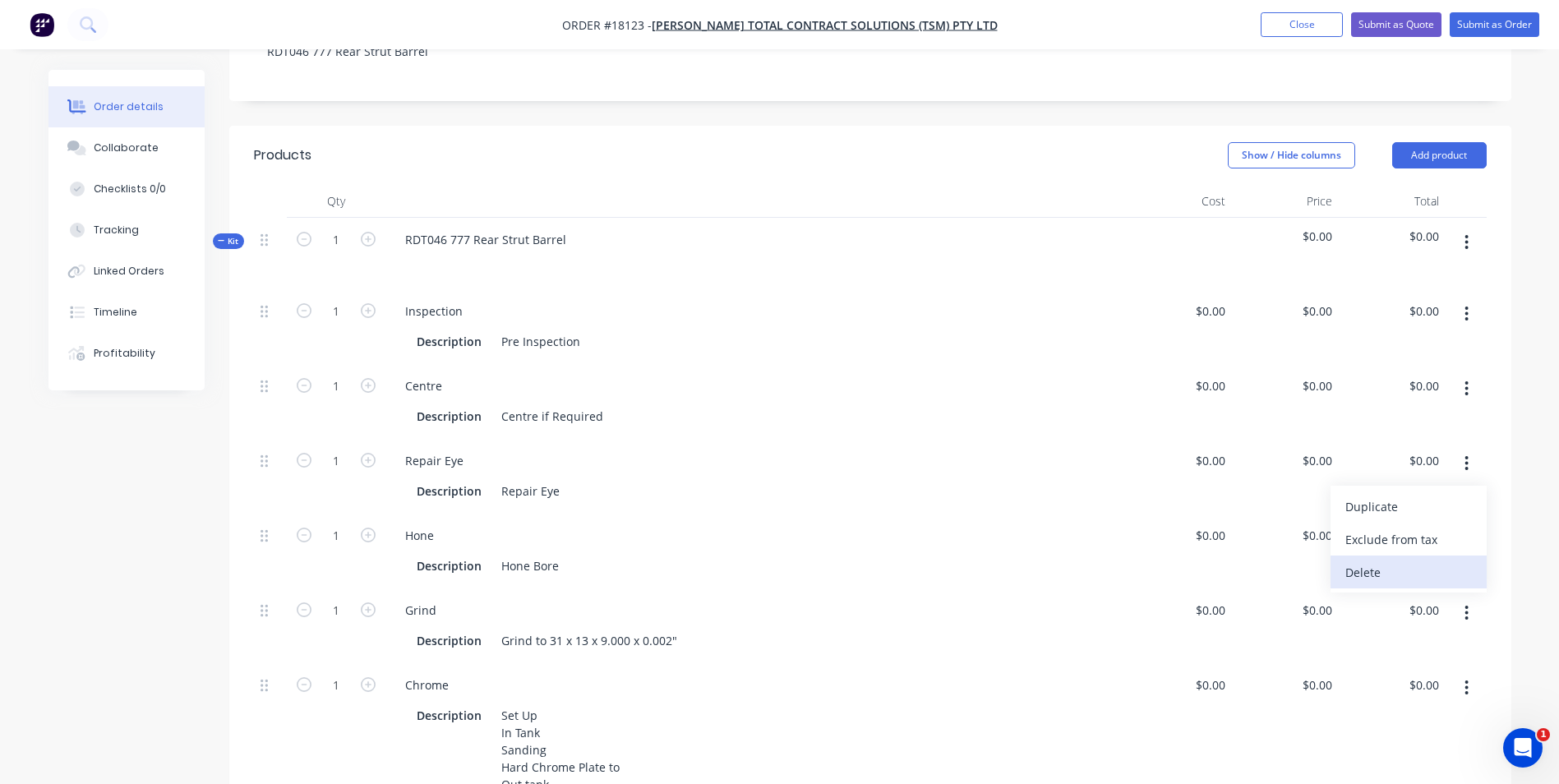
click at [1360, 560] on div "Delete" at bounding box center [1408, 572] width 127 height 24
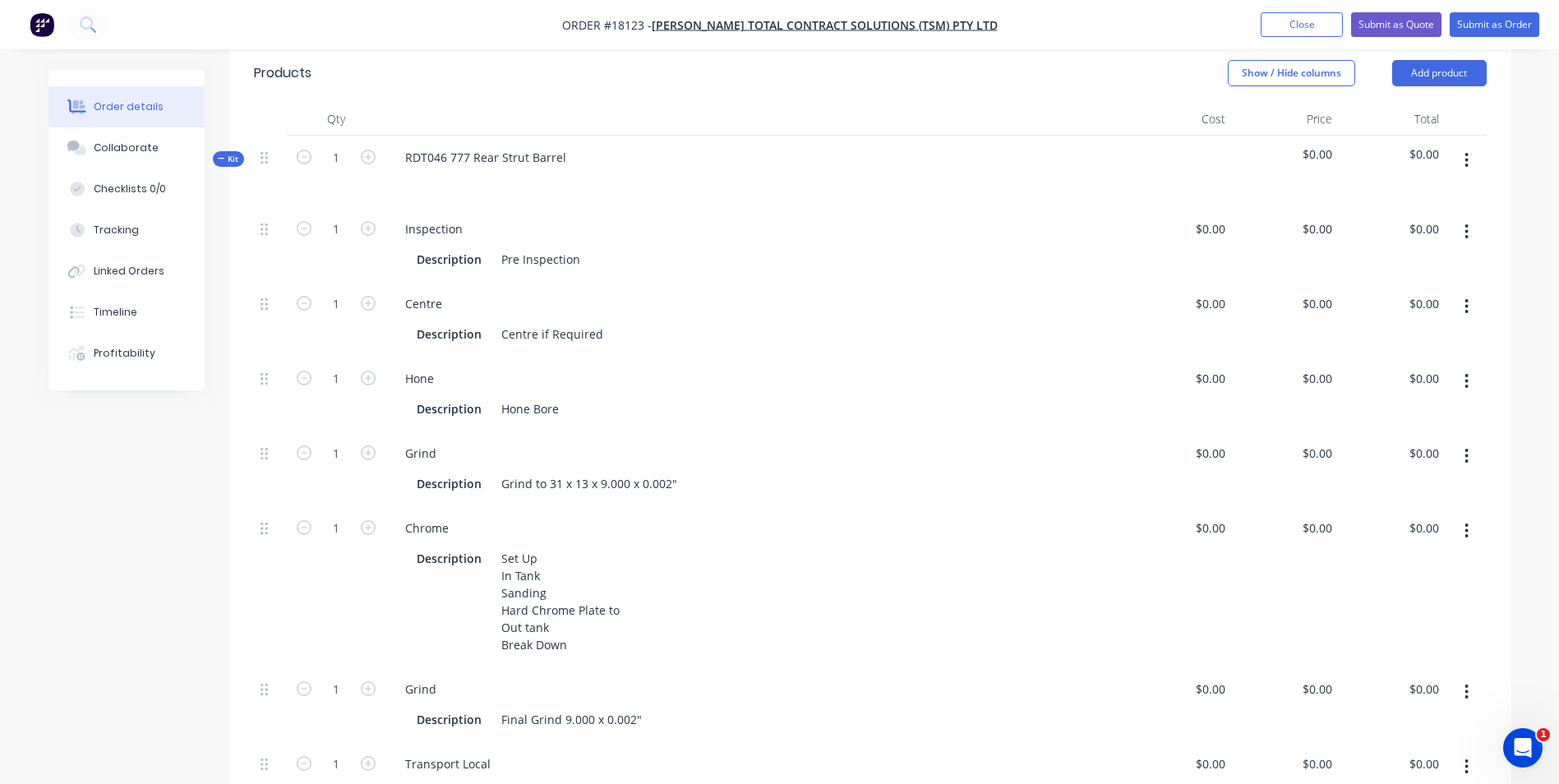
scroll to position [498, 0]
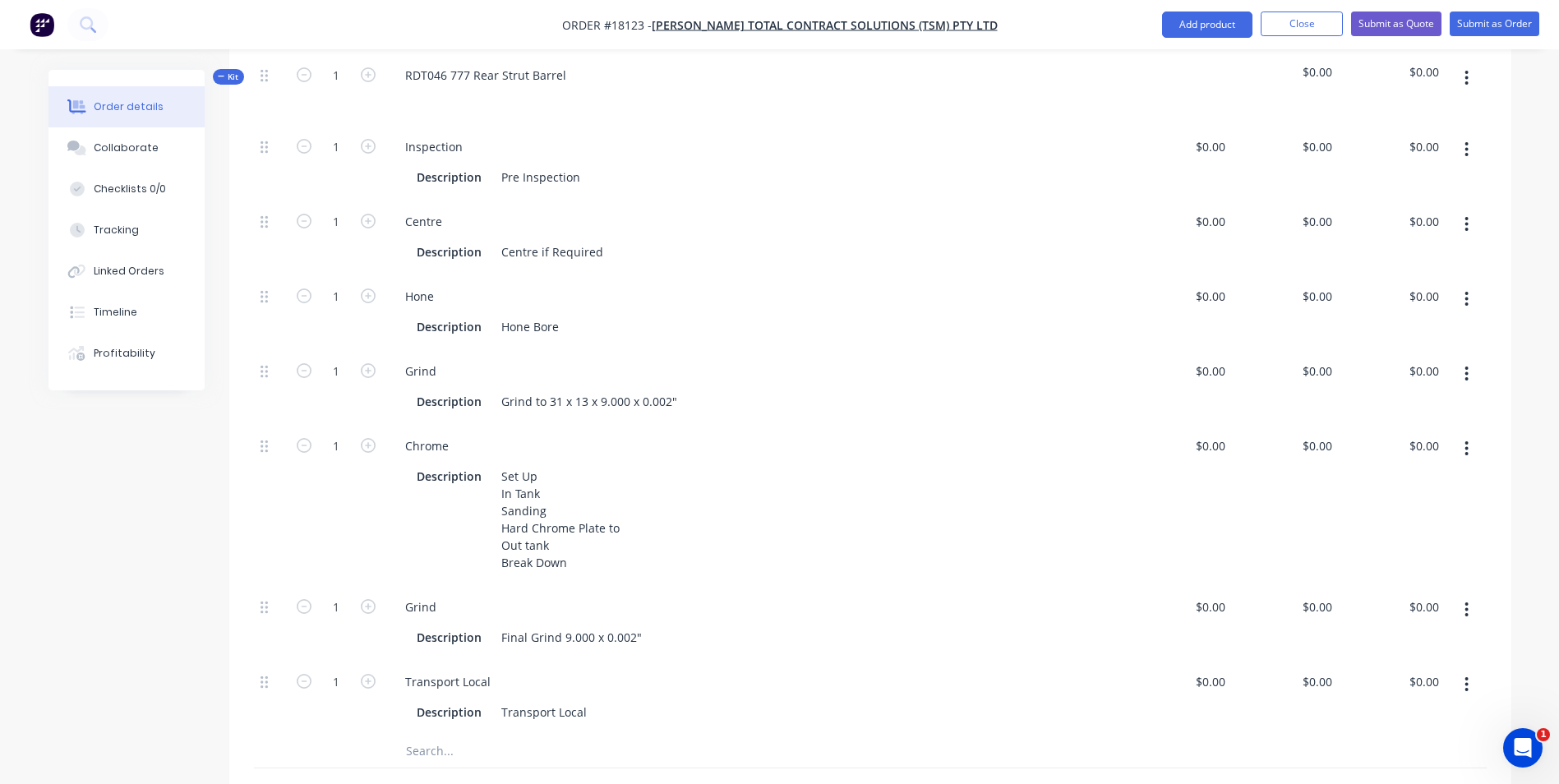
click at [1466, 367] on icon "button" at bounding box center [1467, 374] width 3 height 15
click at [1390, 471] on div "Delete" at bounding box center [1408, 483] width 127 height 24
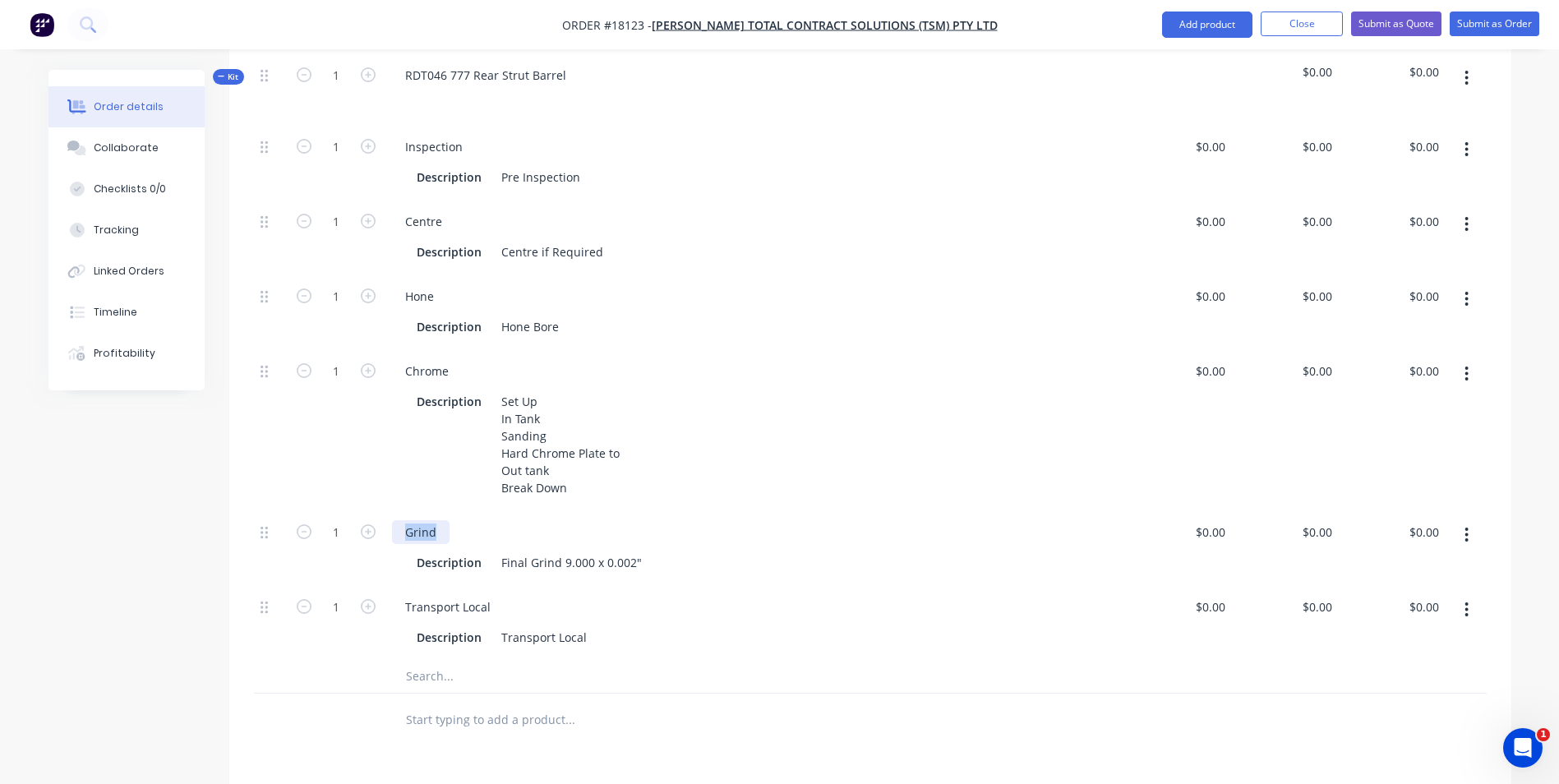
drag, startPoint x: 437, startPoint y: 510, endPoint x: 390, endPoint y: 510, distance: 47.0
click at [390, 510] on div "Grind Description Final Grind 9.000 x 0.002"" at bounding box center [755, 547] width 740 height 74
drag, startPoint x: 657, startPoint y: 542, endPoint x: 485, endPoint y: 558, distance: 172.7
click at [490, 558] on div "Hone Description Final Grind 9.000 x 0.002"" at bounding box center [755, 547] width 740 height 74
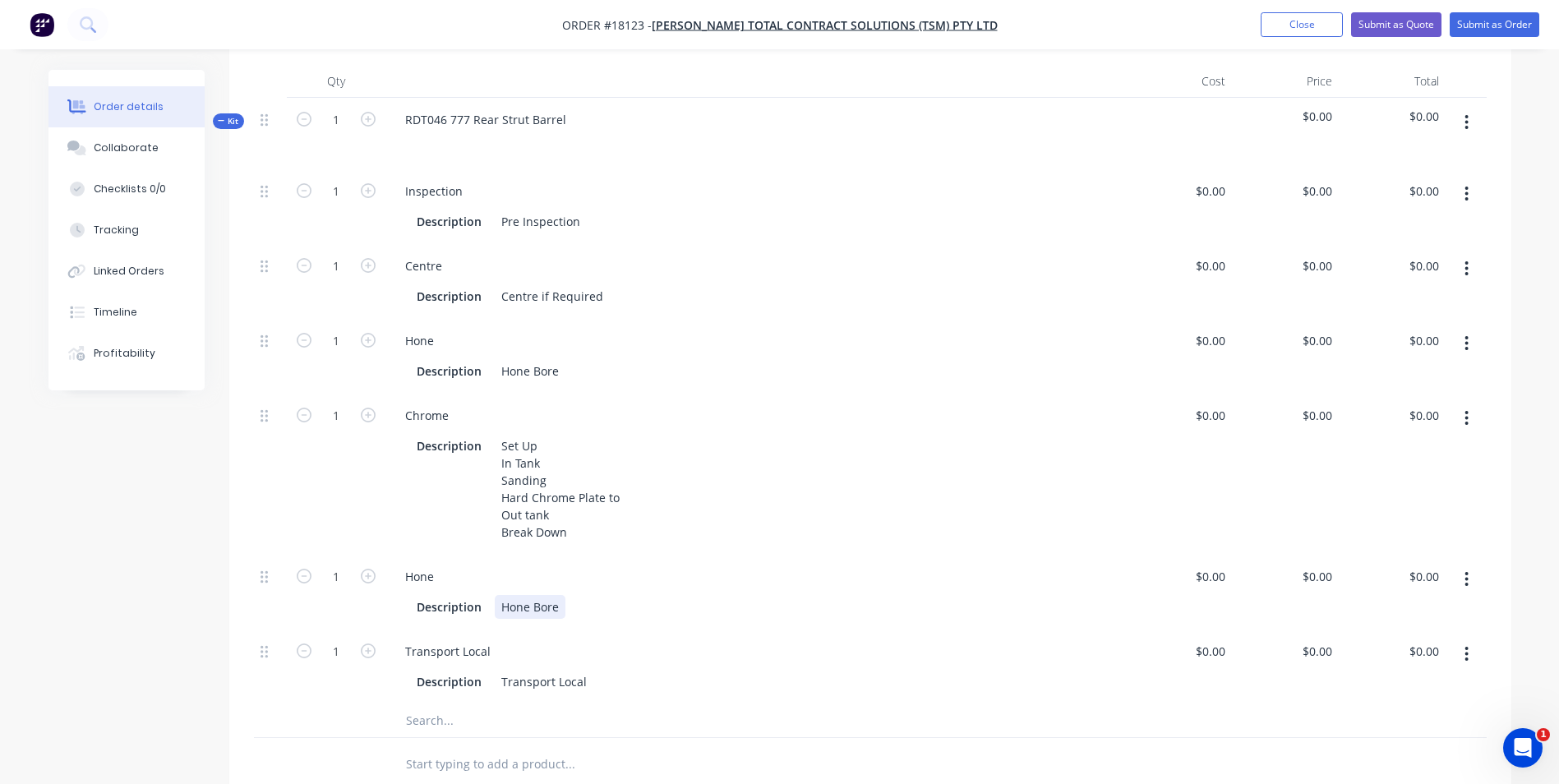
scroll to position [416, 0]
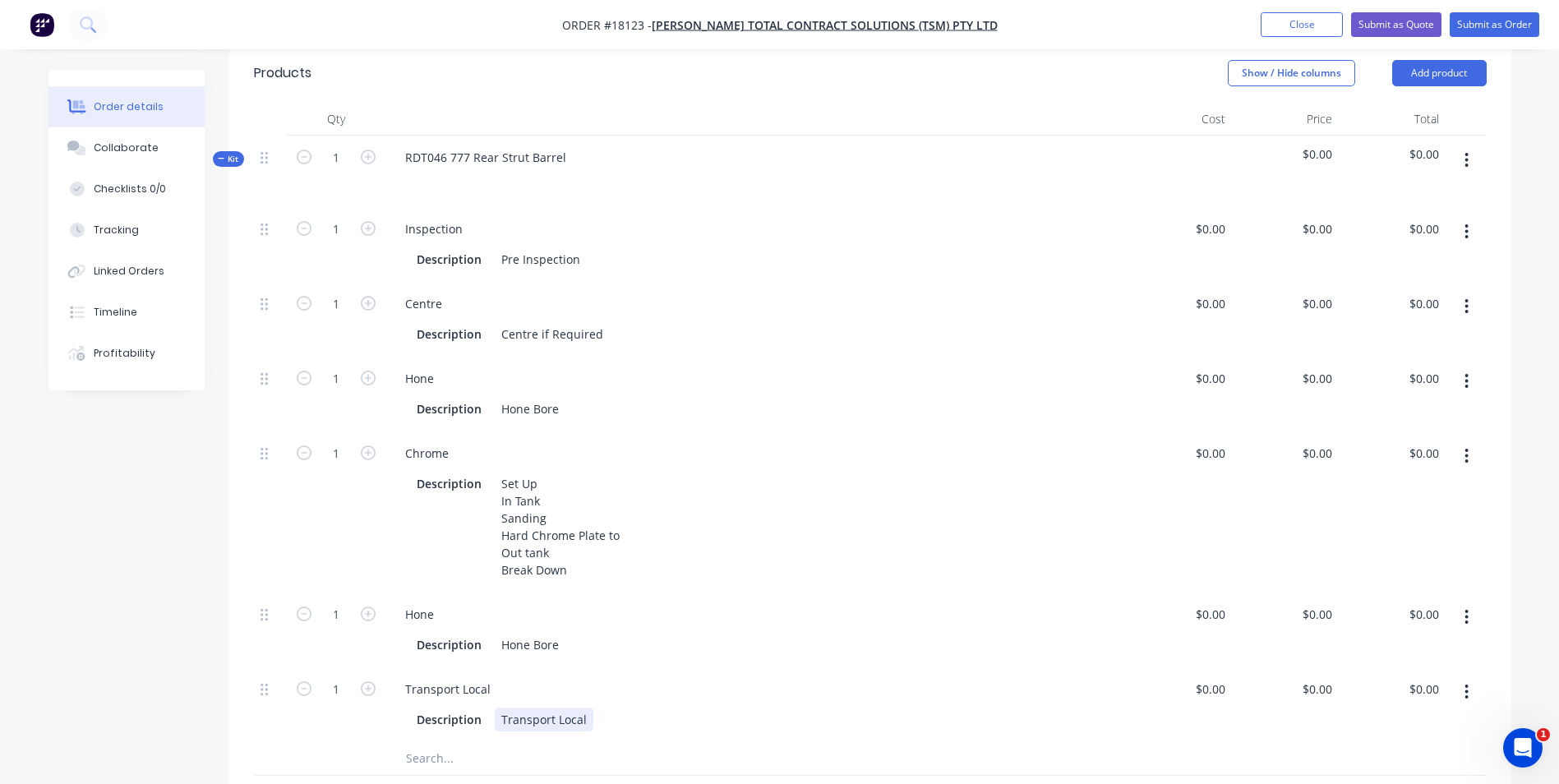
click at [638, 707] on div "Description Transport Local" at bounding box center [751, 719] width 683 height 24
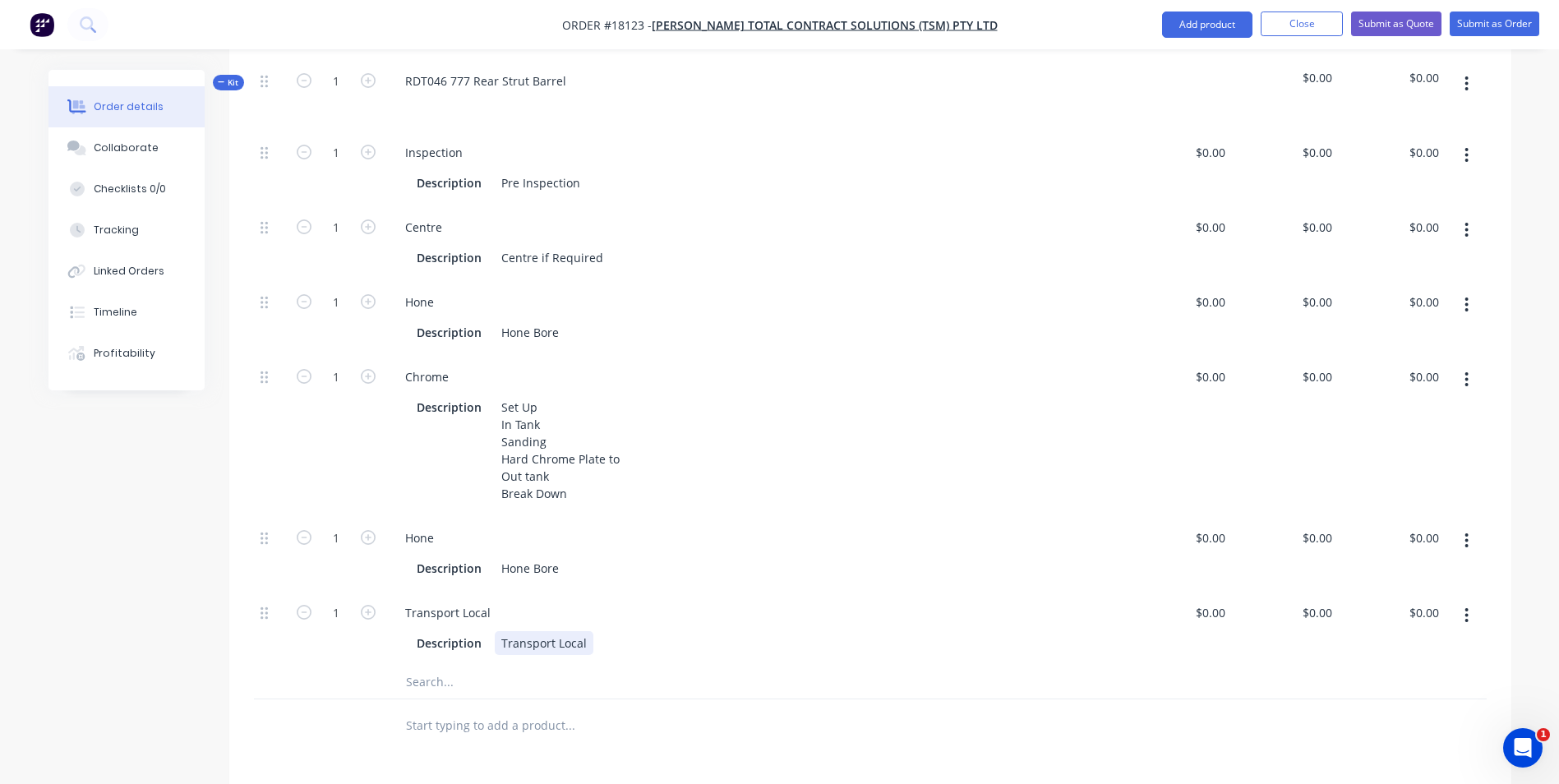
scroll to position [657, 0]
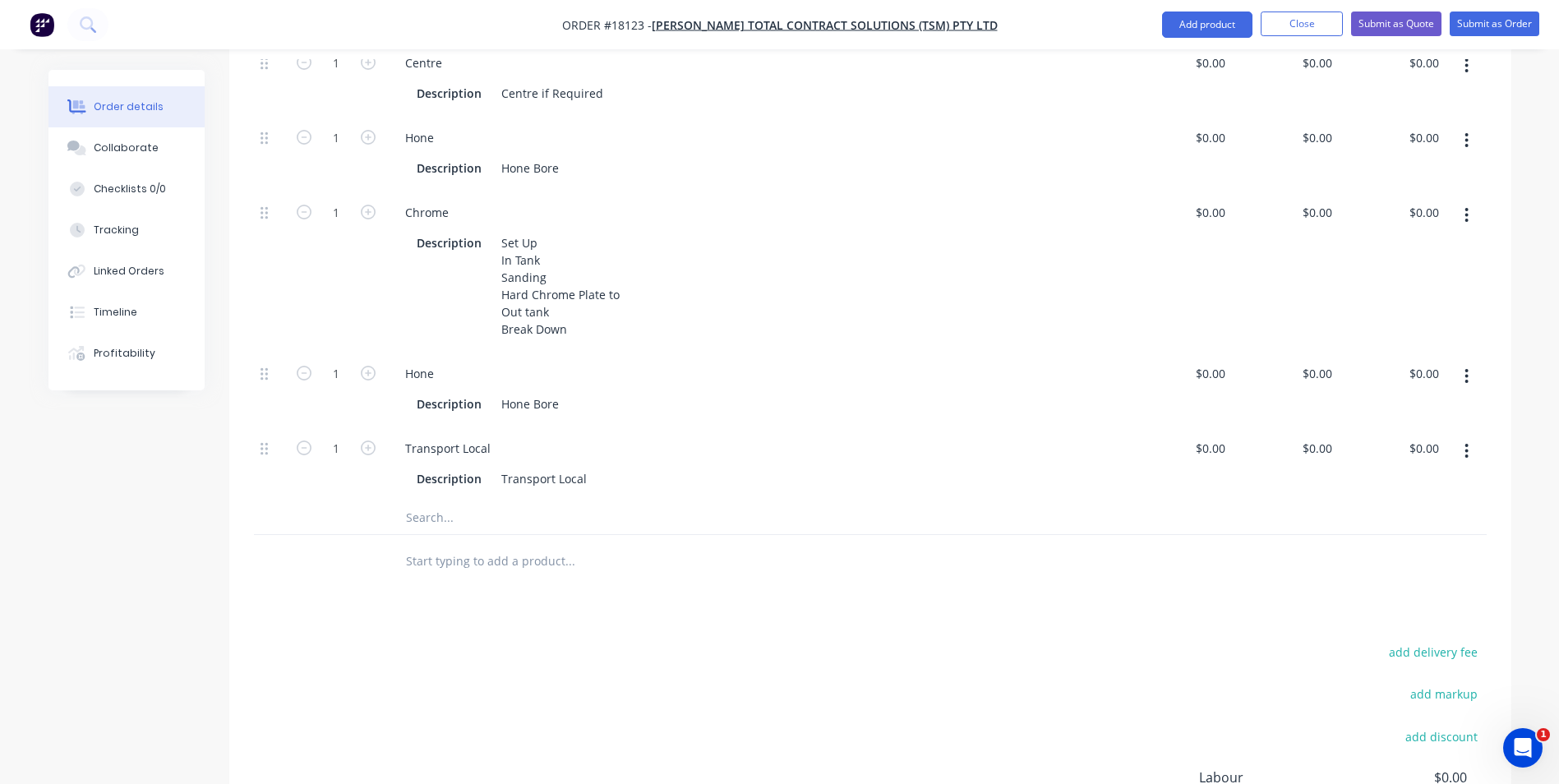
click at [1467, 442] on icon "button" at bounding box center [1466, 451] width 4 height 18
click at [1408, 548] on div "Delete" at bounding box center [1408, 560] width 127 height 24
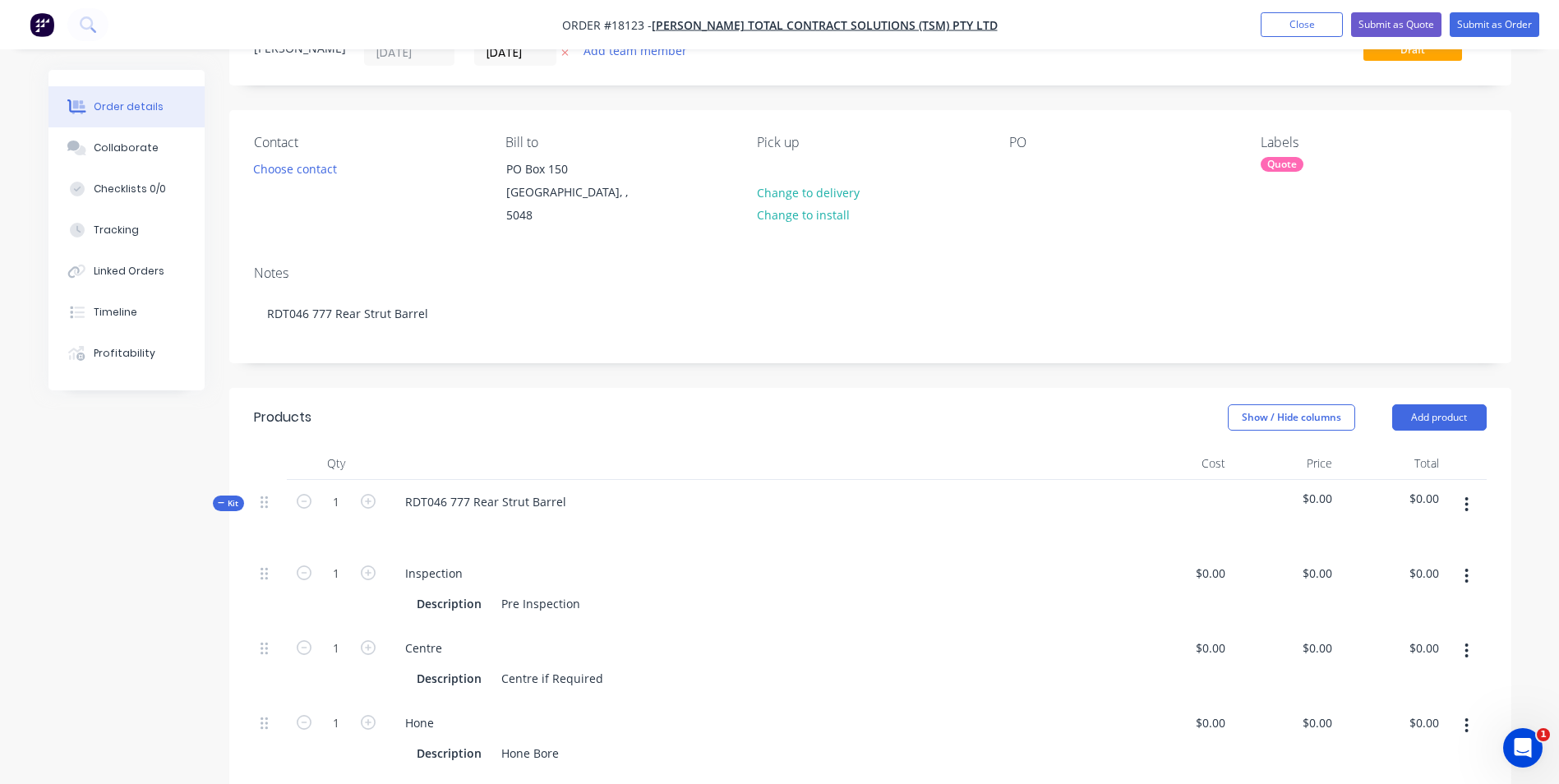
scroll to position [0, 0]
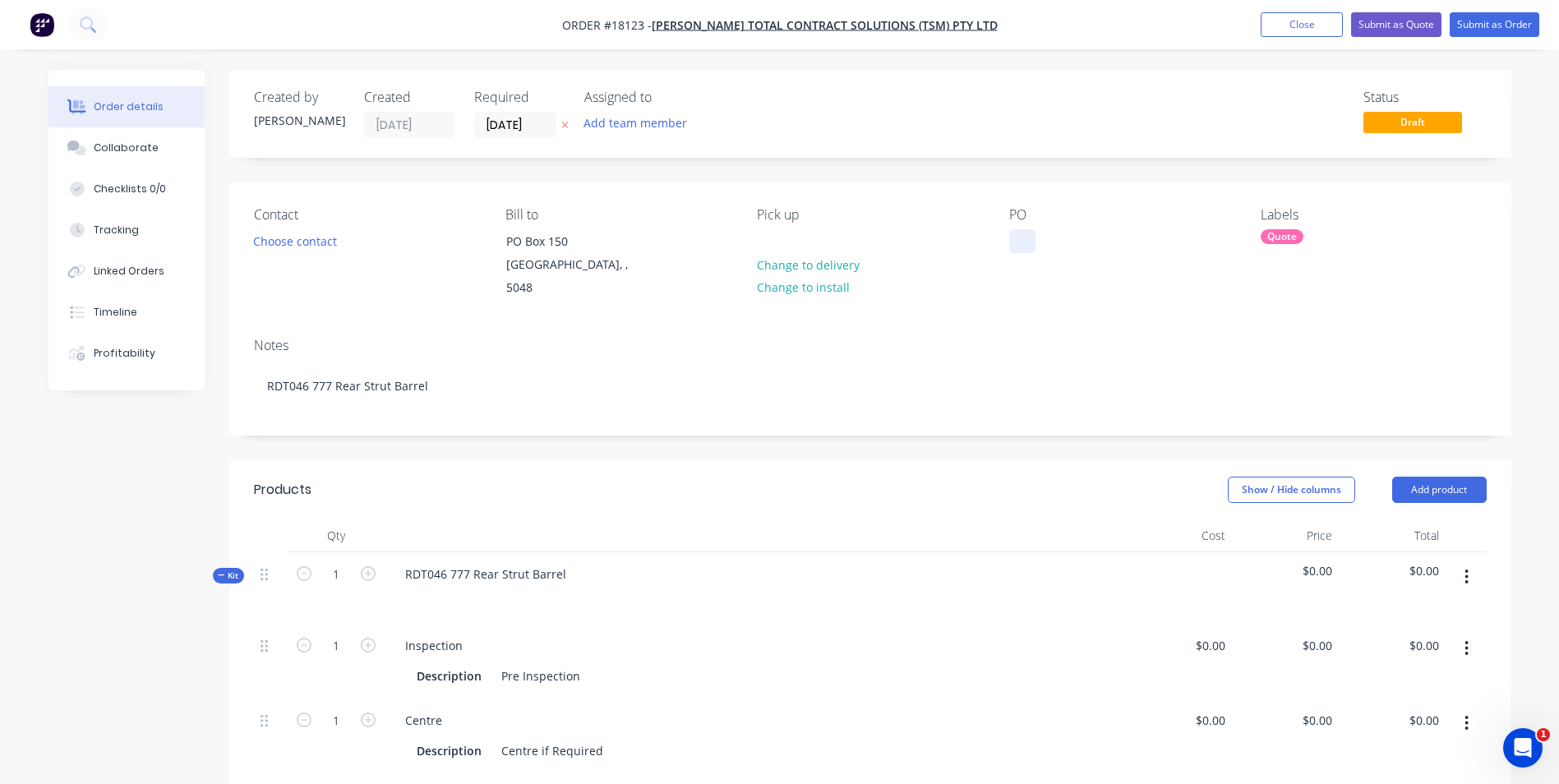
click at [1013, 241] on div at bounding box center [1022, 241] width 27 height 24
click at [1402, 27] on button "Submit as Quote" at bounding box center [1397, 24] width 91 height 25
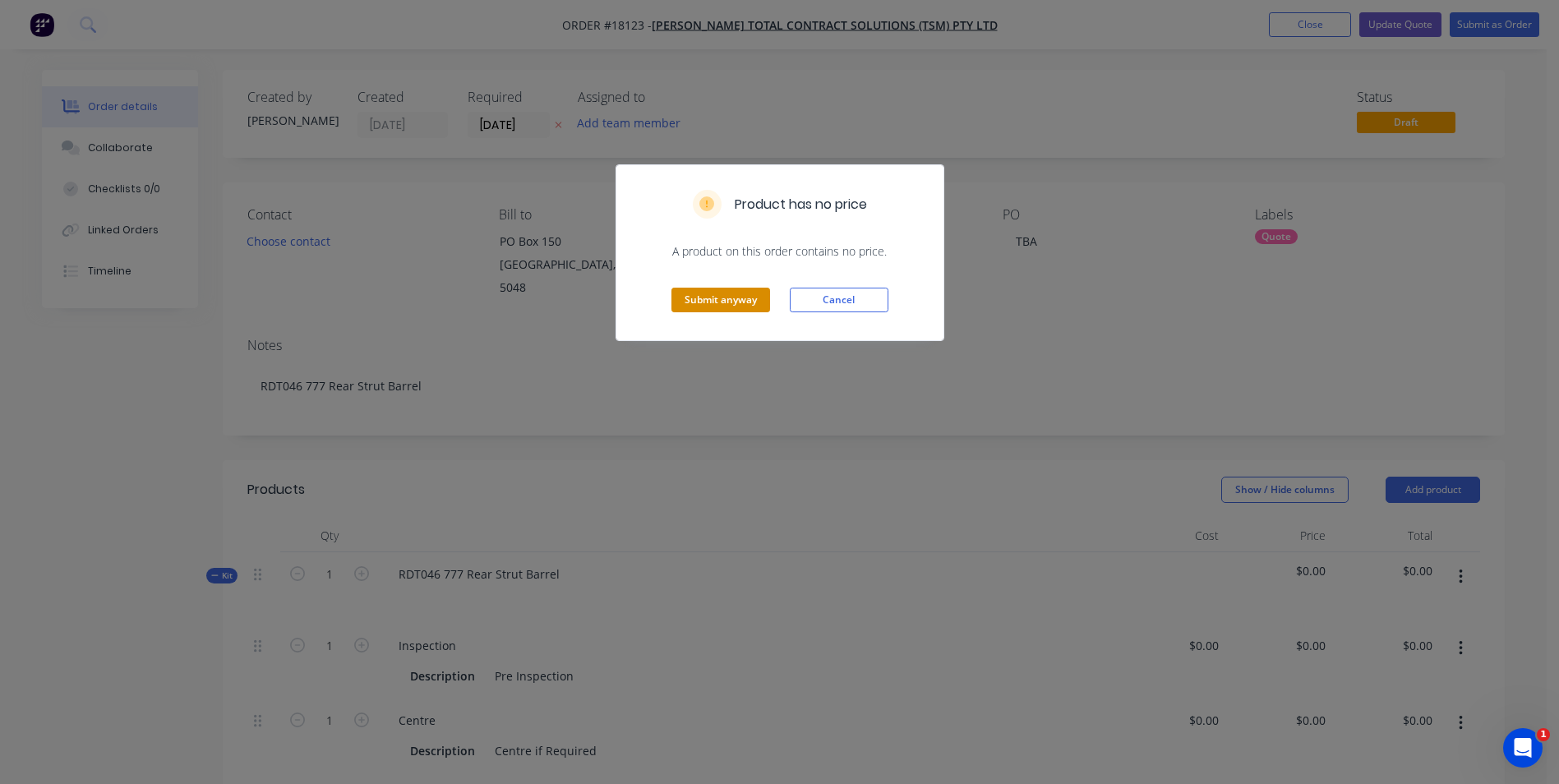
click at [753, 293] on button "Submit anyway" at bounding box center [720, 299] width 98 height 25
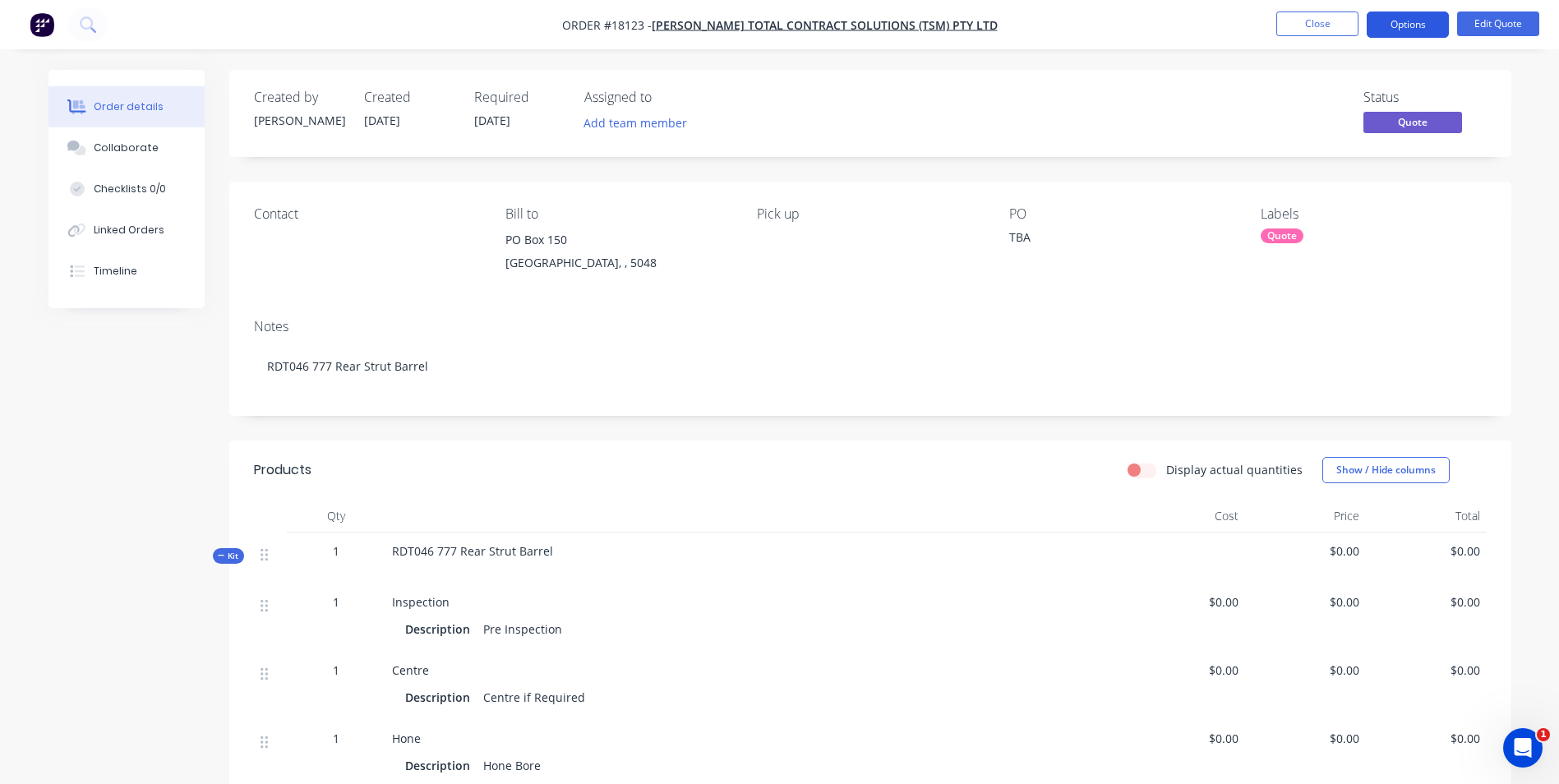
click at [1394, 22] on button "Options" at bounding box center [1408, 24] width 82 height 27
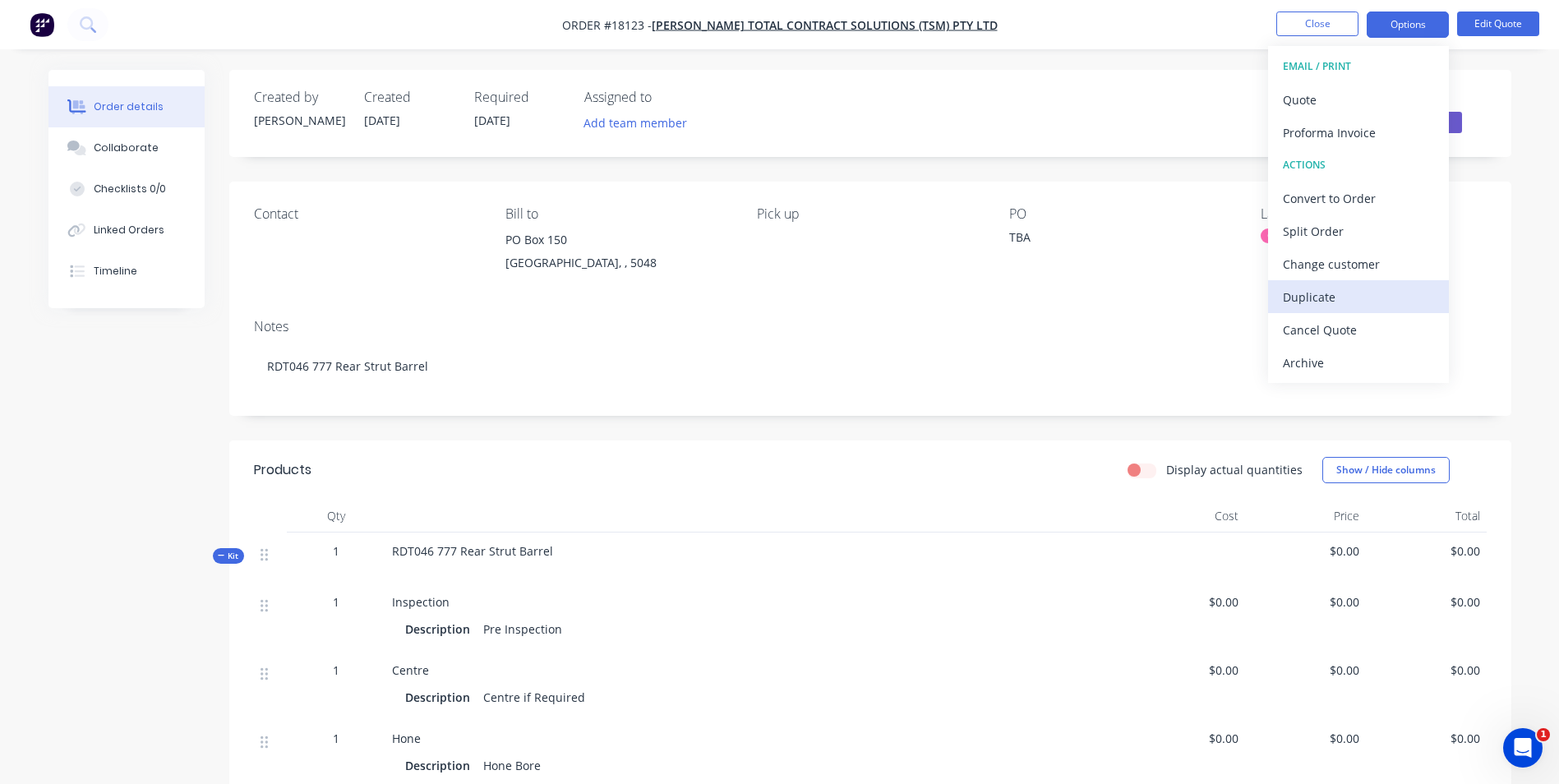
click at [1297, 297] on div "Duplicate" at bounding box center [1358, 297] width 151 height 24
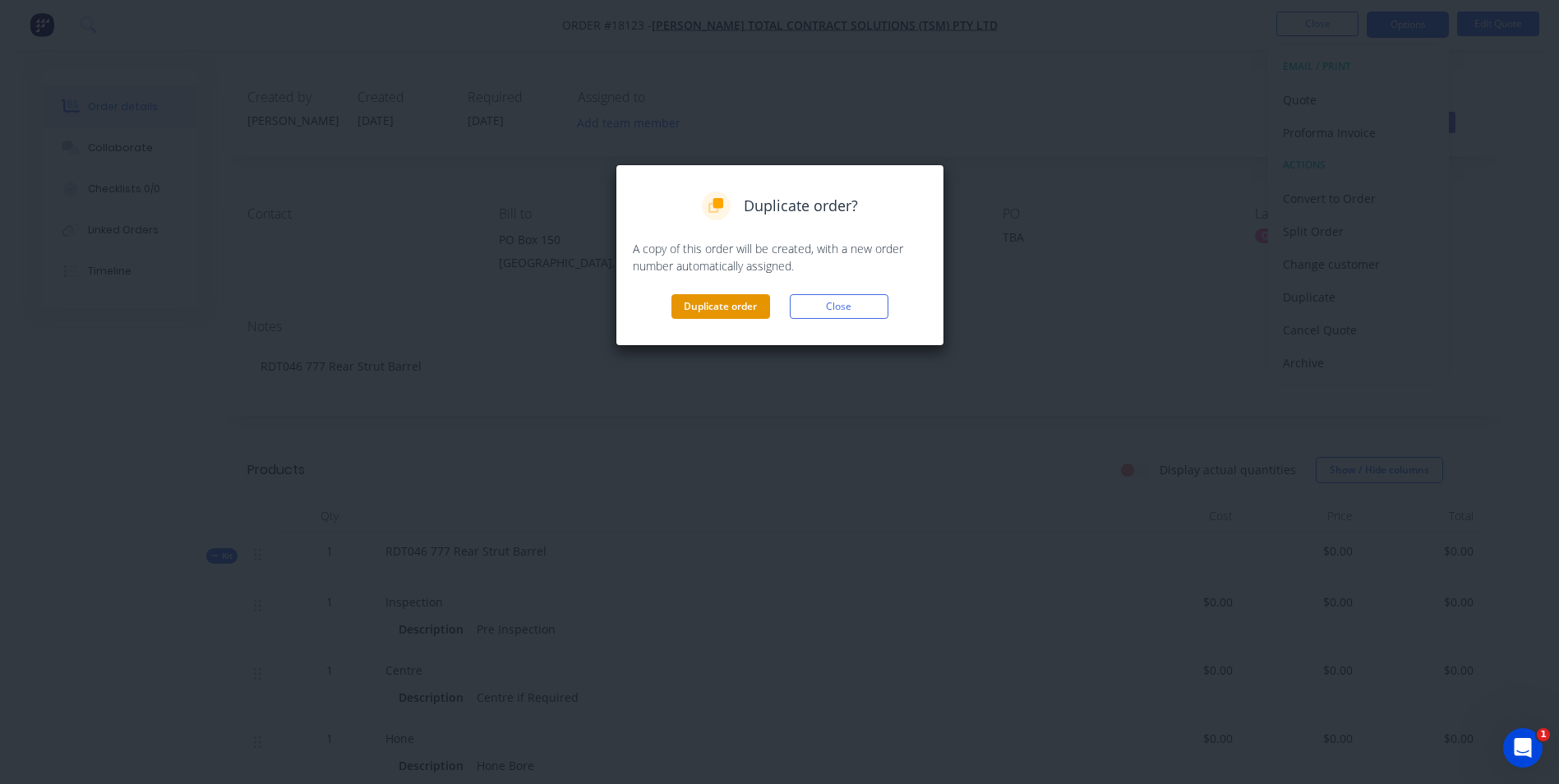
click at [735, 311] on button "Duplicate order" at bounding box center [720, 306] width 98 height 25
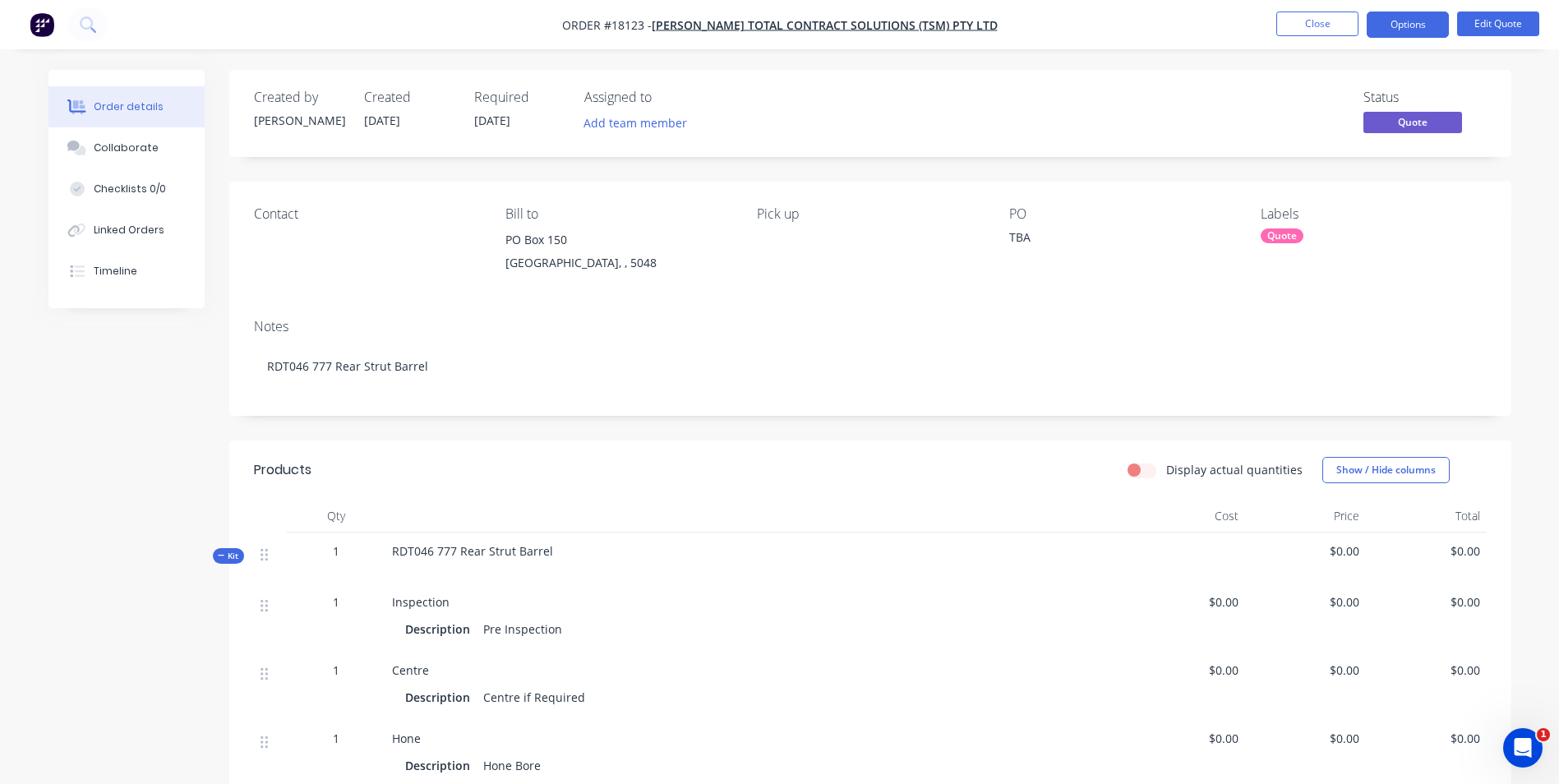
click at [1270, 22] on ul "Close Options Edit Quote" at bounding box center [1408, 24] width 303 height 27
click at [1308, 23] on button "Close" at bounding box center [1317, 23] width 82 height 25
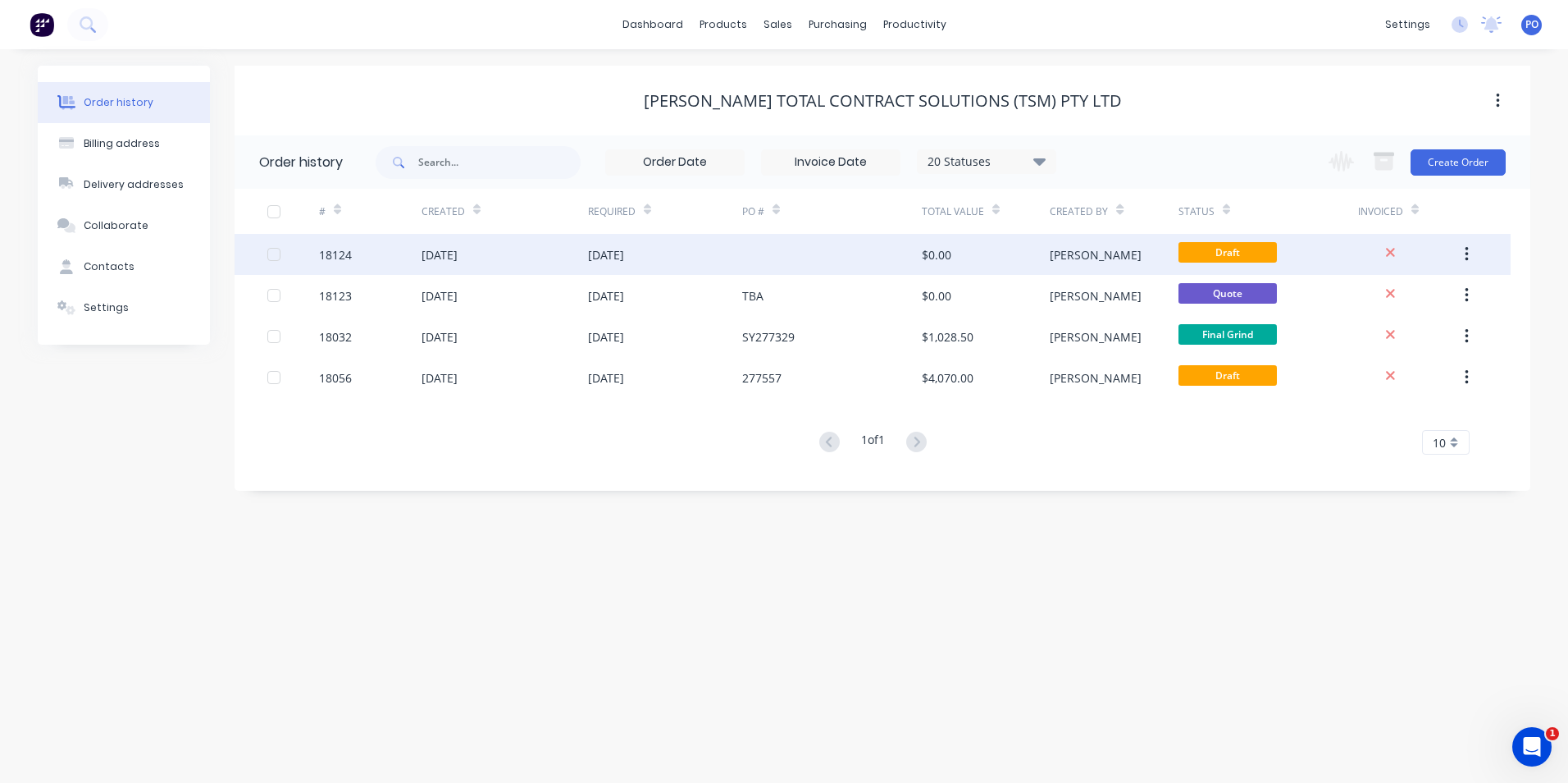
click at [753, 255] on div at bounding box center [832, 254] width 179 height 41
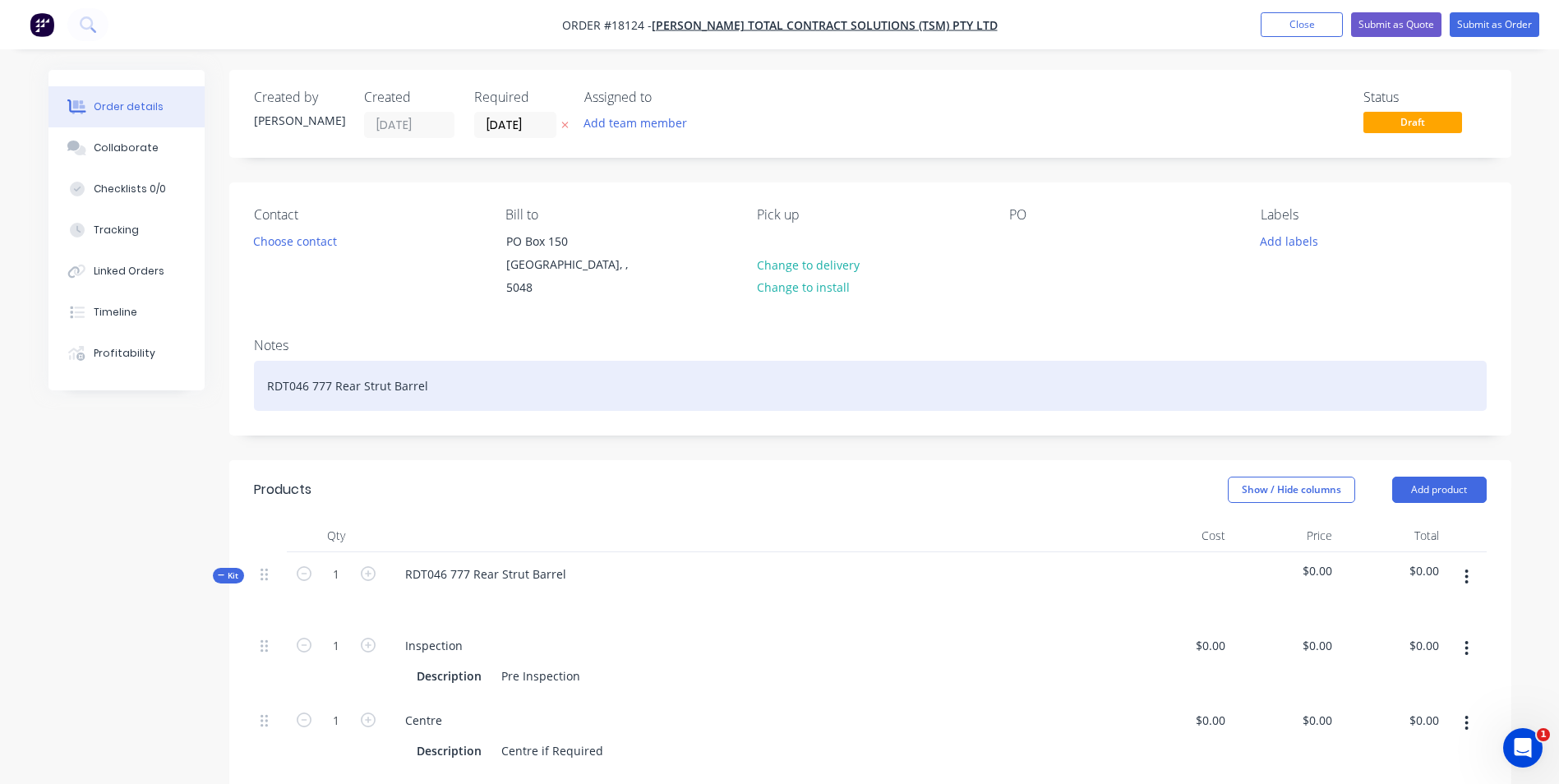
click at [429, 370] on div "RDT046 777 Rear Strut Barrel" at bounding box center [870, 386] width 1232 height 50
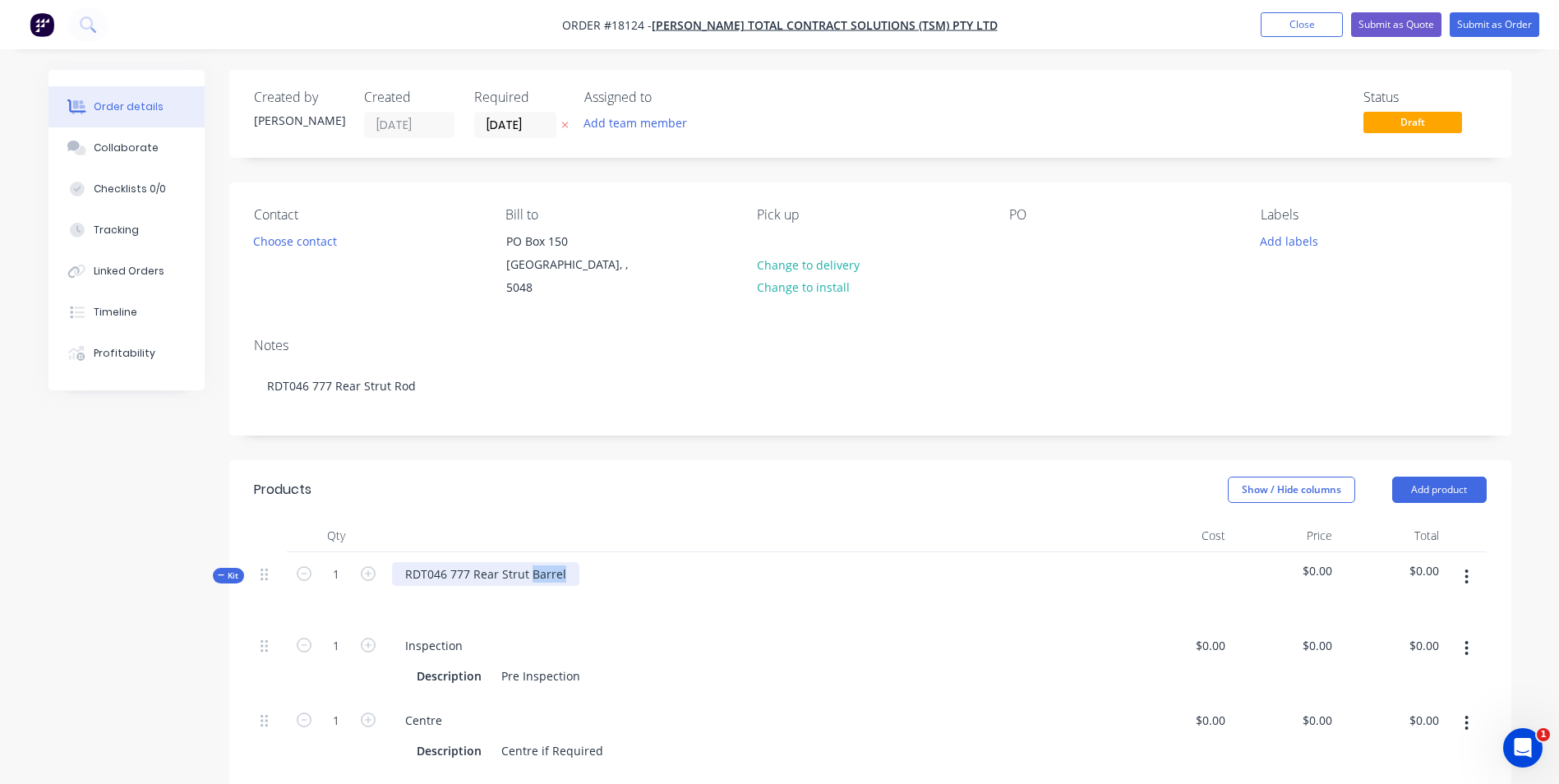
drag, startPoint x: 567, startPoint y: 556, endPoint x: 529, endPoint y: 562, distance: 38.5
click at [529, 562] on div "RDT046 777 Rear Strut Barrel" at bounding box center [485, 574] width 187 height 24
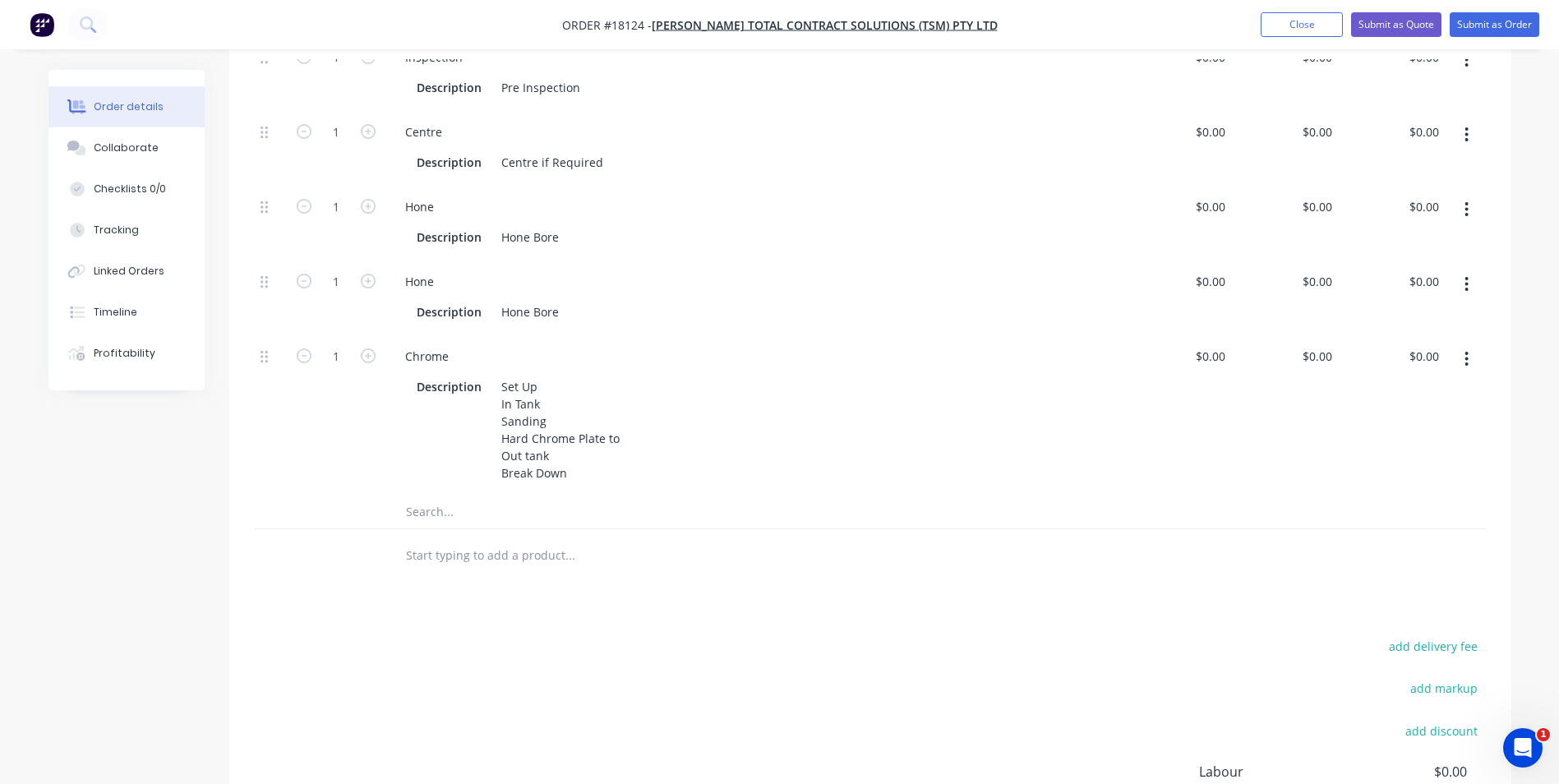
scroll to position [410, 0]
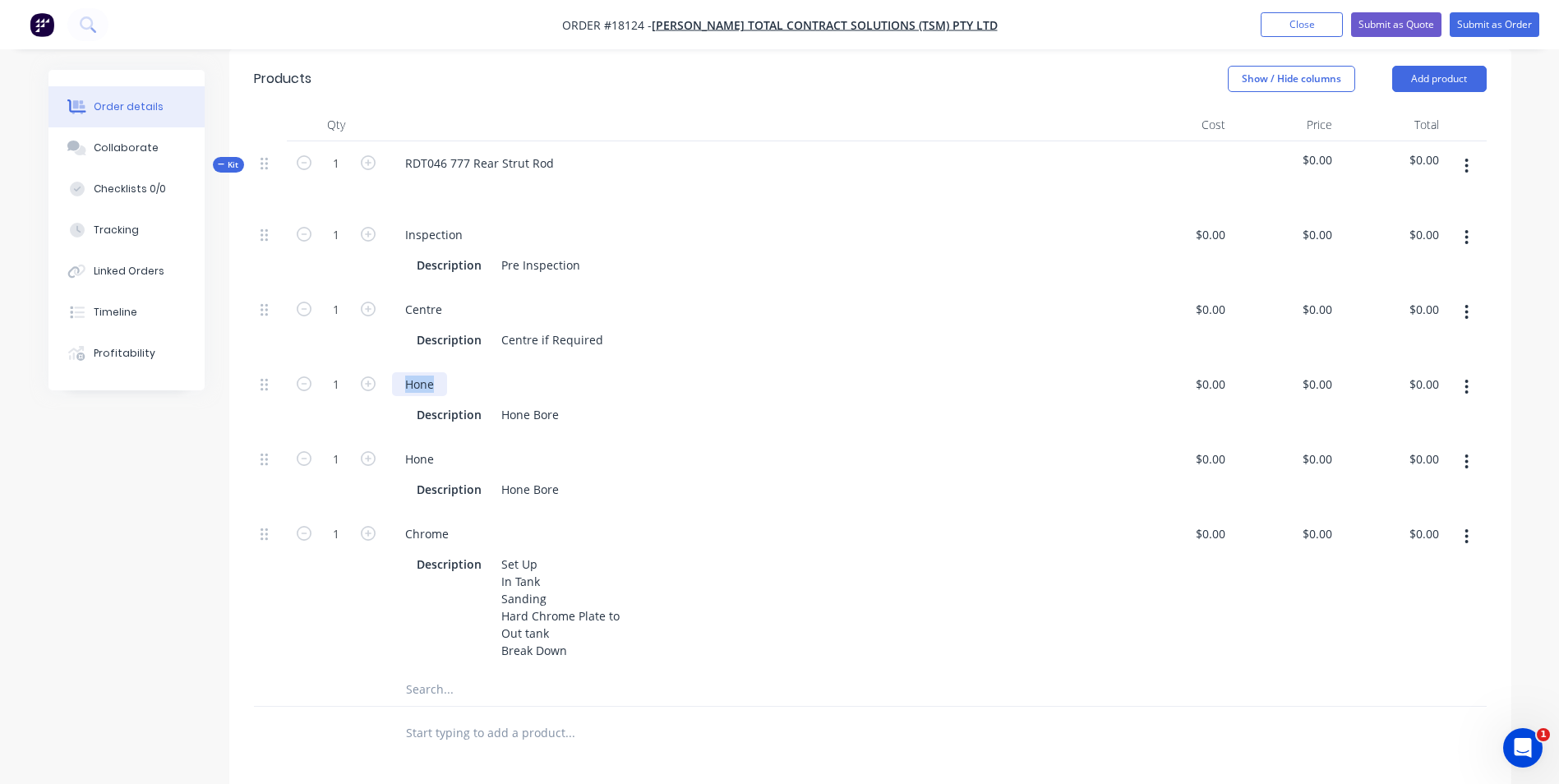
drag, startPoint x: 440, startPoint y: 366, endPoint x: 458, endPoint y: 357, distance: 20.1
click at [401, 372] on div "Hone" at bounding box center [419, 384] width 55 height 24
drag, startPoint x: 557, startPoint y: 394, endPoint x: 493, endPoint y: 401, distance: 64.4
click at [491, 403] on div "Description Hone Bore" at bounding box center [751, 415] width 683 height 24
click at [1469, 372] on button "button" at bounding box center [1466, 386] width 38 height 30
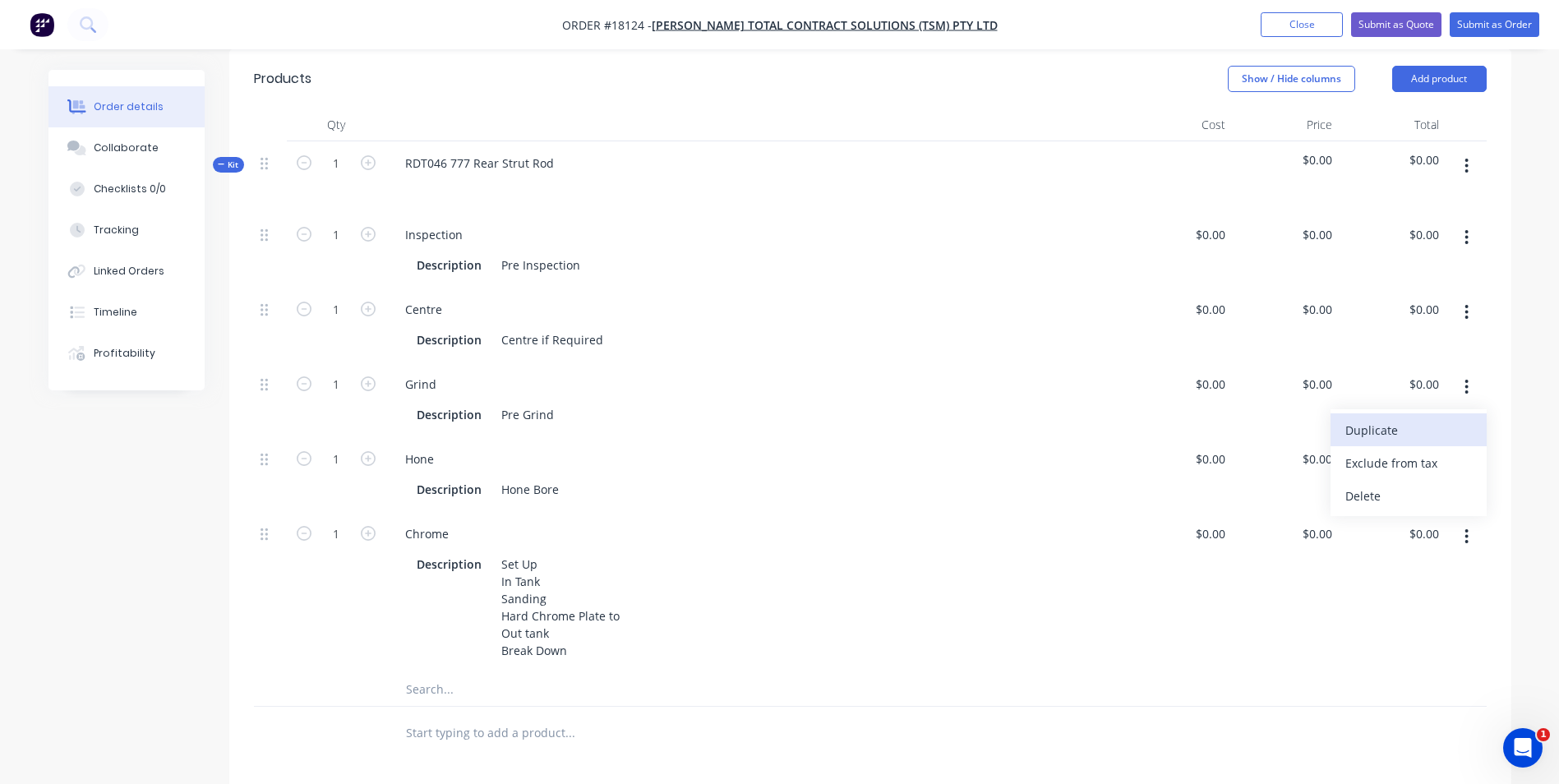
click at [1389, 425] on button "Duplicate" at bounding box center [1408, 429] width 156 height 32
drag, startPoint x: 520, startPoint y: 706, endPoint x: 490, endPoint y: 698, distance: 31.0
click at [492, 713] on div "Description Pre Grind" at bounding box center [751, 725] width 683 height 24
click at [1461, 694] on div at bounding box center [1466, 710] width 41 height 74
click at [1468, 688] on icon "button" at bounding box center [1466, 697] width 4 height 18
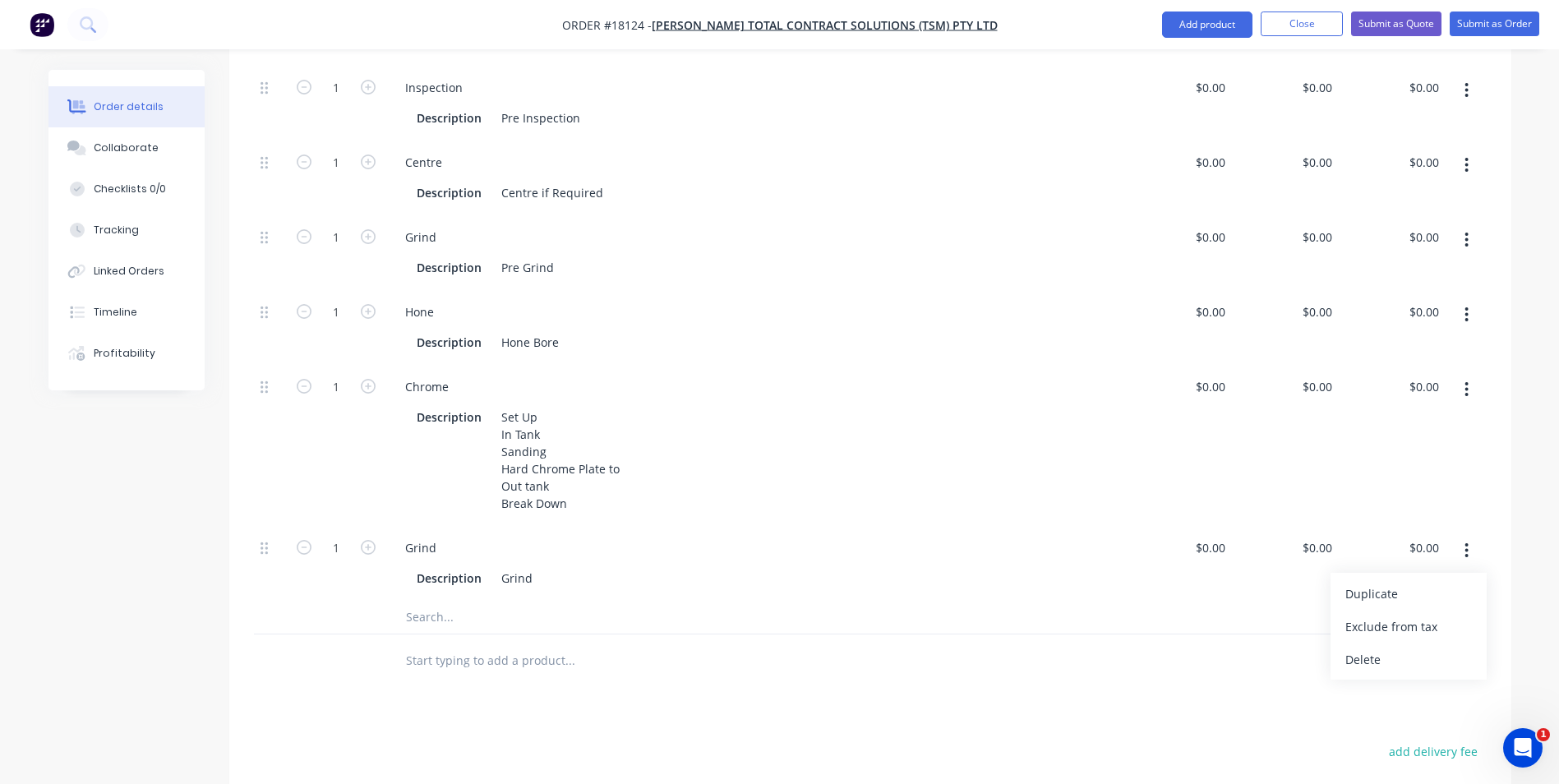
scroll to position [575, 0]
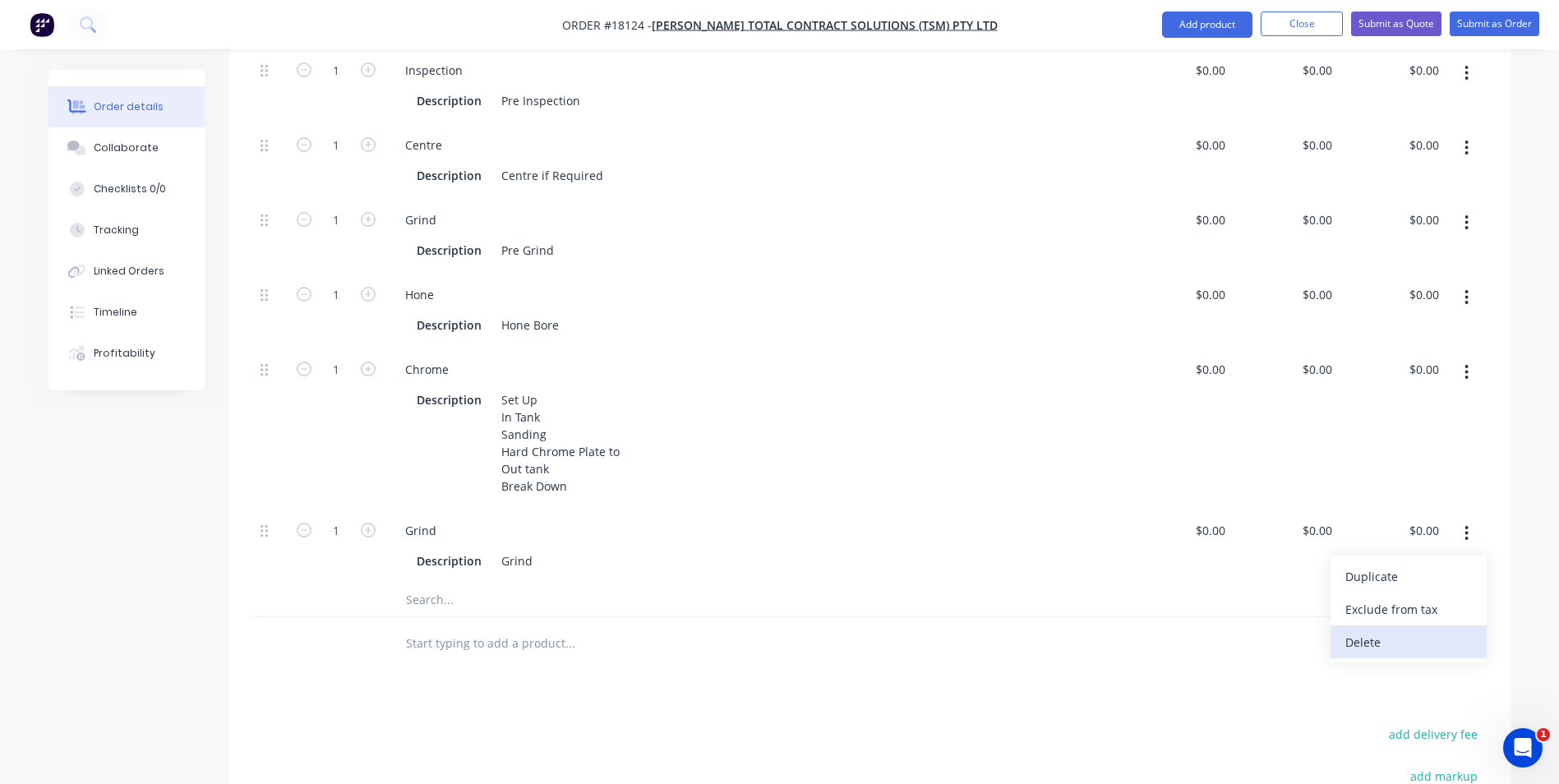
click at [1374, 630] on div "Delete" at bounding box center [1408, 642] width 127 height 24
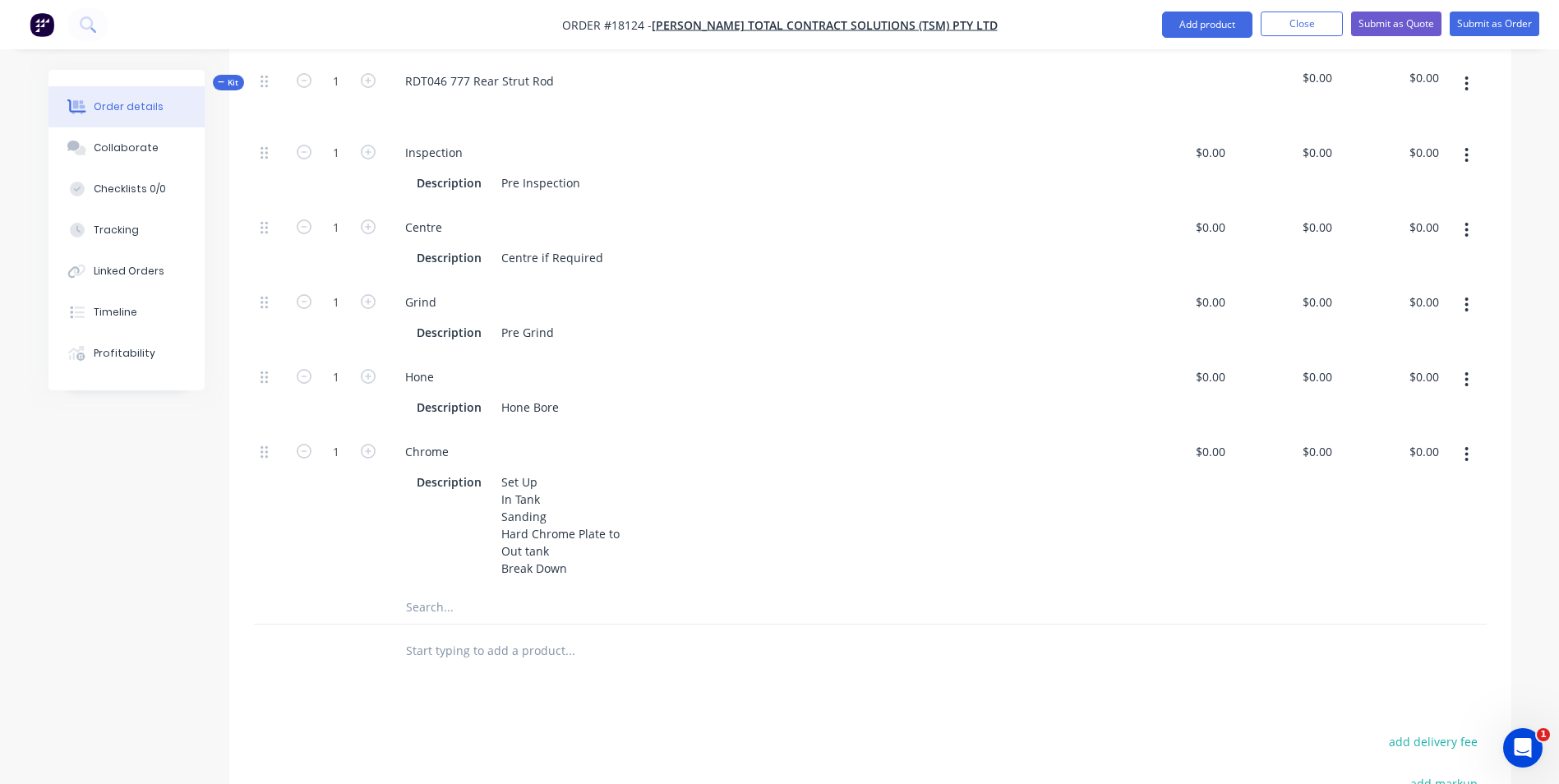
scroll to position [410, 0]
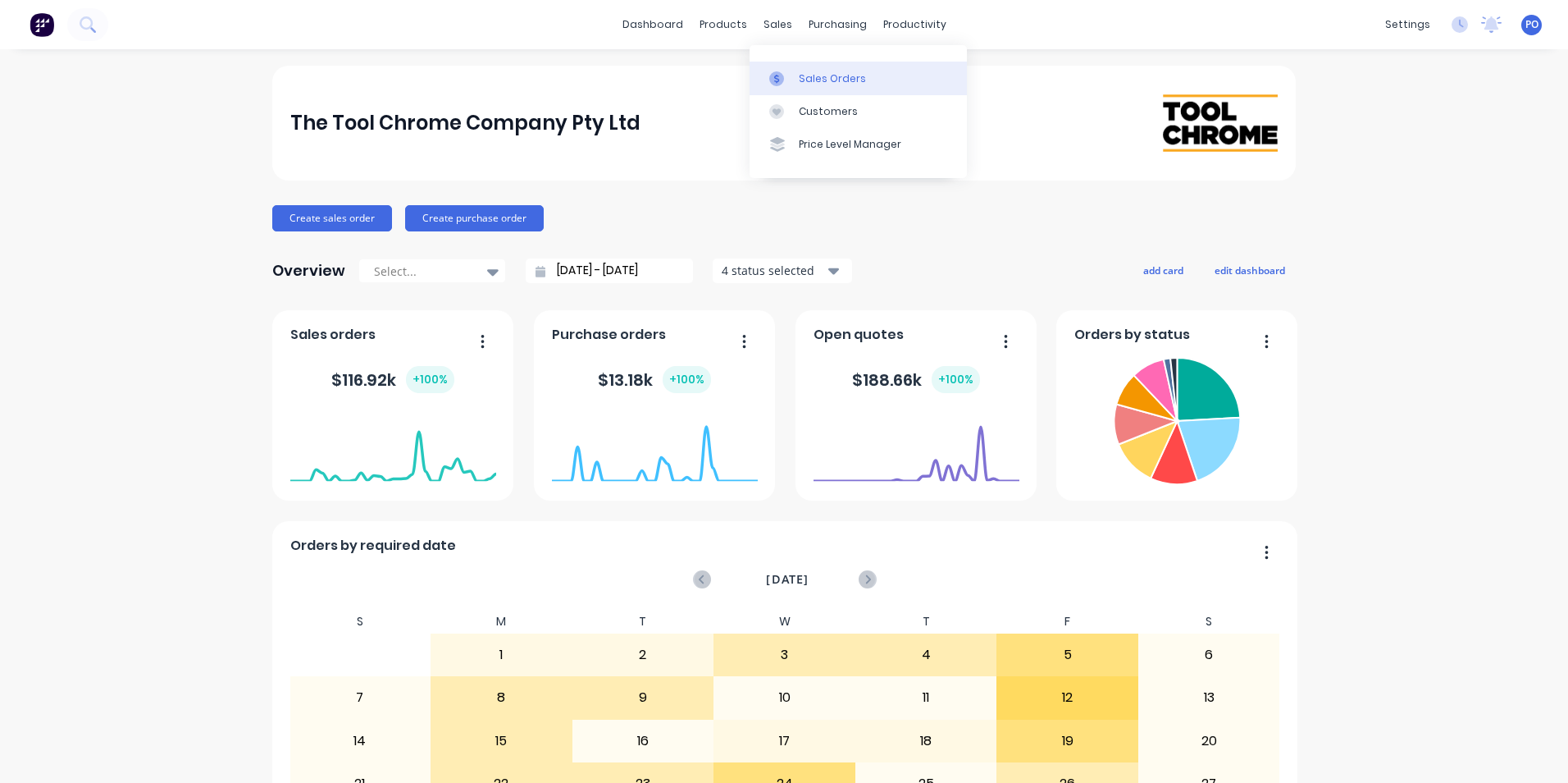
click at [841, 79] on div "Sales Orders" at bounding box center [832, 79] width 67 height 15
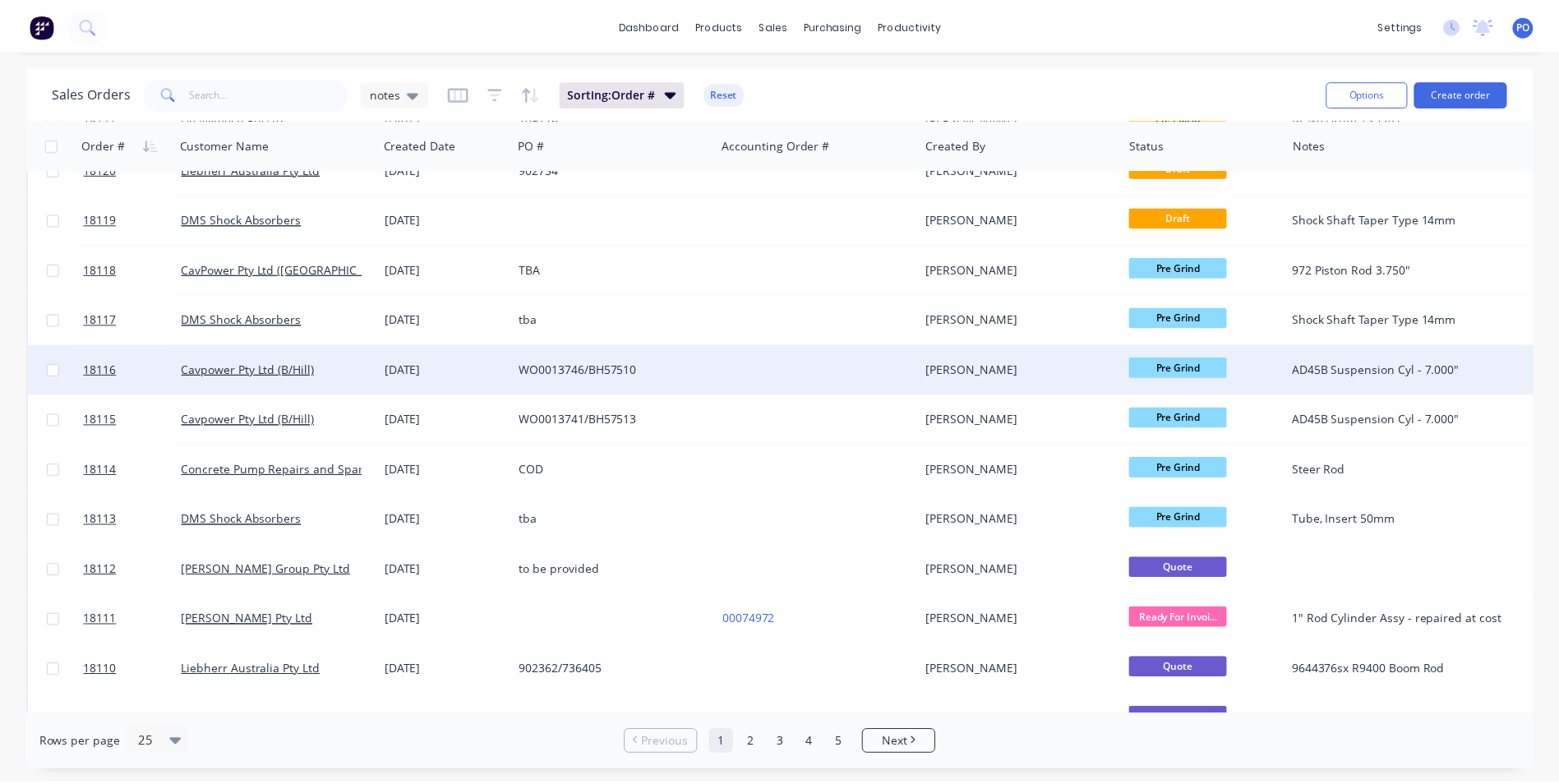
scroll to position [328, 0]
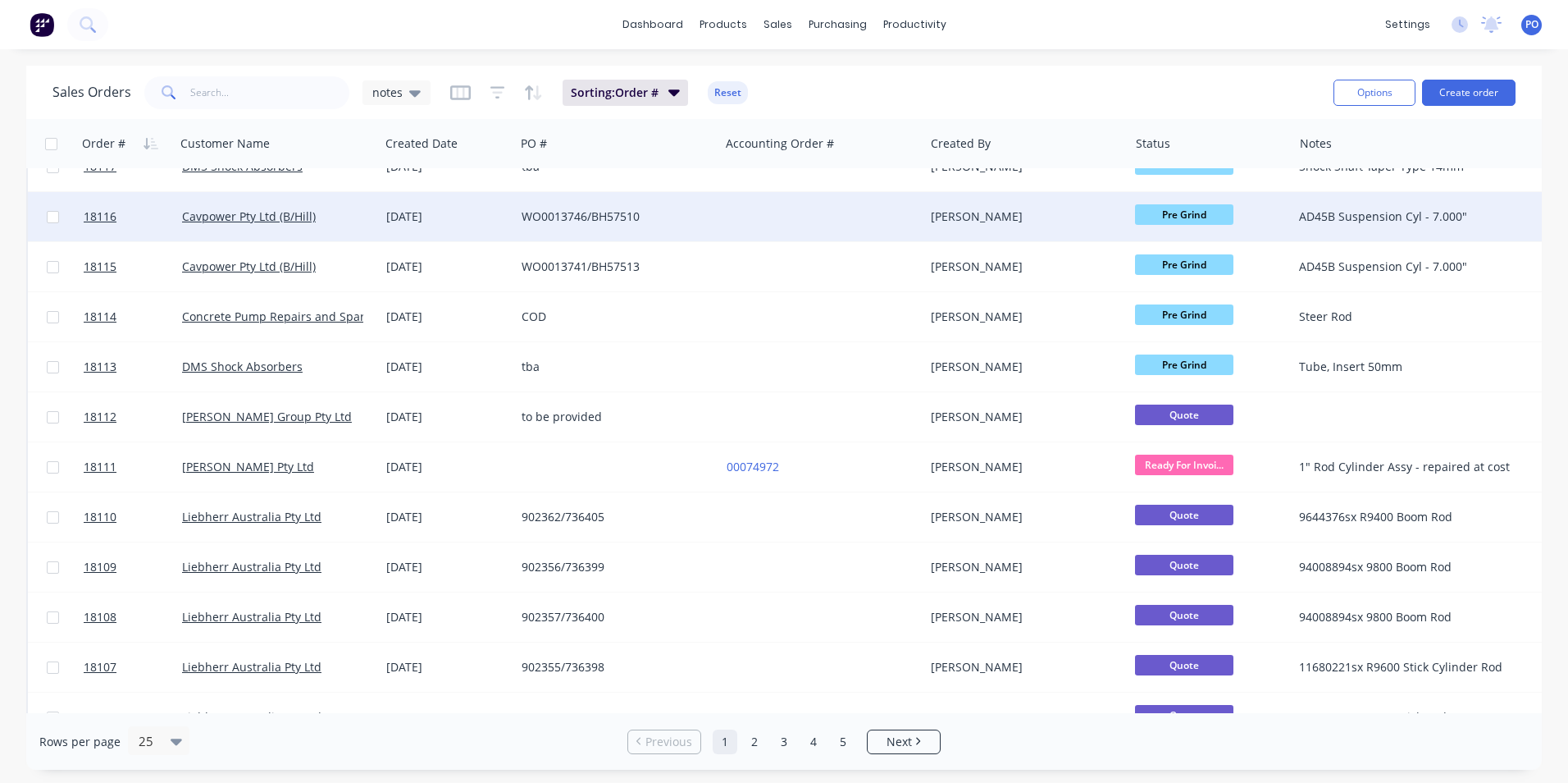
click at [718, 225] on div "WO0013746/BH57510" at bounding box center [616, 217] width 204 height 50
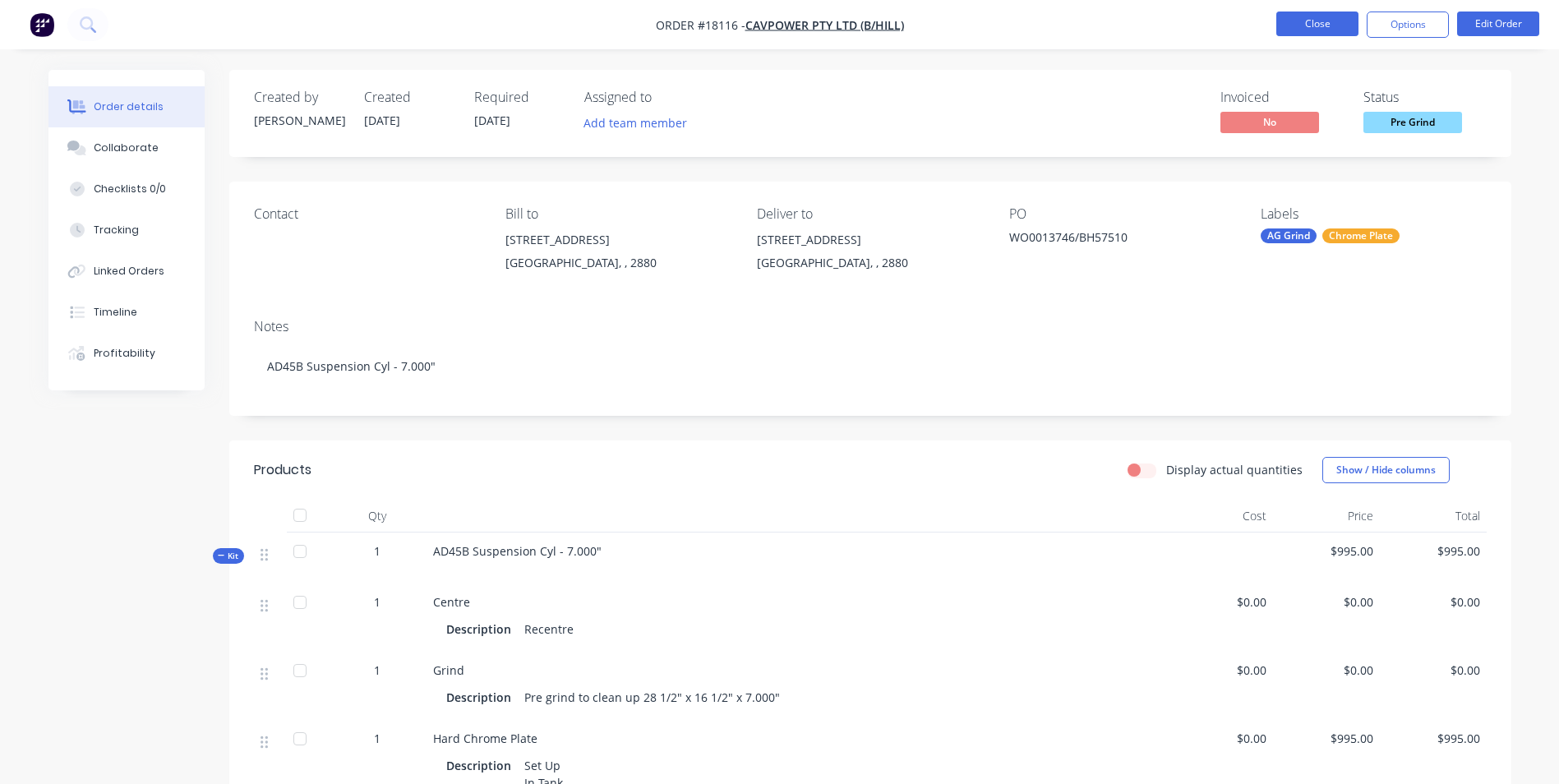
click at [1338, 32] on button "Close" at bounding box center [1317, 23] width 82 height 25
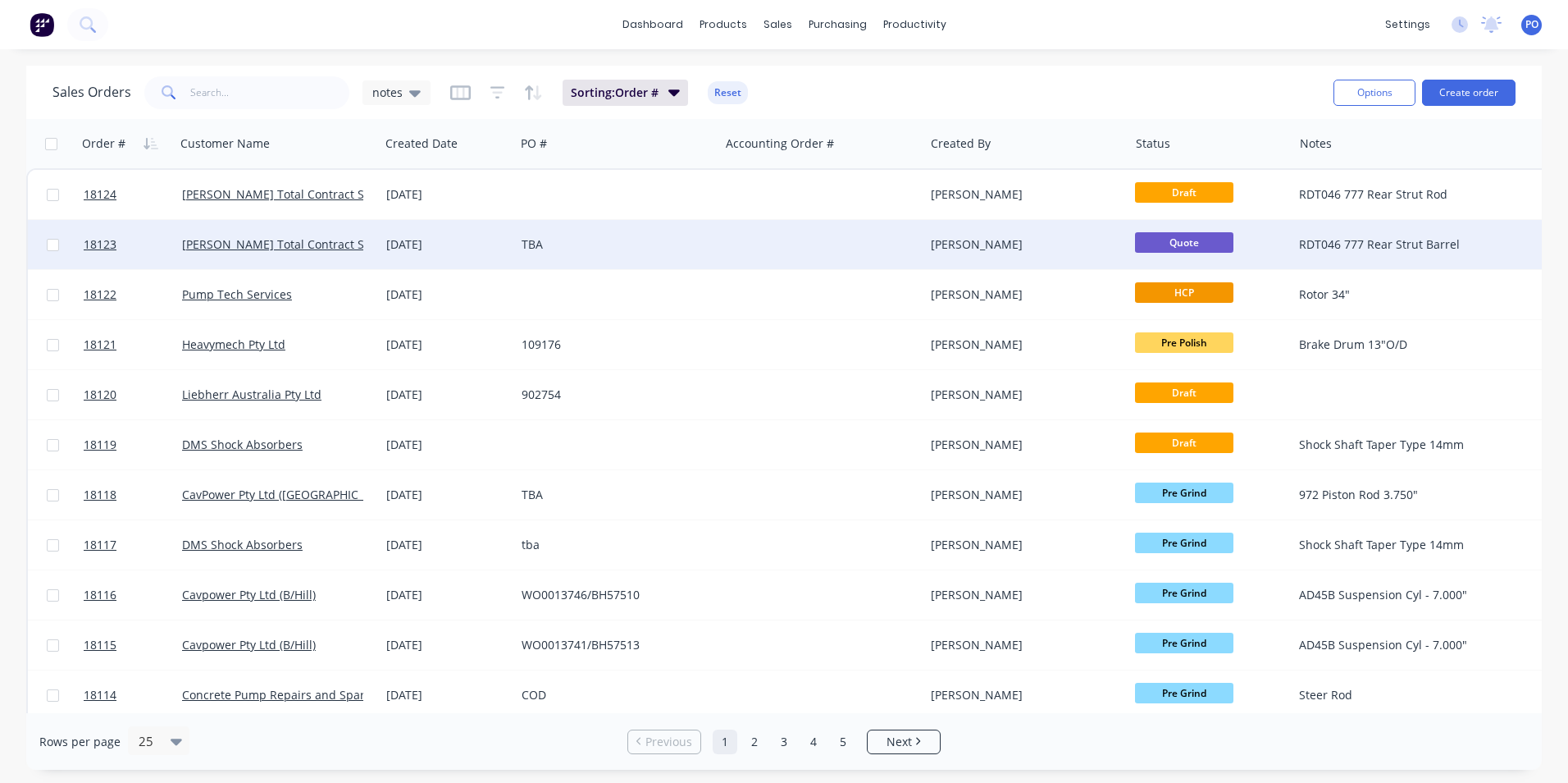
click at [786, 248] on div at bounding box center [822, 244] width 204 height 50
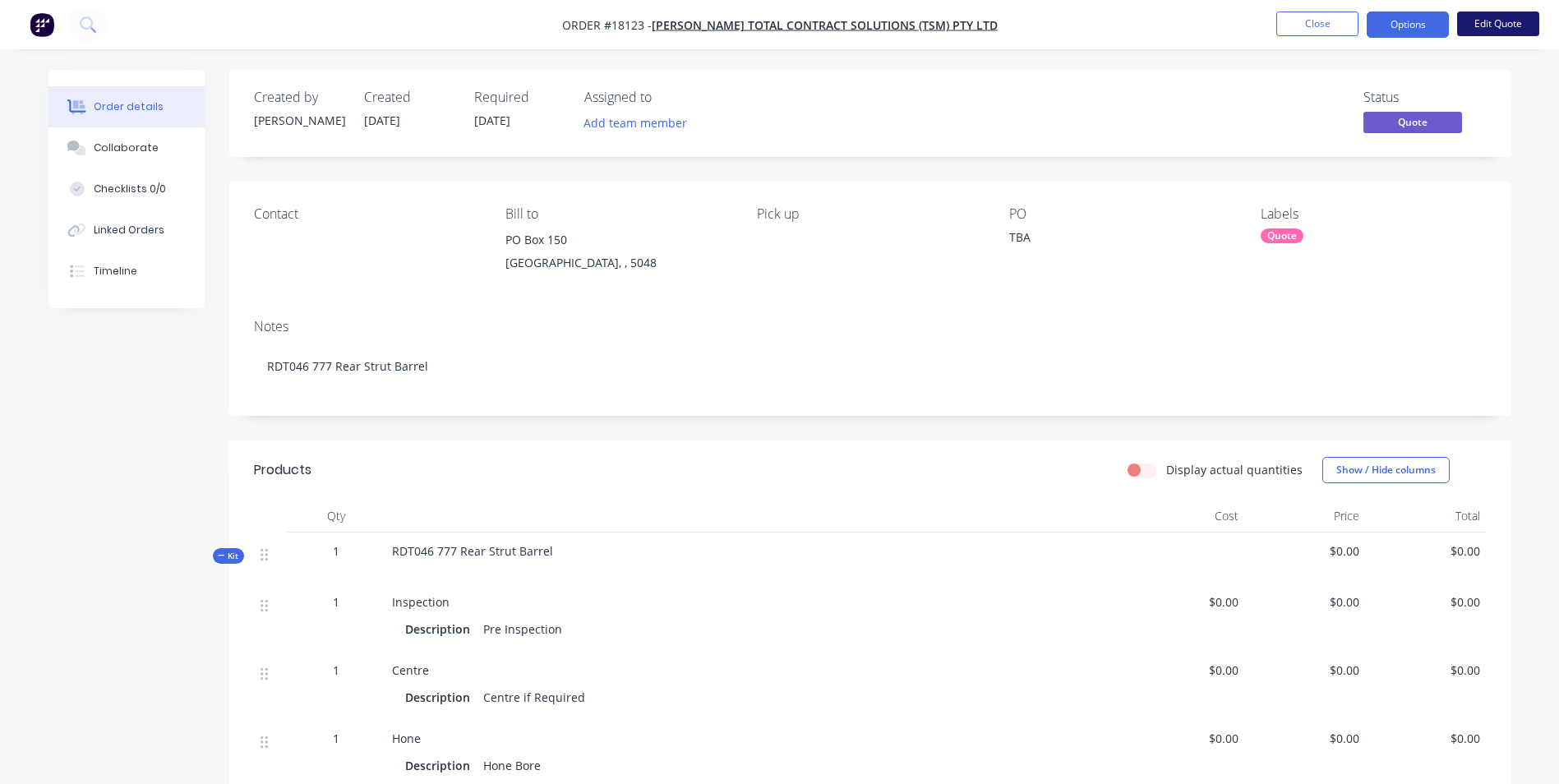
click at [1507, 21] on button "Edit Quote" at bounding box center [1498, 23] width 82 height 25
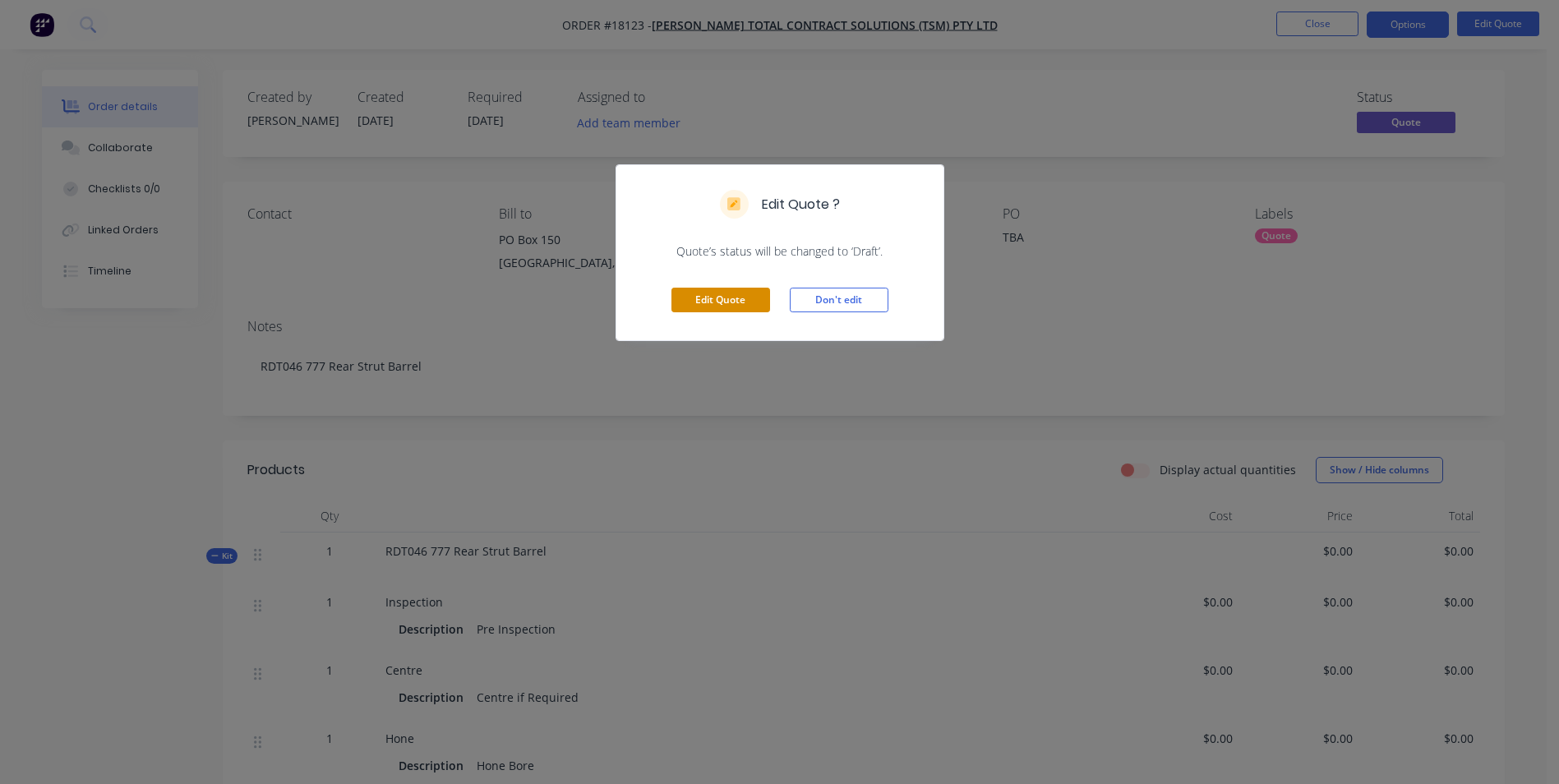
click at [709, 304] on button "Edit Quote" at bounding box center [720, 299] width 98 height 25
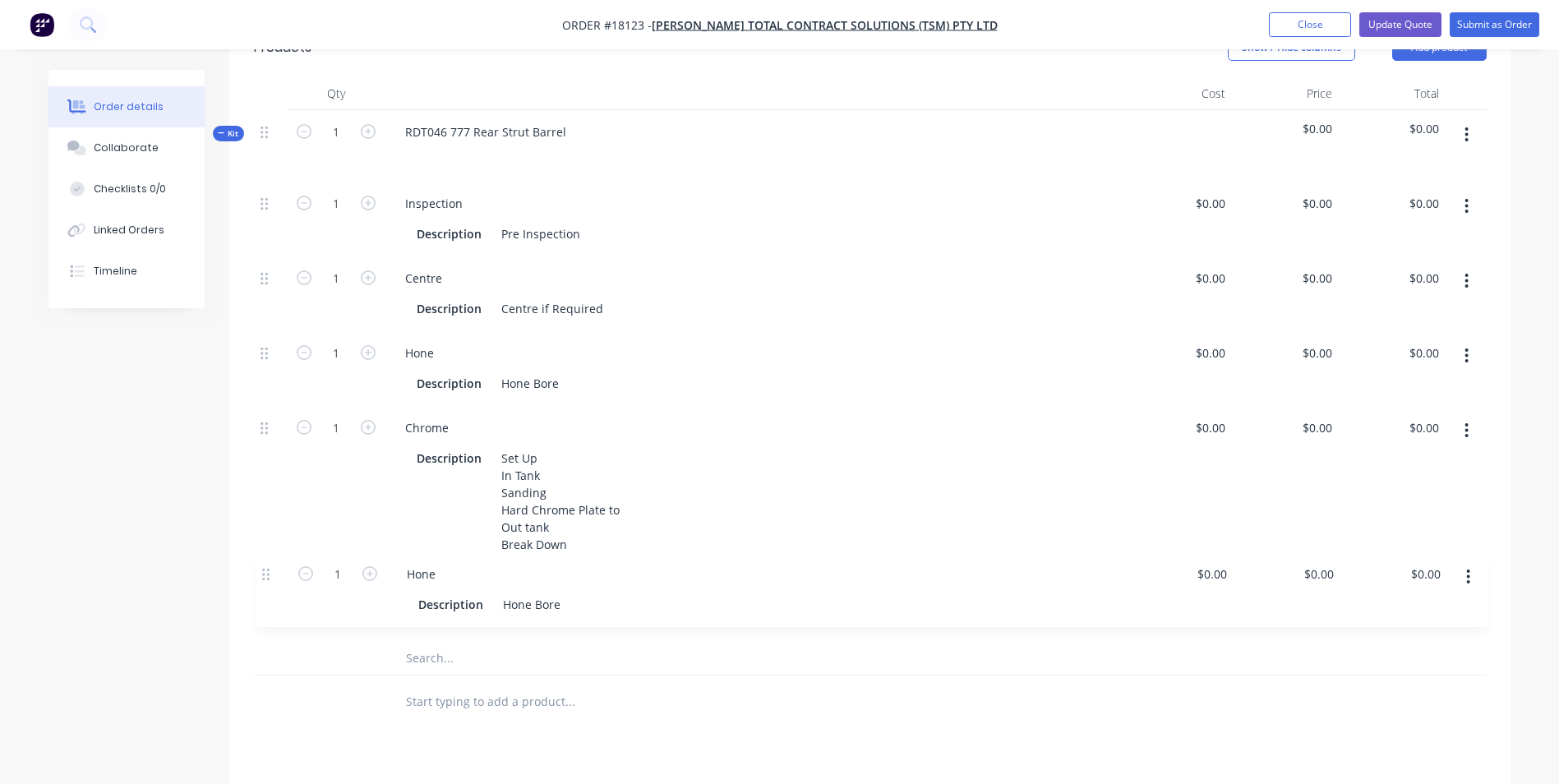
scroll to position [448, 0]
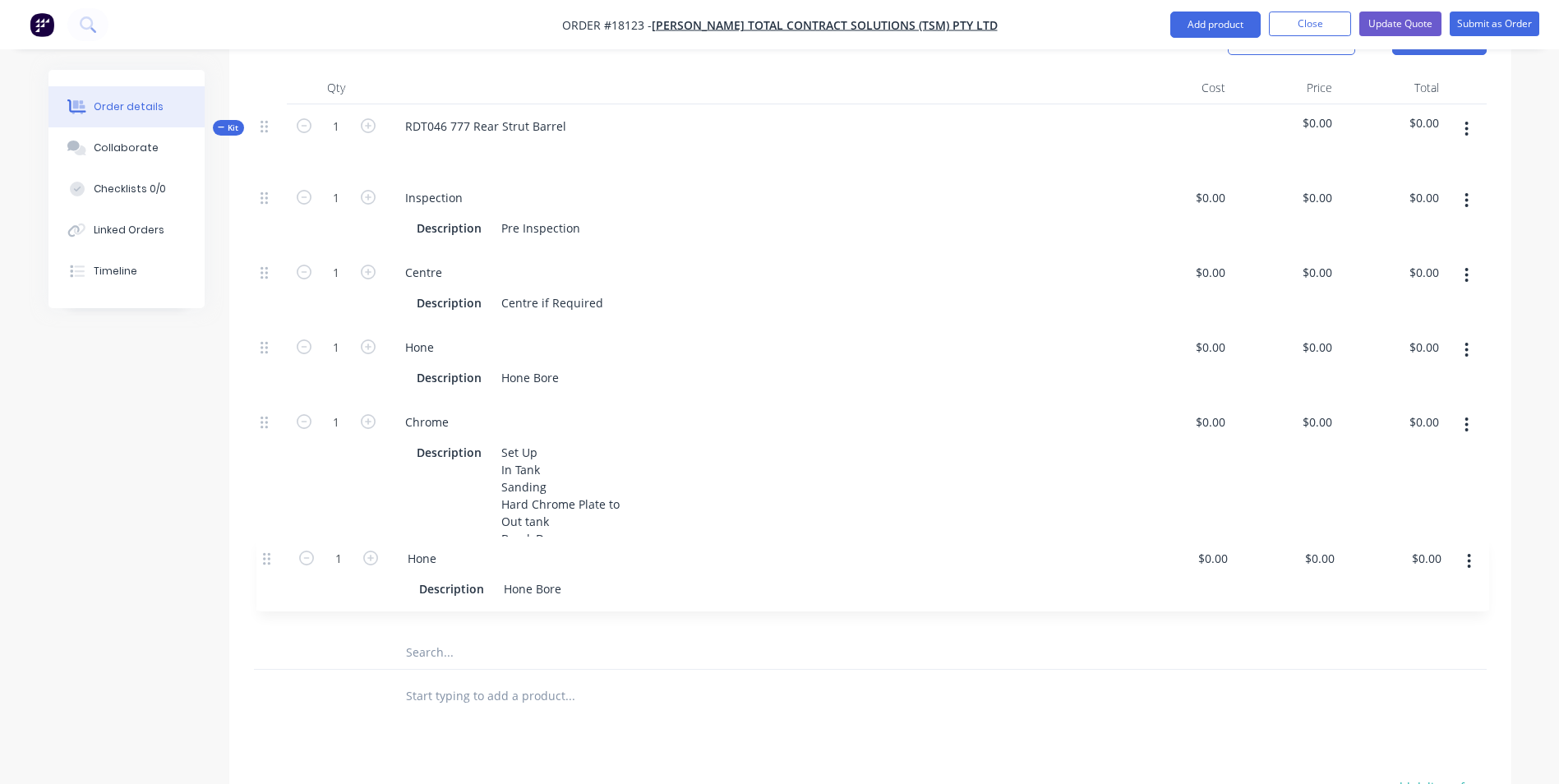
drag, startPoint x: 264, startPoint y: 439, endPoint x: 264, endPoint y: 563, distance: 124.0
click at [264, 563] on div "1 Inspection Description Pre Inspection $0.00 $0.00 $0.00 $0.00 $0.00 $0.00 1 C…" at bounding box center [870, 406] width 1232 height 460
click at [563, 601] on div "Hone Bore" at bounding box center [529, 613] width 71 height 24
drag, startPoint x: 563, startPoint y: 592, endPoint x: 493, endPoint y: 581, distance: 70.9
click at [493, 598] on div "Description Hone Bore" at bounding box center [754, 611] width 726 height 27
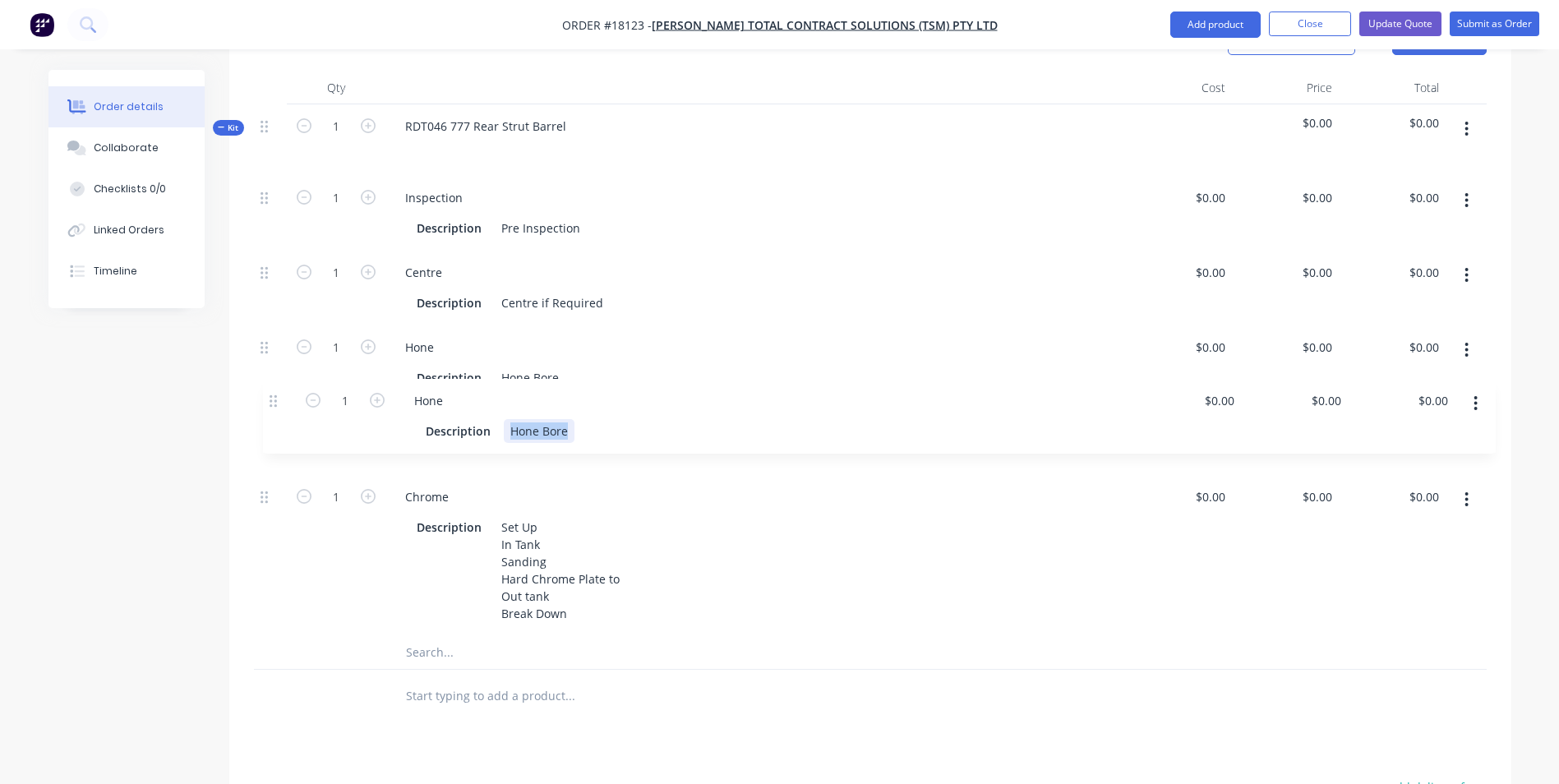
drag, startPoint x: 264, startPoint y: 565, endPoint x: 274, endPoint y: 395, distance: 170.3
click at [274, 395] on div "1 Inspection Description Pre Inspection $0.00 $0.00 $0.00 $0.00 $0.00 $0.00 1 C…" at bounding box center [870, 406] width 1232 height 460
click at [819, 378] on div "Hone Description Hone Bore" at bounding box center [755, 362] width 740 height 74
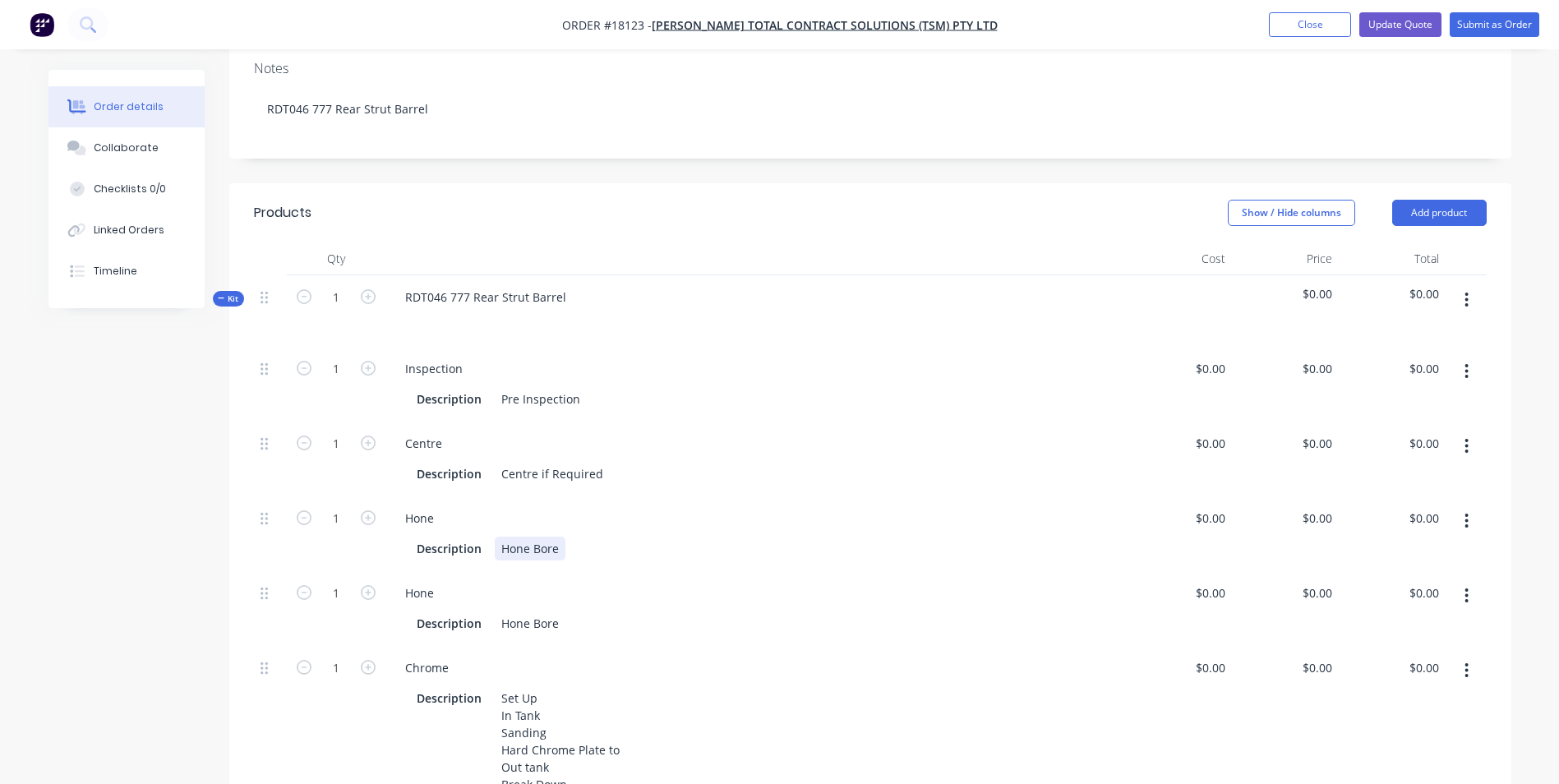
scroll to position [328, 0]
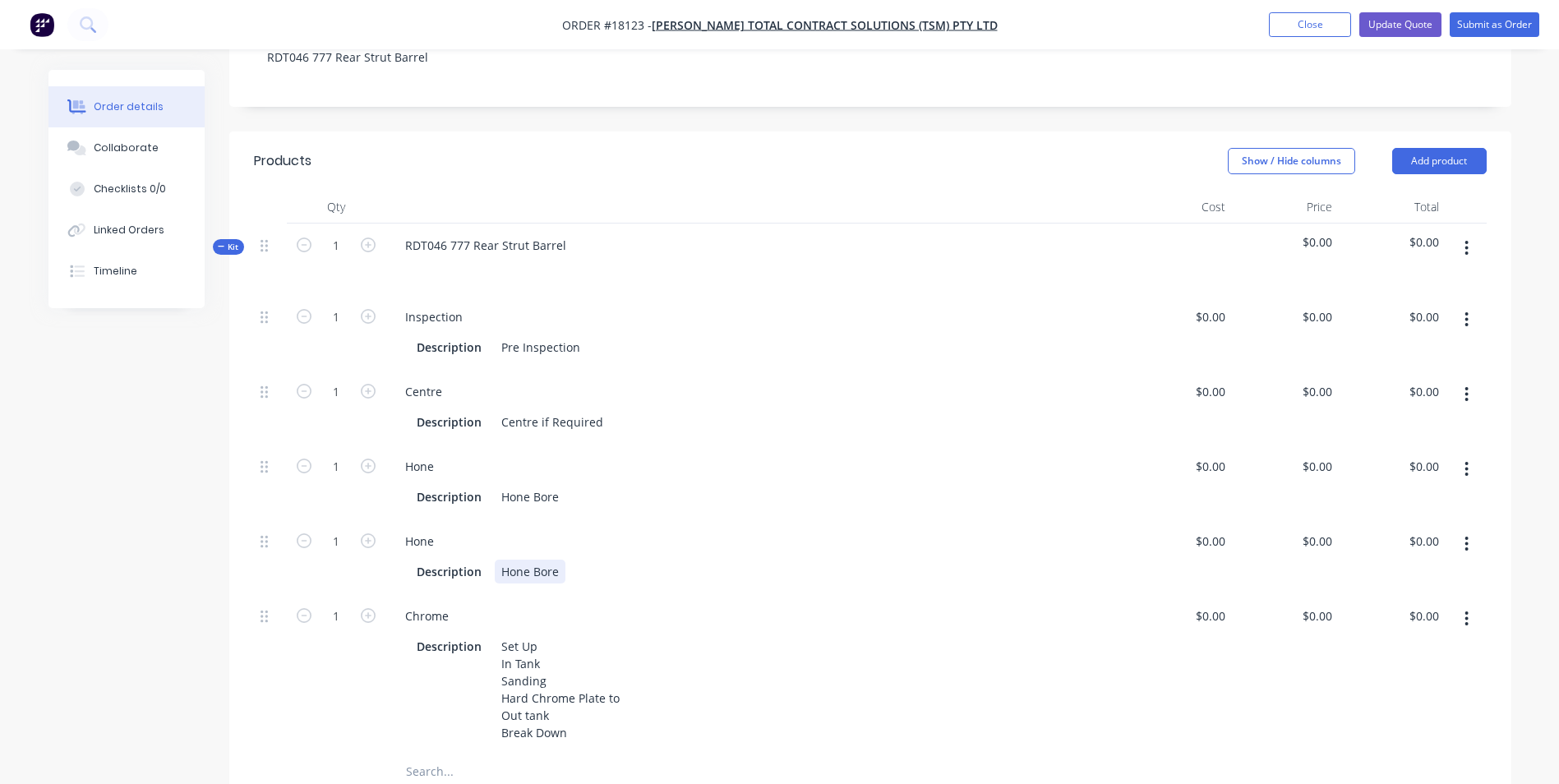
click at [643, 559] on div "Description Hone Bore" at bounding box center [751, 571] width 683 height 24
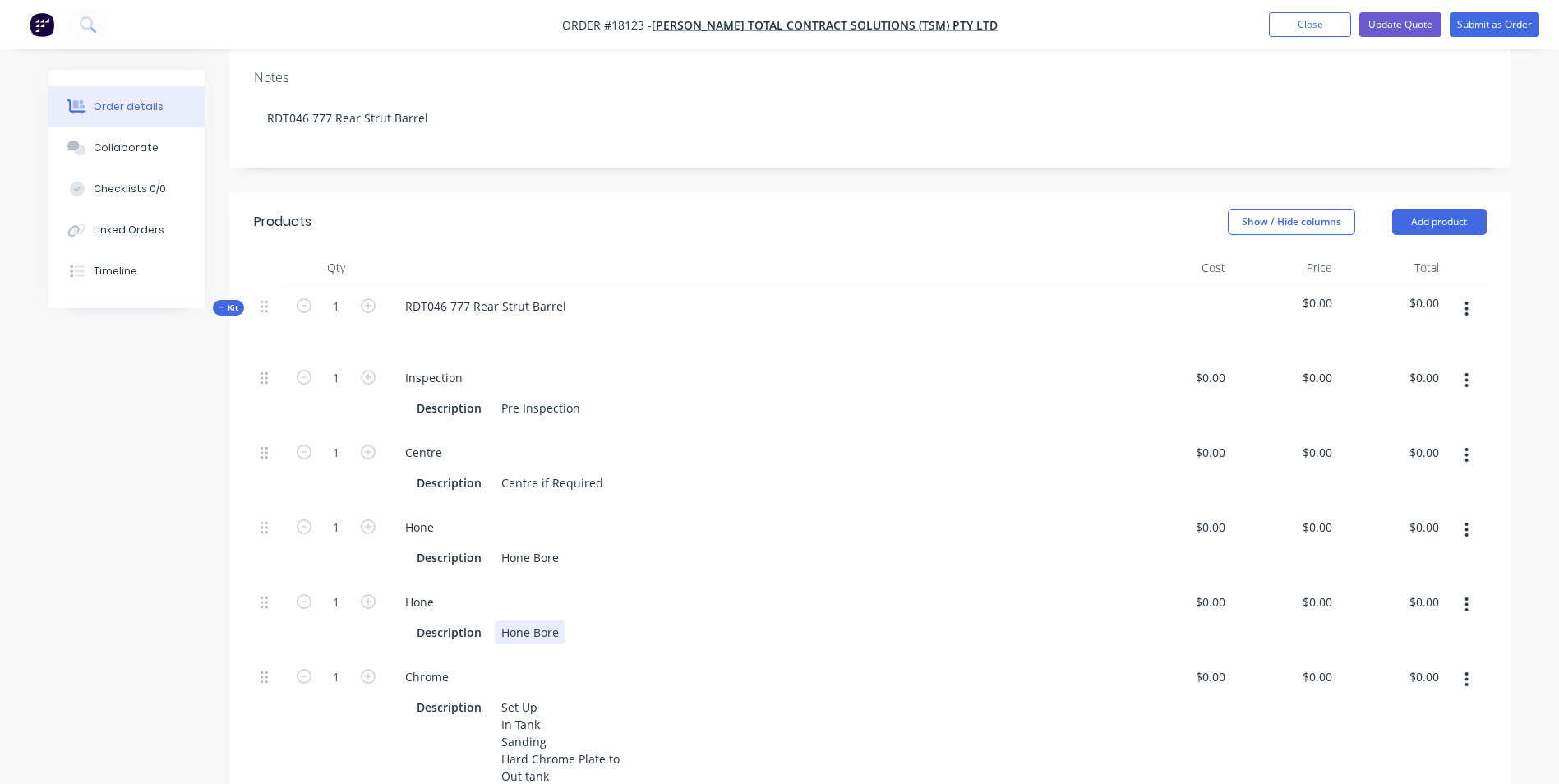
scroll to position [410, 0]
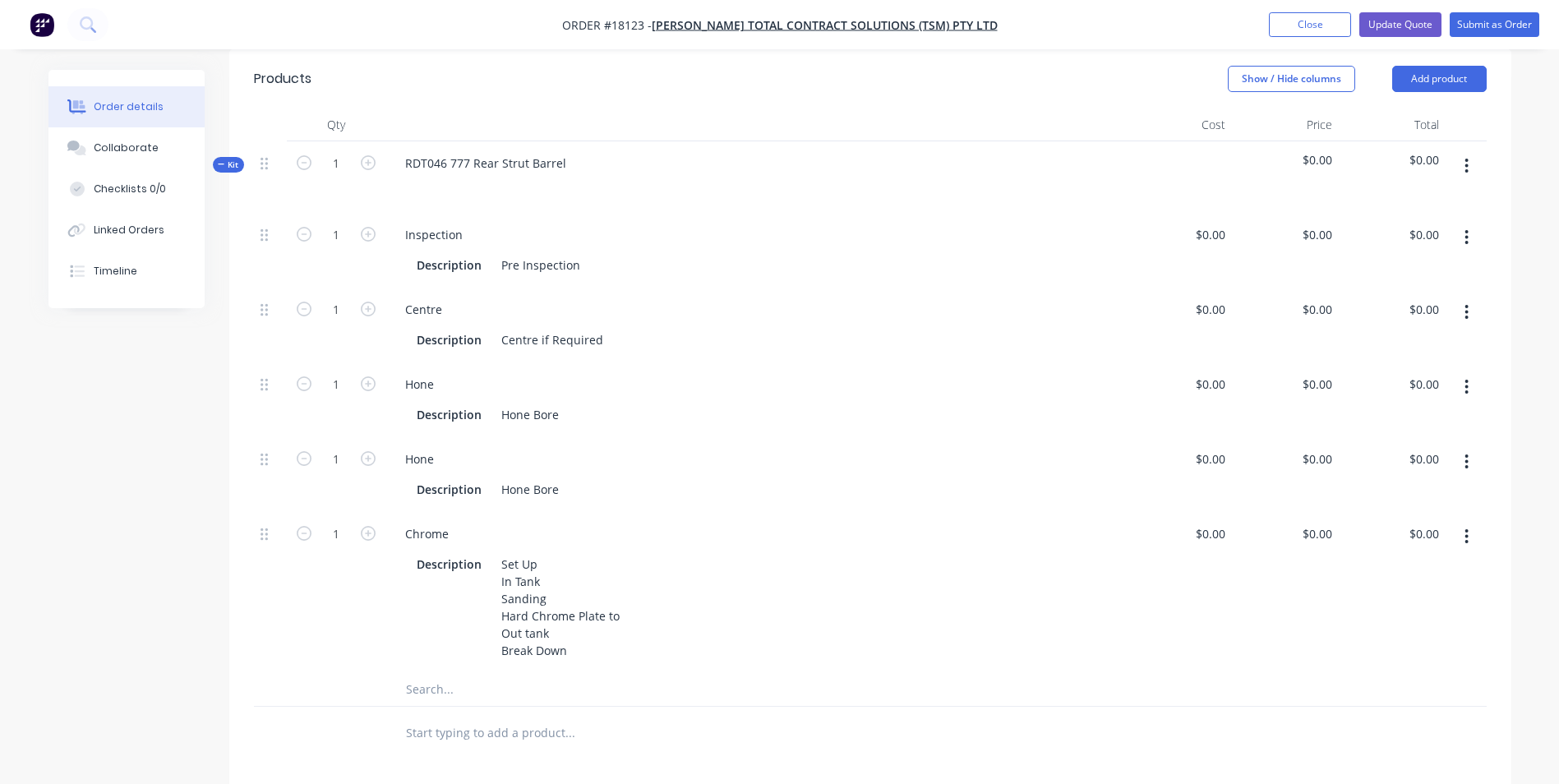
click at [1464, 452] on icon "button" at bounding box center [1466, 461] width 4 height 18
click at [1371, 558] on div "Delete" at bounding box center [1408, 570] width 127 height 24
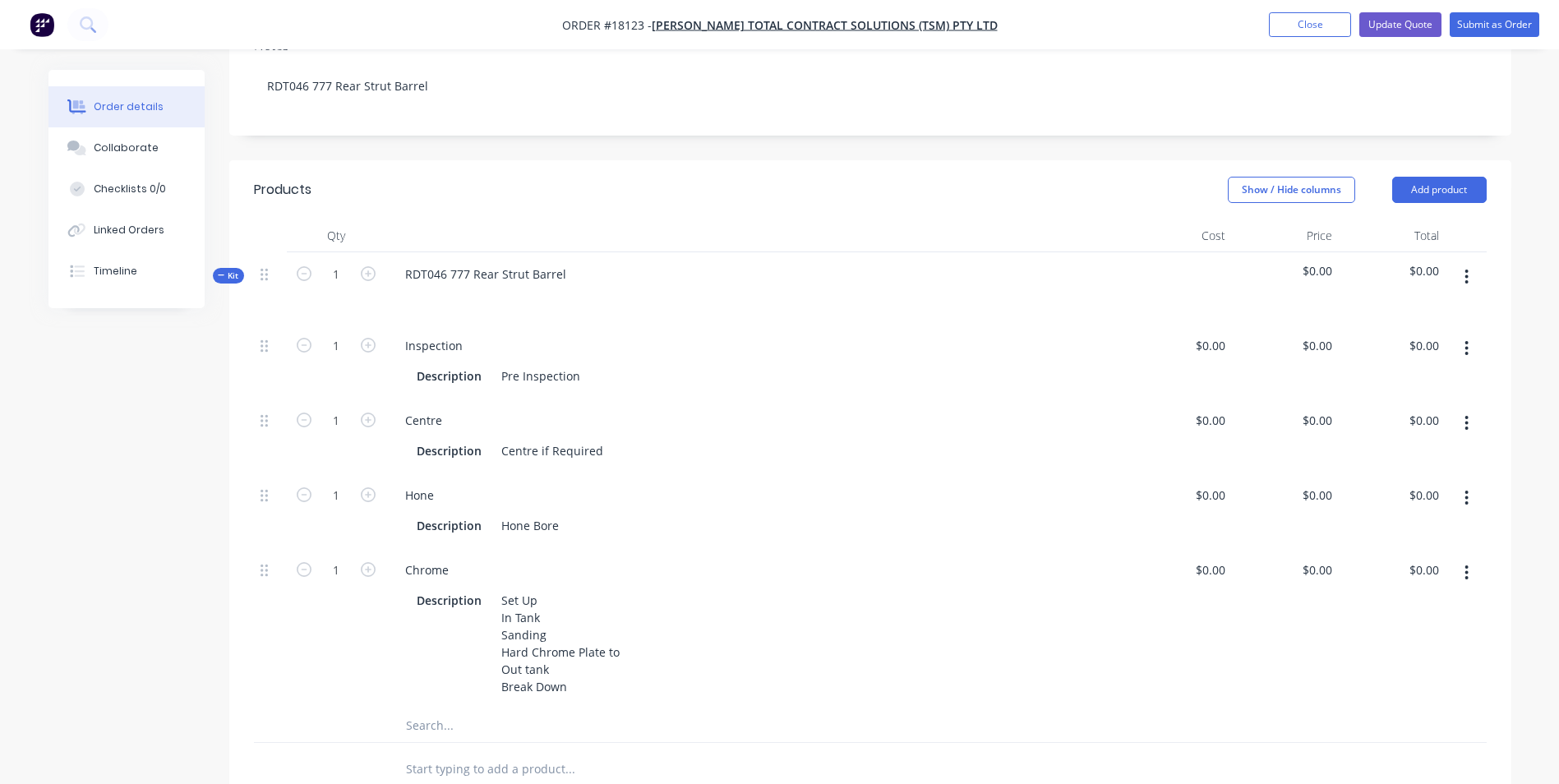
scroll to position [328, 0]
